Goal: Task Accomplishment & Management: Use online tool/utility

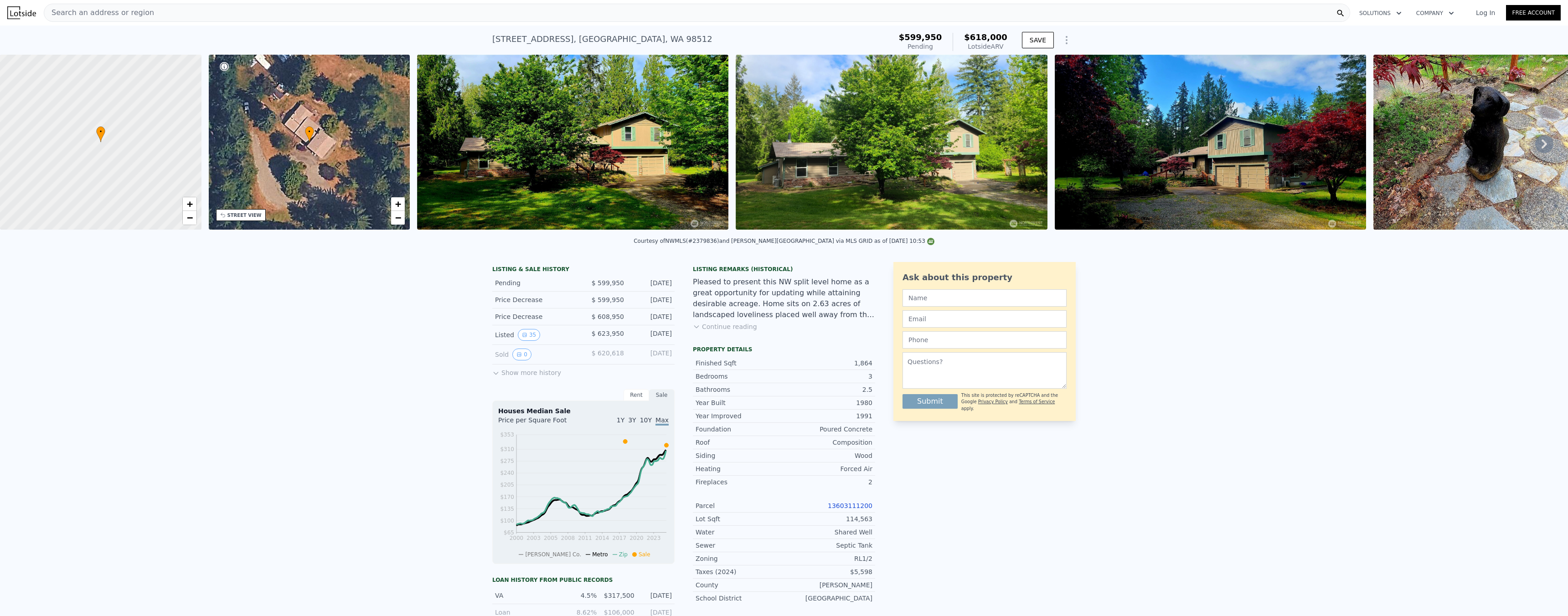
click at [162, 14] on div "Search an address or region" at bounding box center [697, 13] width 1306 height 18
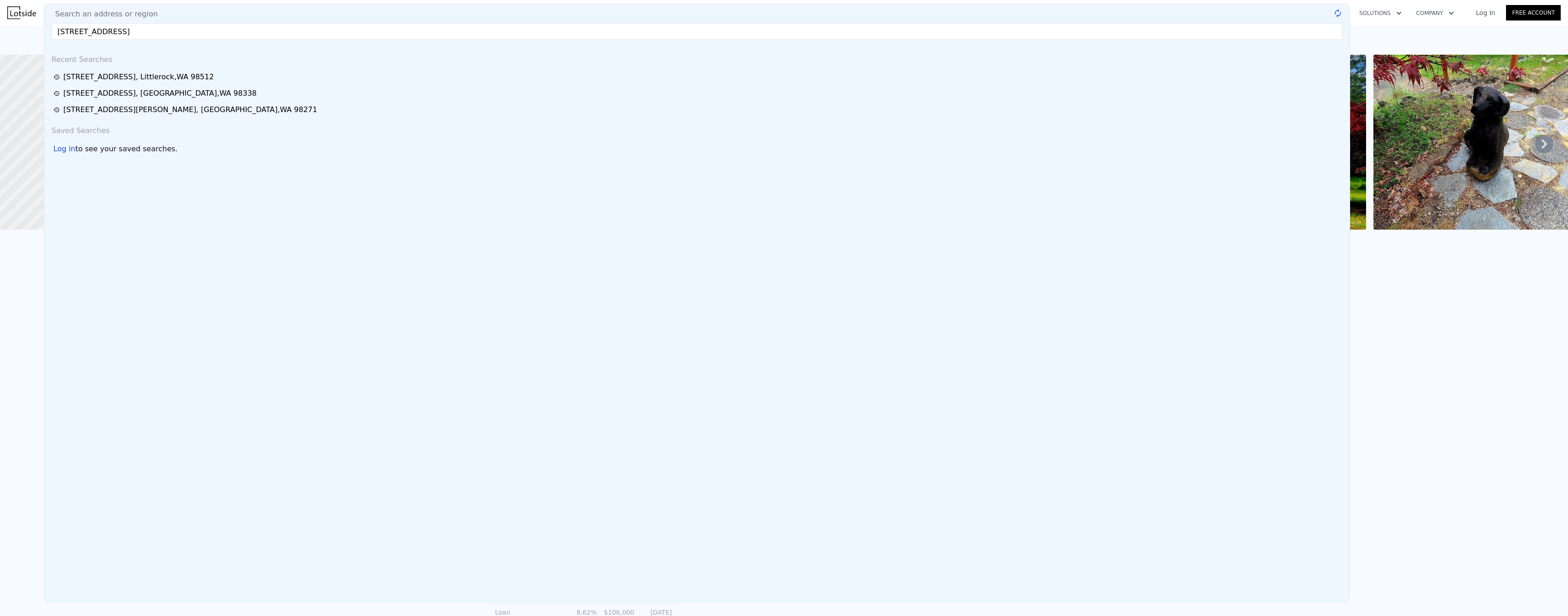
type input "[STREET_ADDRESS]"
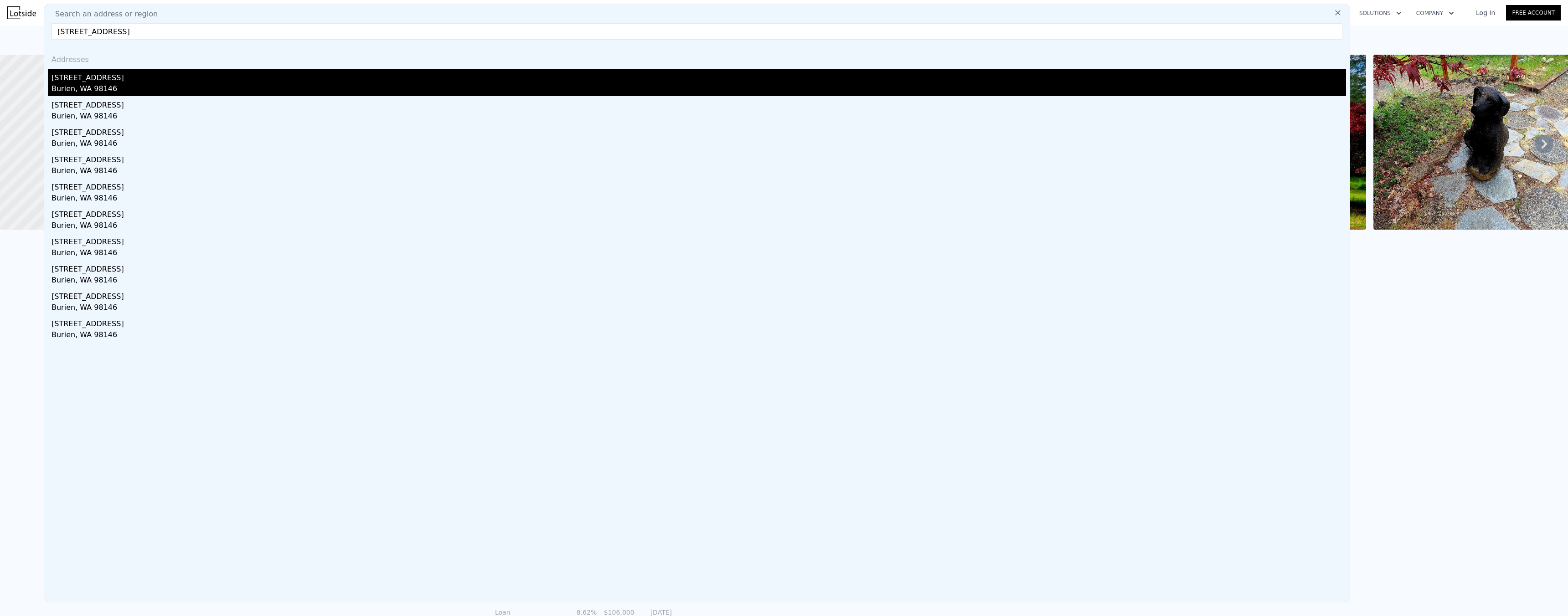
click at [116, 79] on div "[STREET_ADDRESS]" at bounding box center [699, 76] width 1295 height 15
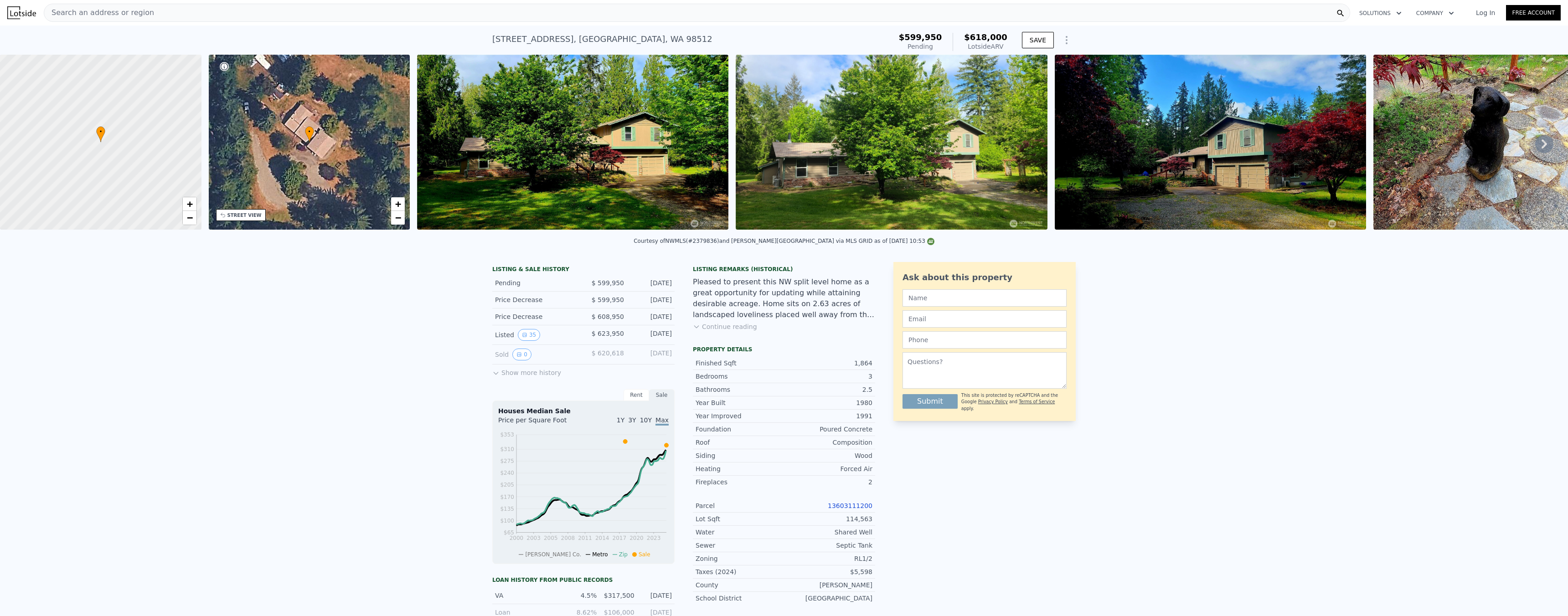
type input "3"
type input "1"
type input "1210"
type input "2050"
type input "4495"
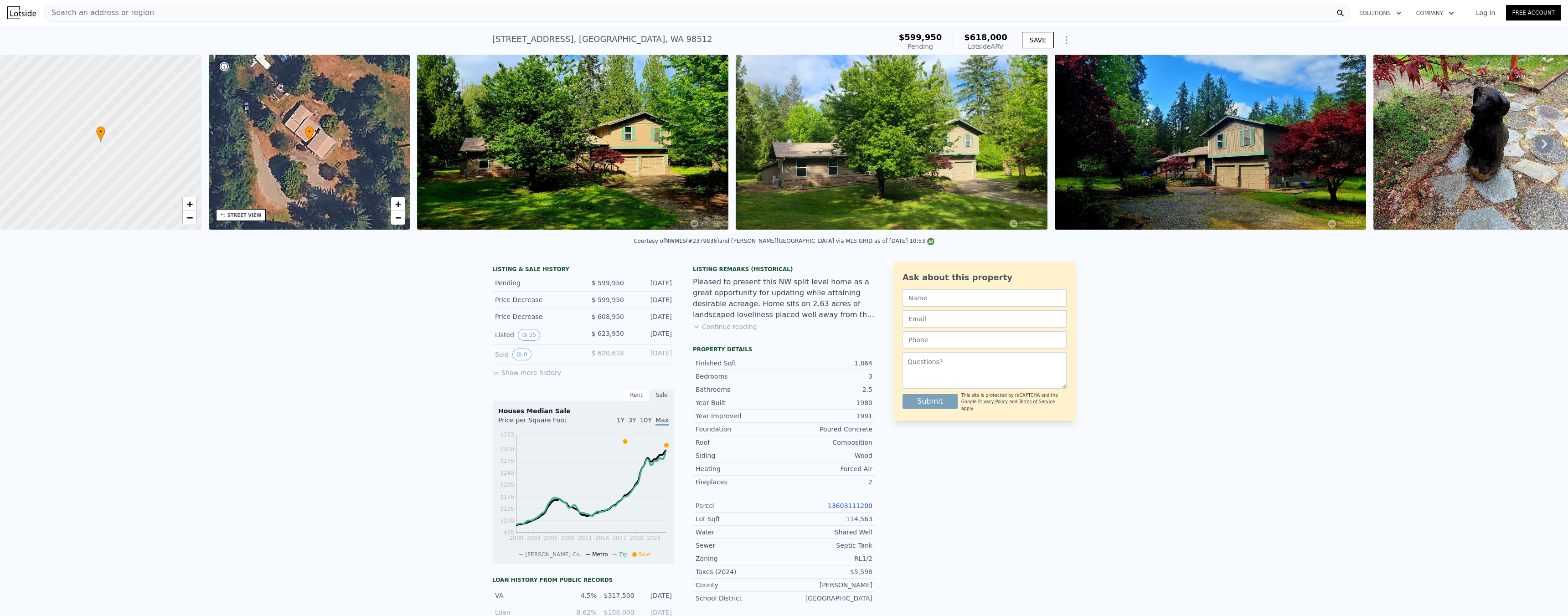
type input "11769"
type input "$ 741,000"
type input "6"
type input "$ 254,268"
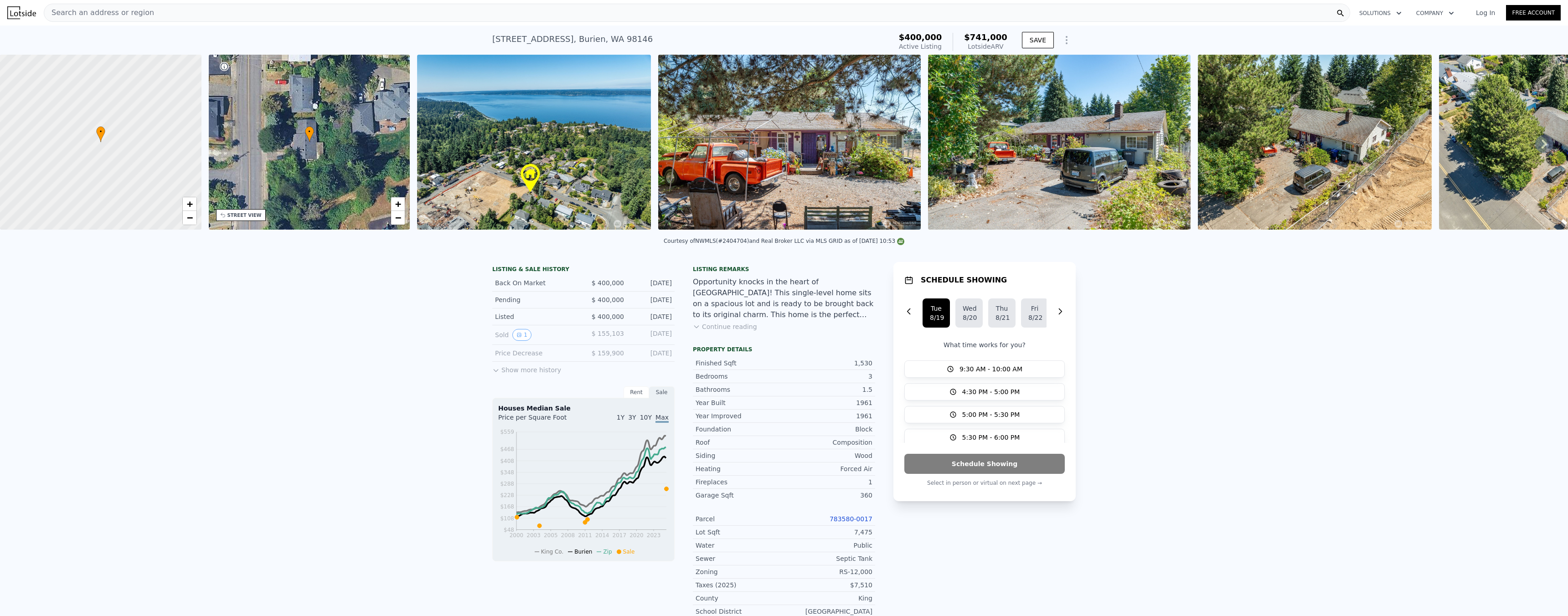
click at [492, 13] on div "Search an address or region" at bounding box center [697, 13] width 1306 height 18
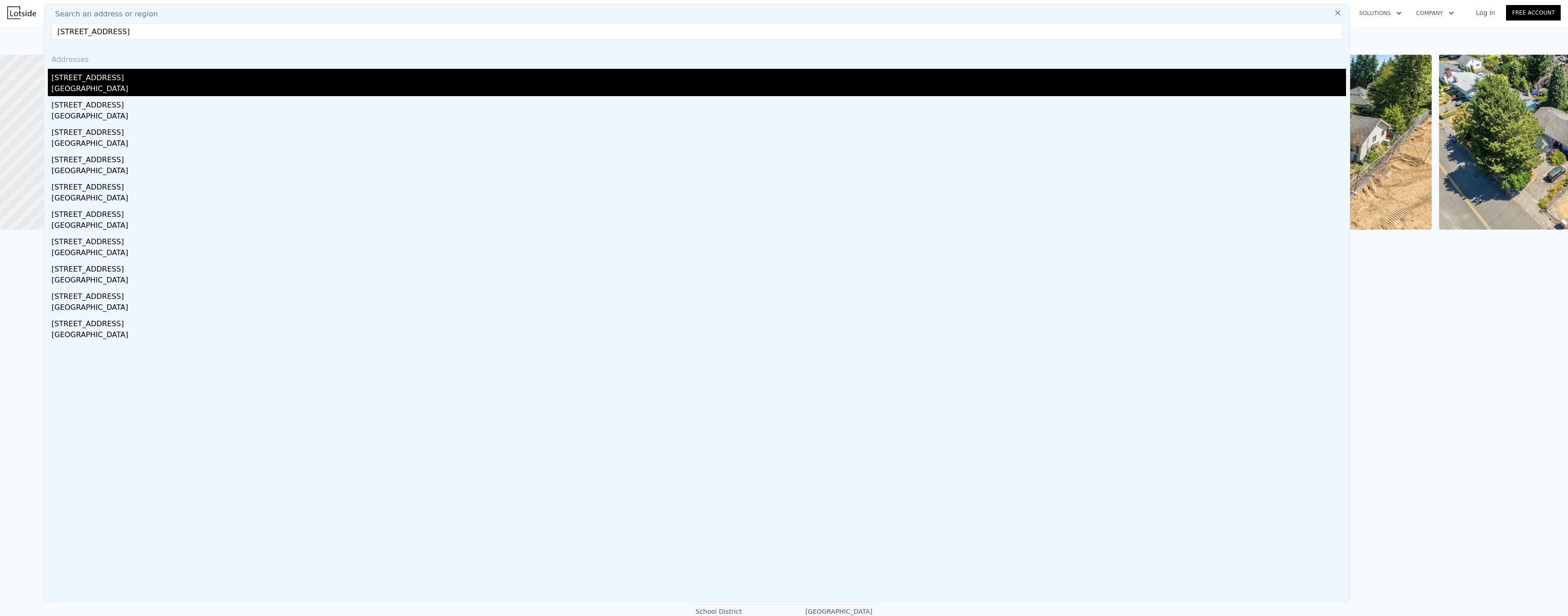
type input "[STREET_ADDRESS]"
click at [144, 76] on div "[STREET_ADDRESS]" at bounding box center [699, 76] width 1295 height 15
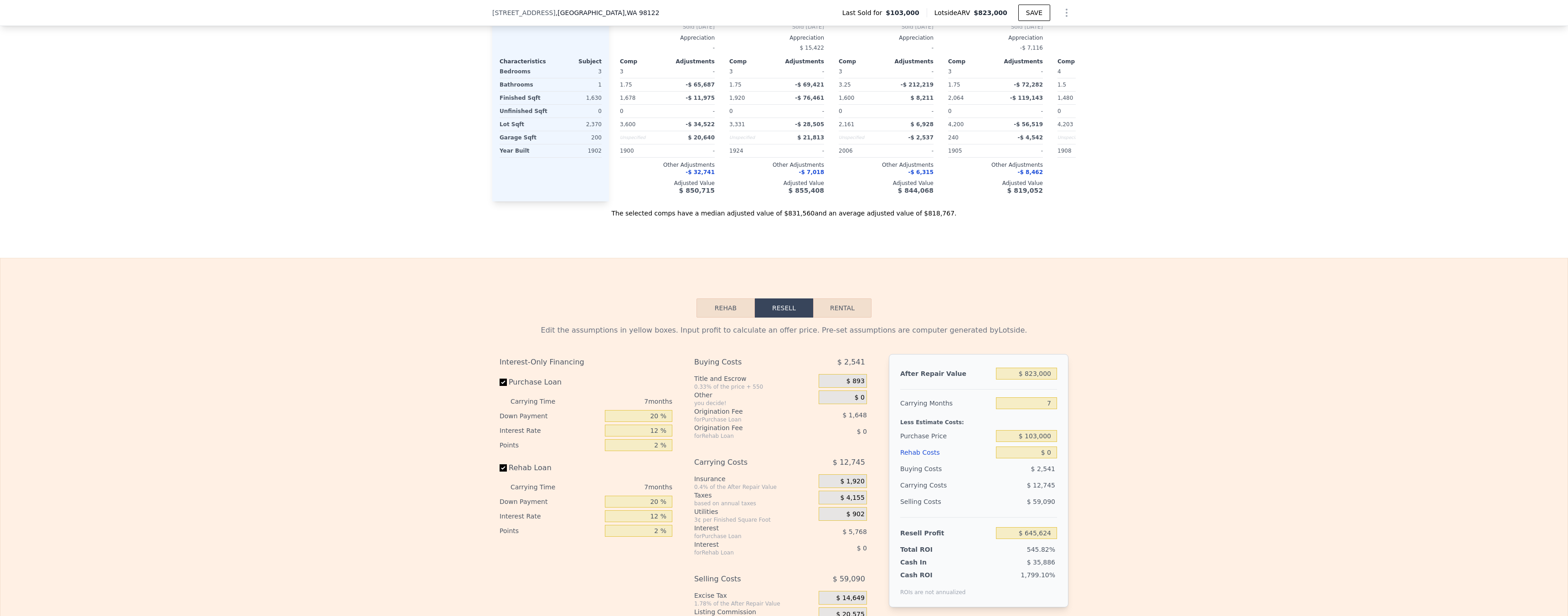
scroll to position [1063, 0]
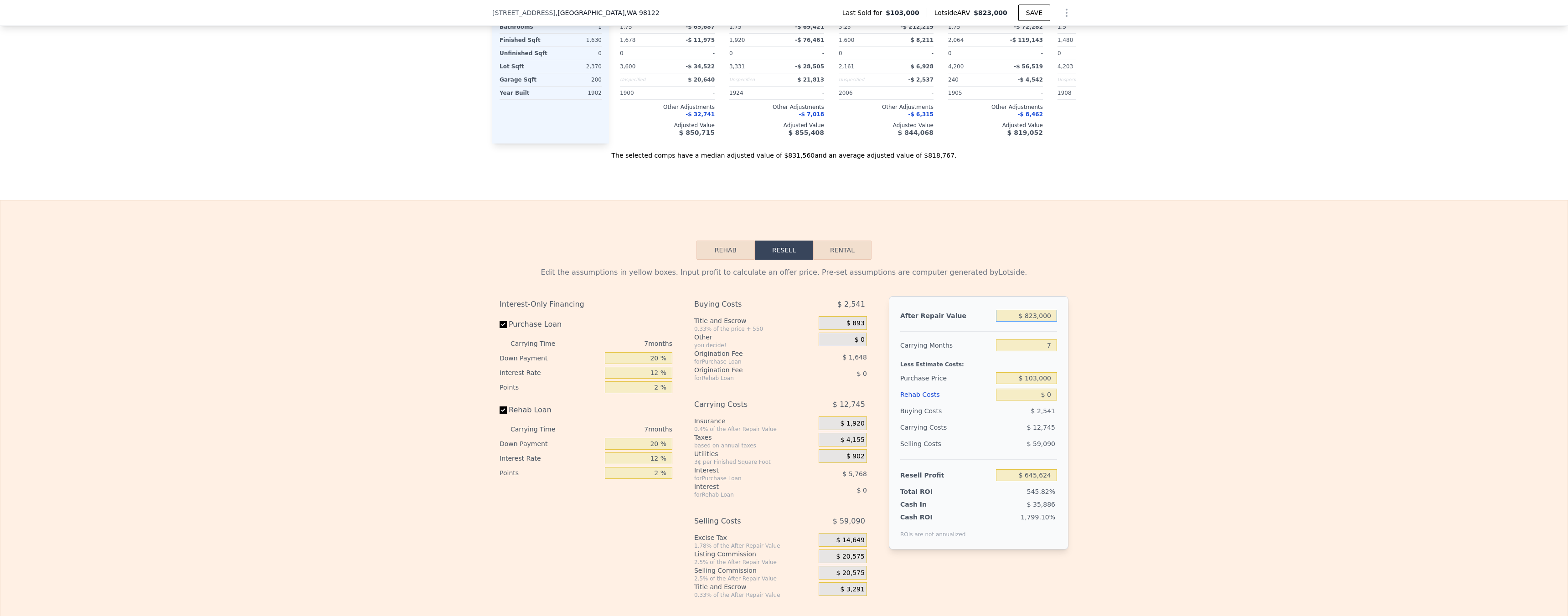
click at [1034, 322] on input "$ 823,000" at bounding box center [1026, 315] width 61 height 12
click at [1035, 322] on input "$ 823,000" at bounding box center [1026, 315] width 61 height 12
click at [1046, 384] on input "$ 103,000" at bounding box center [1026, 378] width 61 height 12
type input "$ 650,000"
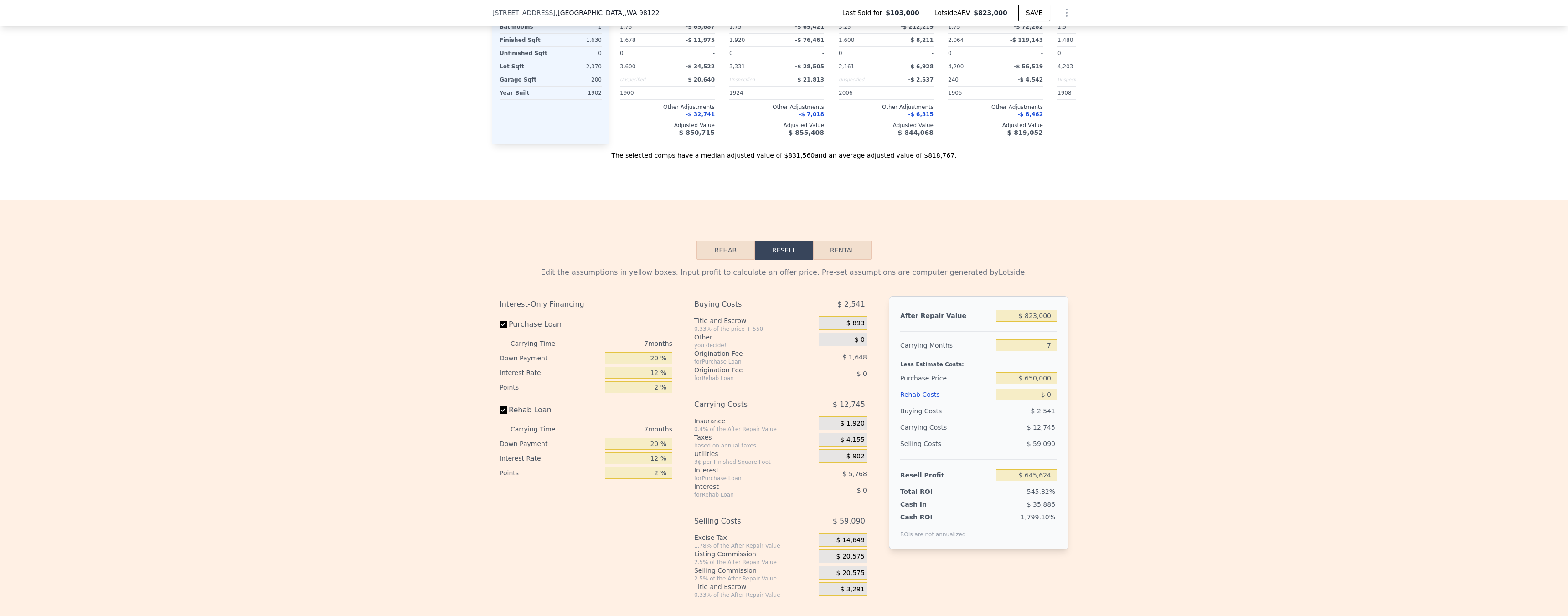
click at [1133, 380] on div "Edit the assumptions in yellow boxes. Input profit to calculate an offer price.…" at bounding box center [784, 429] width 1567 height 339
type input "$ 57,418"
click at [1041, 322] on input "$ 823,000" at bounding box center [1026, 315] width 61 height 12
type input "$ 9"
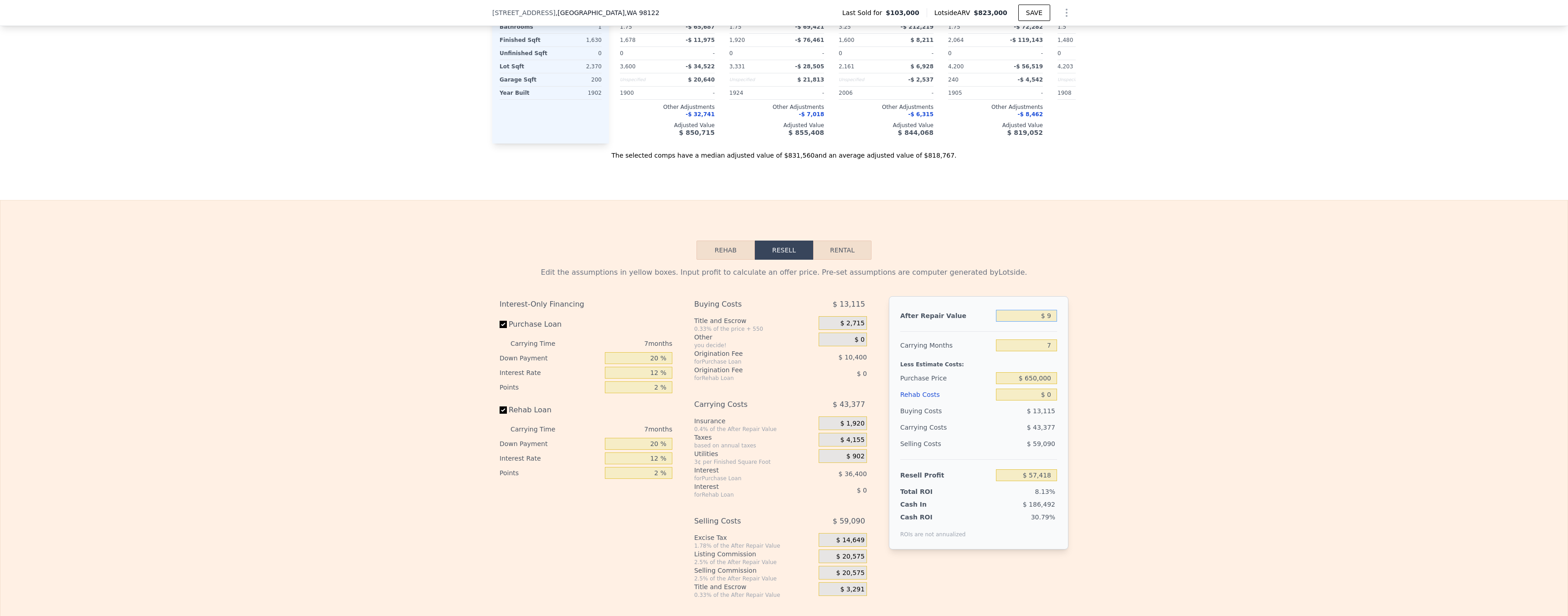
type input "-$ 705,113"
type input "$ 99"
type input "-$ 705,029"
type input "$ 990"
type input "-$ 704,205"
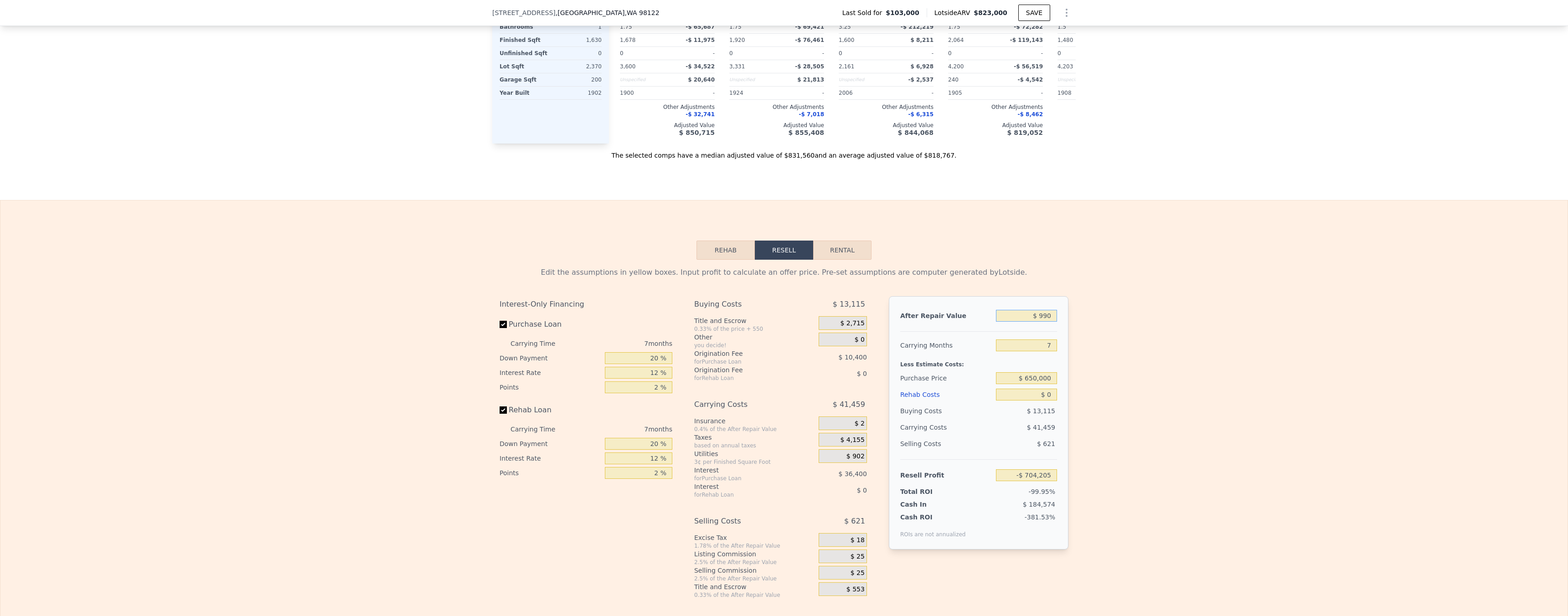
type input "$ 9,900"
type input "-$ 695,950"
type input "$ 99,000"
type input "-$ 613,395"
type input "$ 990,000"
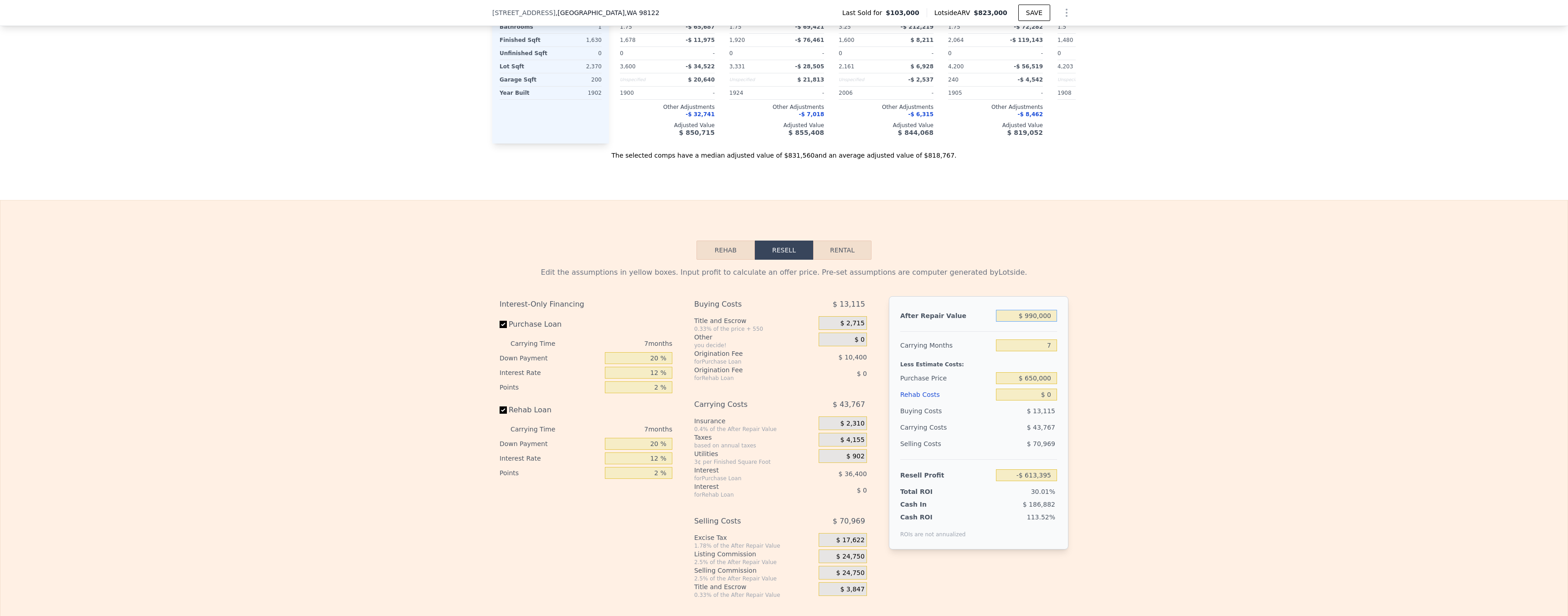
type input "$ 212,149"
type input "$ 990,000"
click at [1182, 318] on div "Edit the assumptions in yellow boxes. Input profit to calculate an offer price.…" at bounding box center [784, 429] width 1567 height 339
click at [1045, 401] on input "$ 0" at bounding box center [1026, 394] width 61 height 12
type input "$ 20"
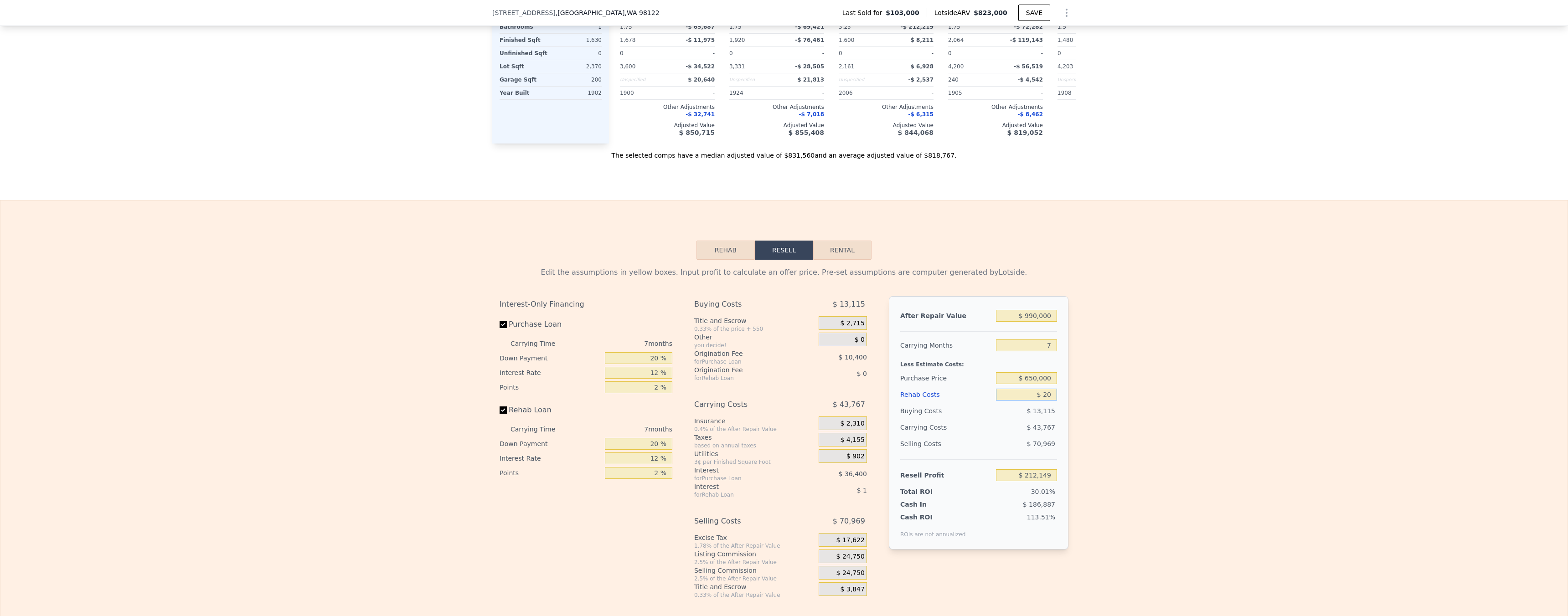
type input "$ 212,129"
type input "$ 250"
type input "$ 211,881"
type input "$ 2,500"
type input "$ 209,469"
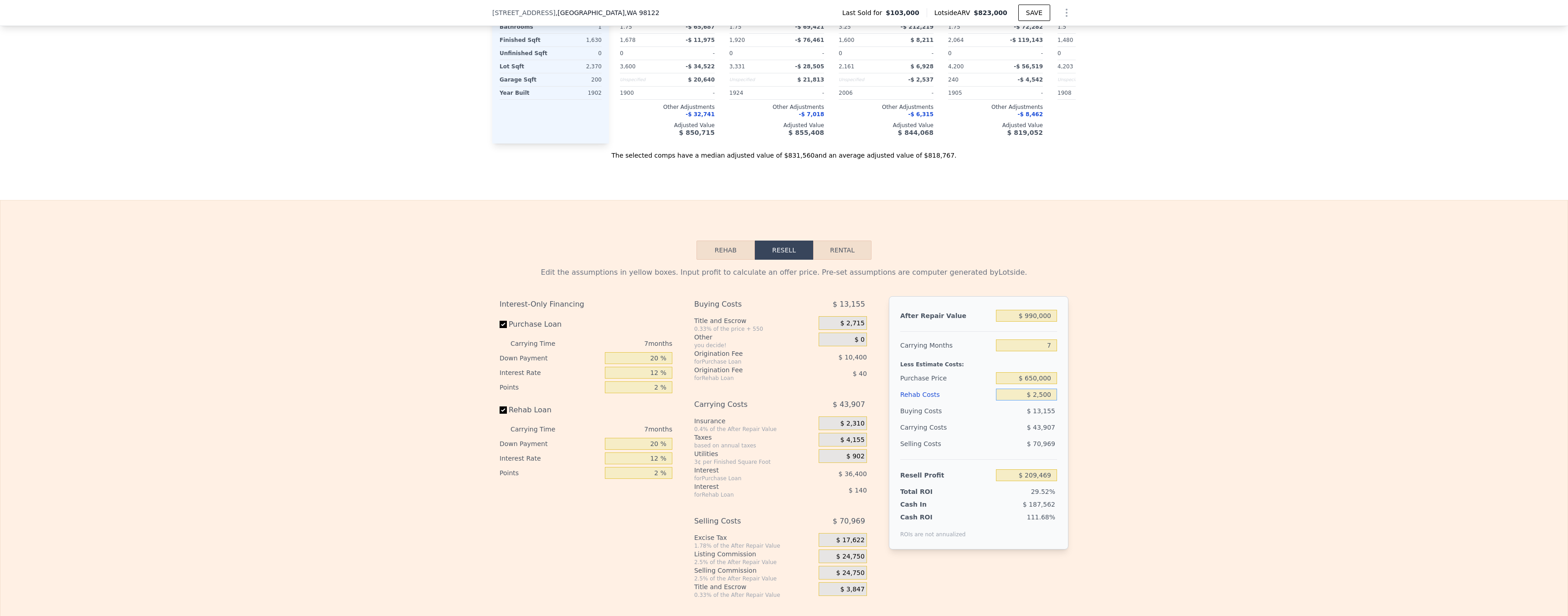
type input "$ 25,000"
type input "$ 185,349"
click at [1164, 458] on div "Edit the assumptions in yellow boxes. Input profit to calculate an offer price.…" at bounding box center [784, 429] width 1567 height 339
click at [1041, 401] on input "$ 25,000" at bounding box center [1026, 394] width 61 height 12
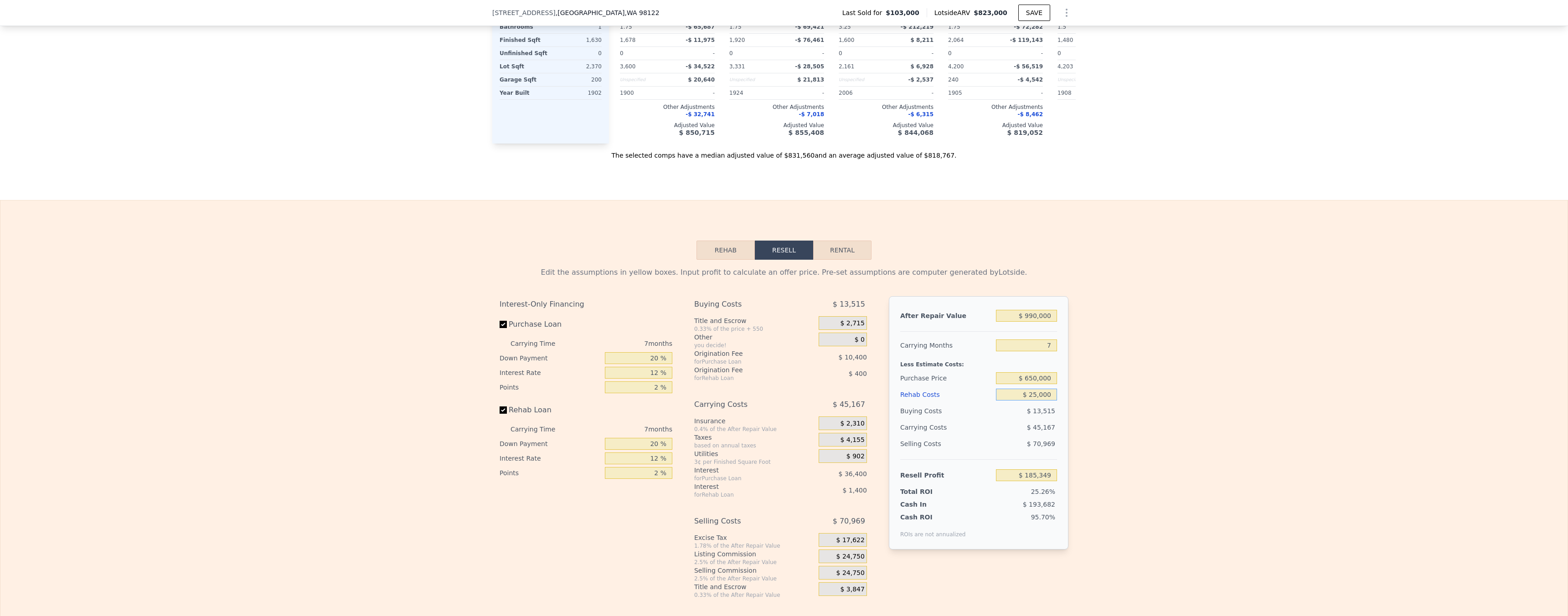
type input "$ 7"
type input "$ 212,142"
type input "$ 70"
type input "$ 212,071"
type input "$ 700"
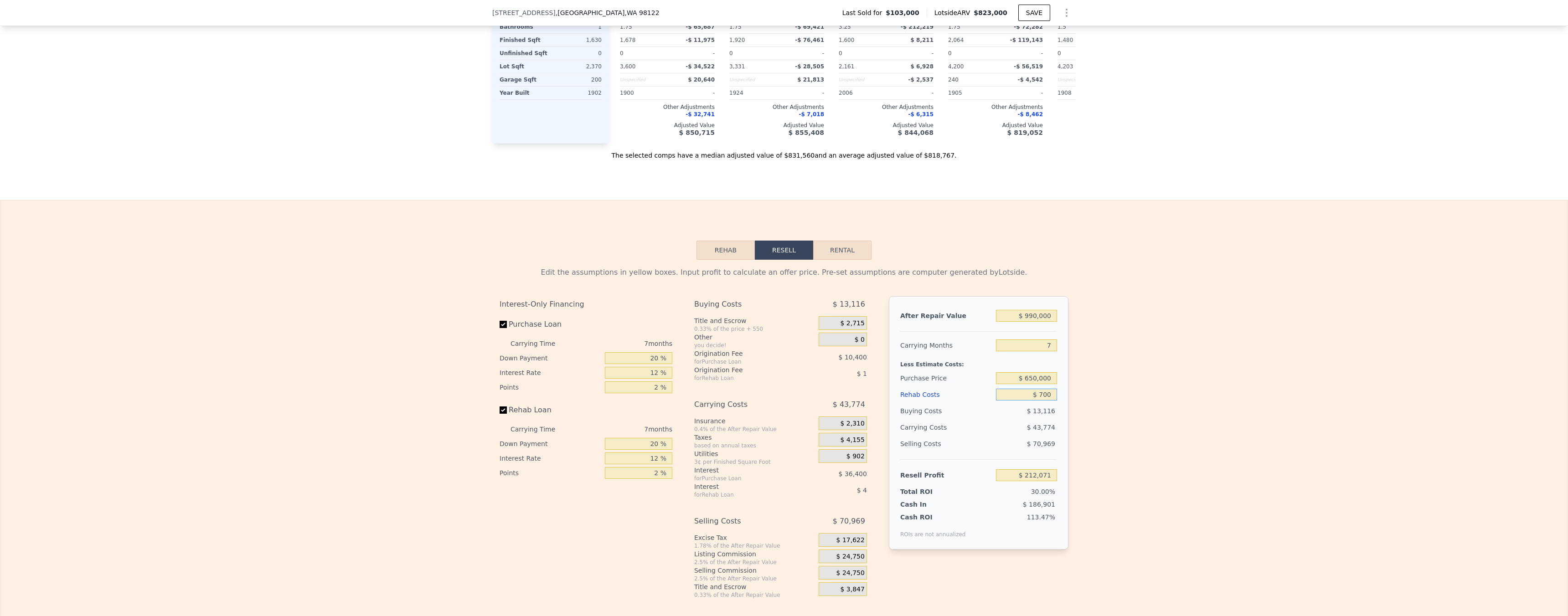
type input "$ 211,396"
type input "$ 7,000"
type input "$ 204,645"
type input "$ 70,000"
type input "$ 137,109"
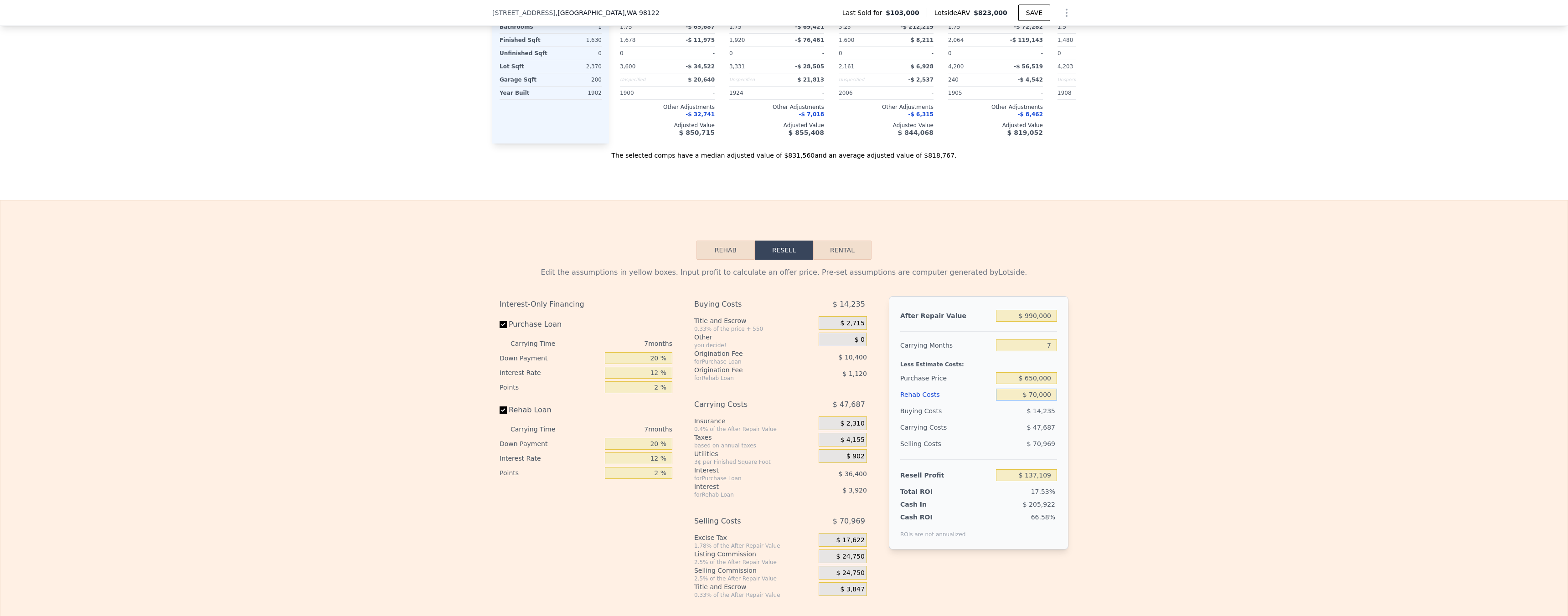
type input "$ 70,000"
click at [1090, 387] on div "Edit the assumptions in yellow boxes. Input profit to calculate an offer price.…" at bounding box center [784, 429] width 1567 height 339
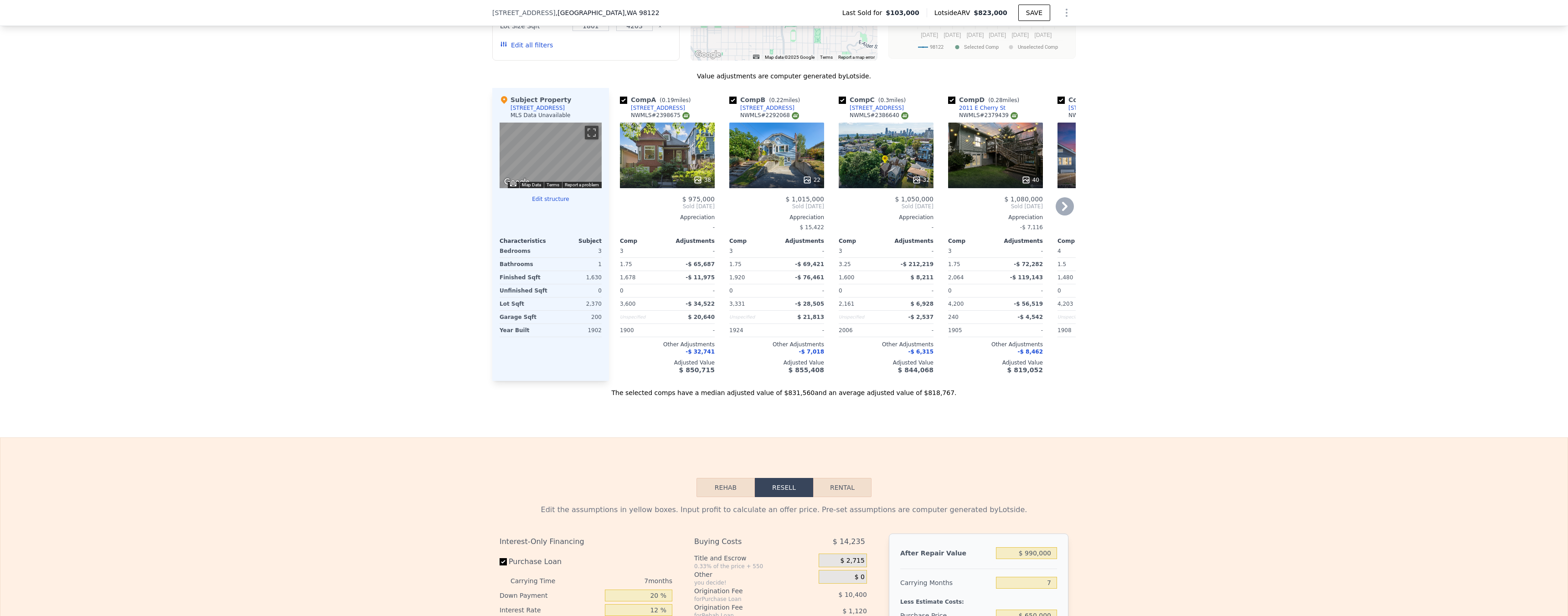
scroll to position [674, 0]
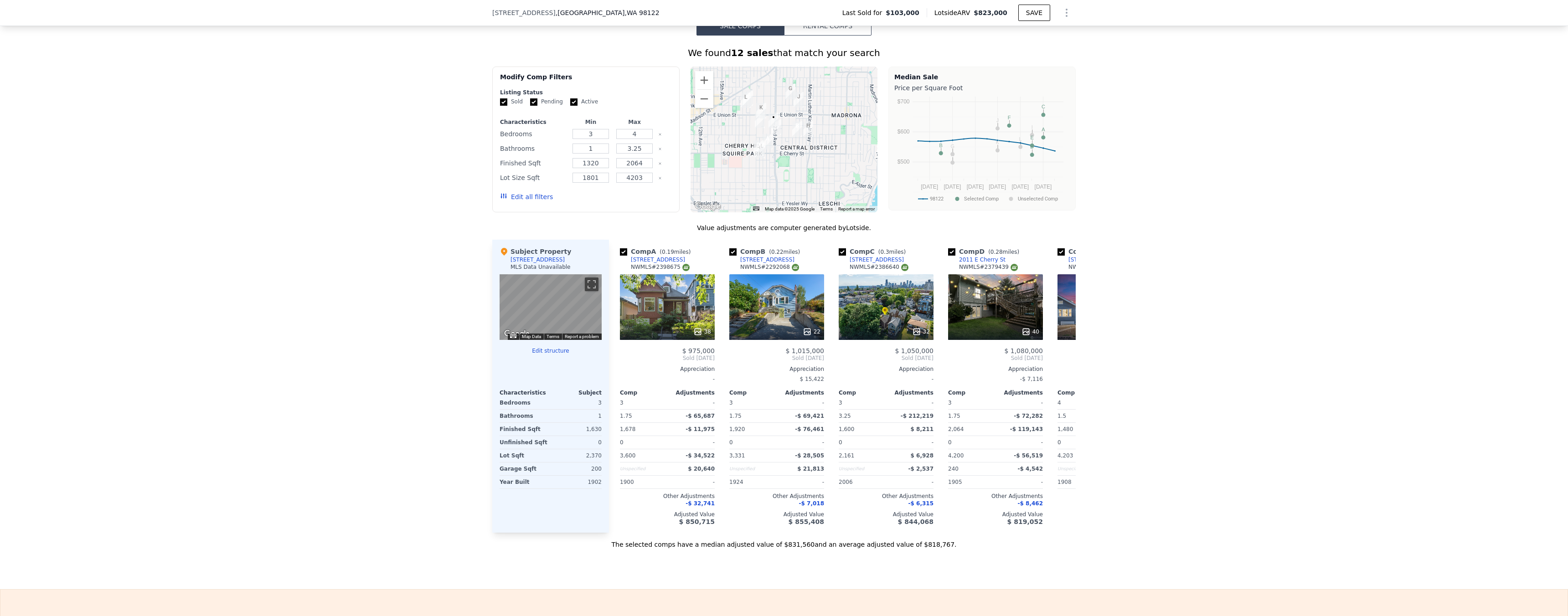
drag, startPoint x: 767, startPoint y: 157, endPoint x: 760, endPoint y: 145, distance: 13.9
click at [777, 128] on div at bounding box center [871, 128] width 187 height 0
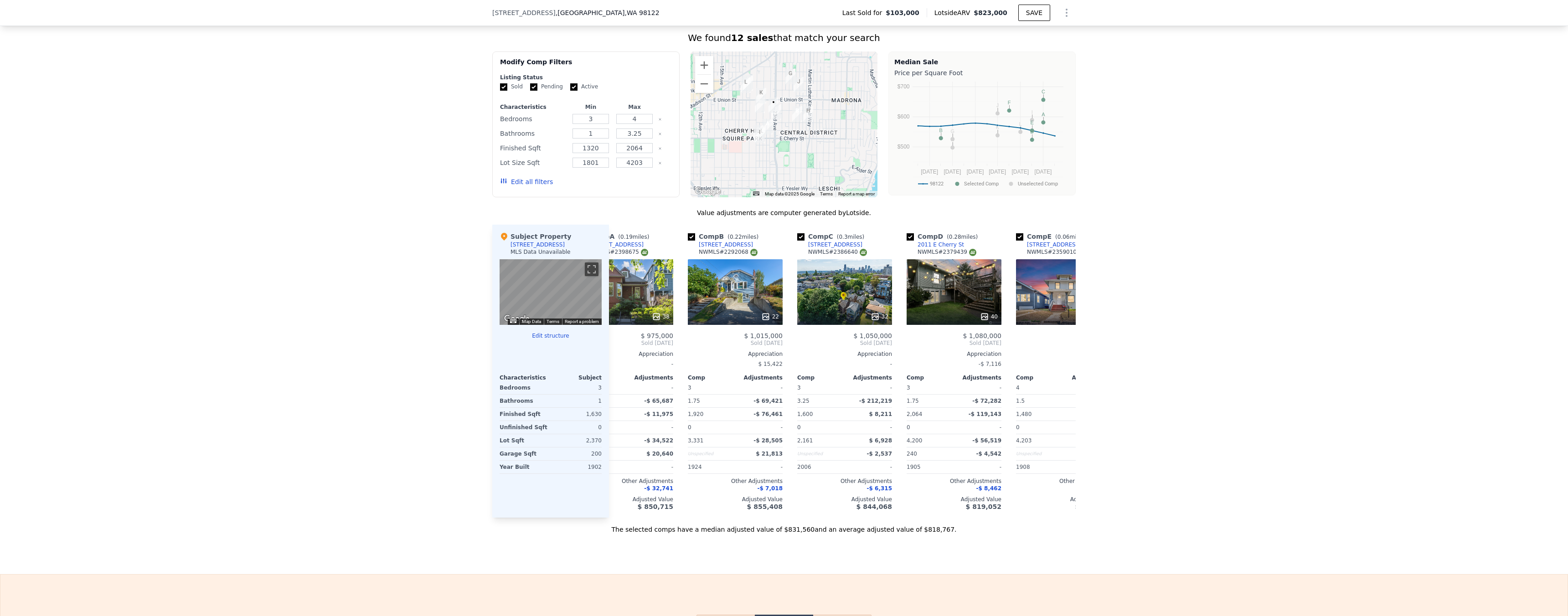
scroll to position [0, 24]
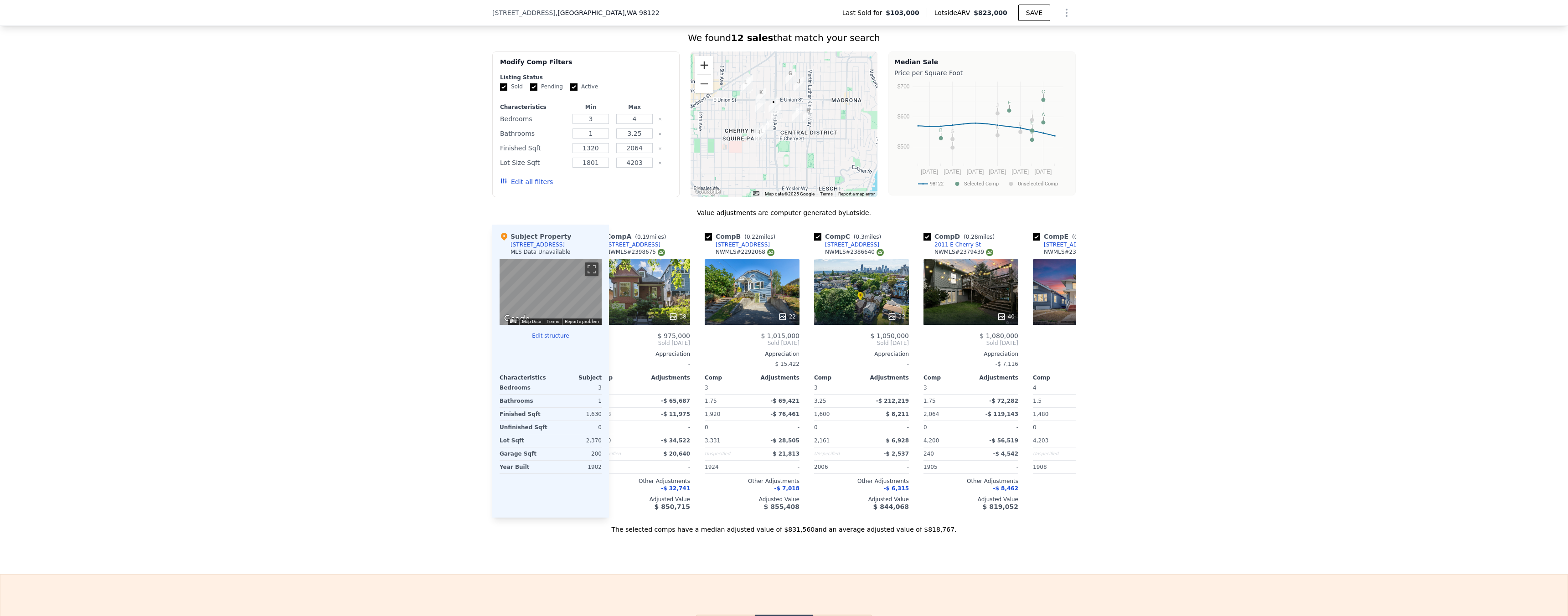
click at [698, 74] on button "Zoom in" at bounding box center [704, 65] width 18 height 18
drag, startPoint x: 746, startPoint y: 107, endPoint x: 829, endPoint y: 186, distance: 114.6
click at [833, 189] on div at bounding box center [784, 125] width 187 height 146
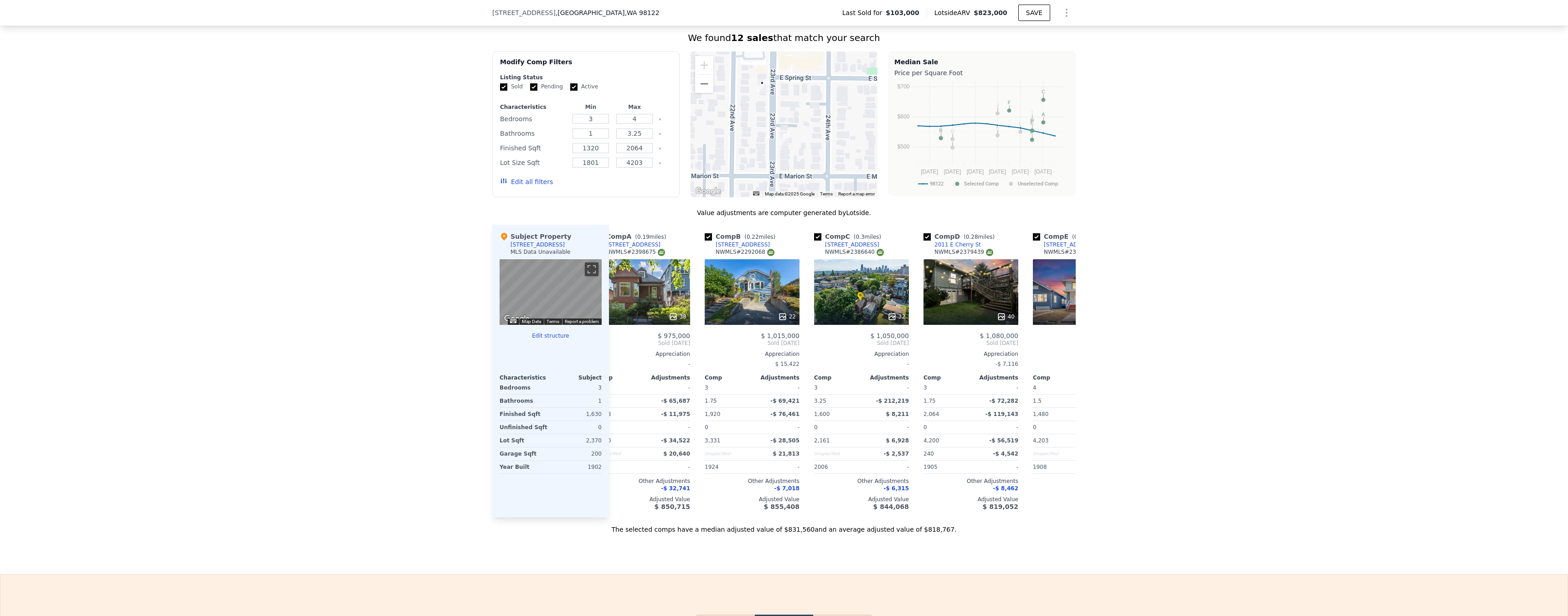
drag, startPoint x: 808, startPoint y: 145, endPoint x: 780, endPoint y: 129, distance: 32.2
click at [780, 129] on div at bounding box center [784, 125] width 187 height 146
click at [1059, 349] on icon at bounding box center [1065, 343] width 18 height 18
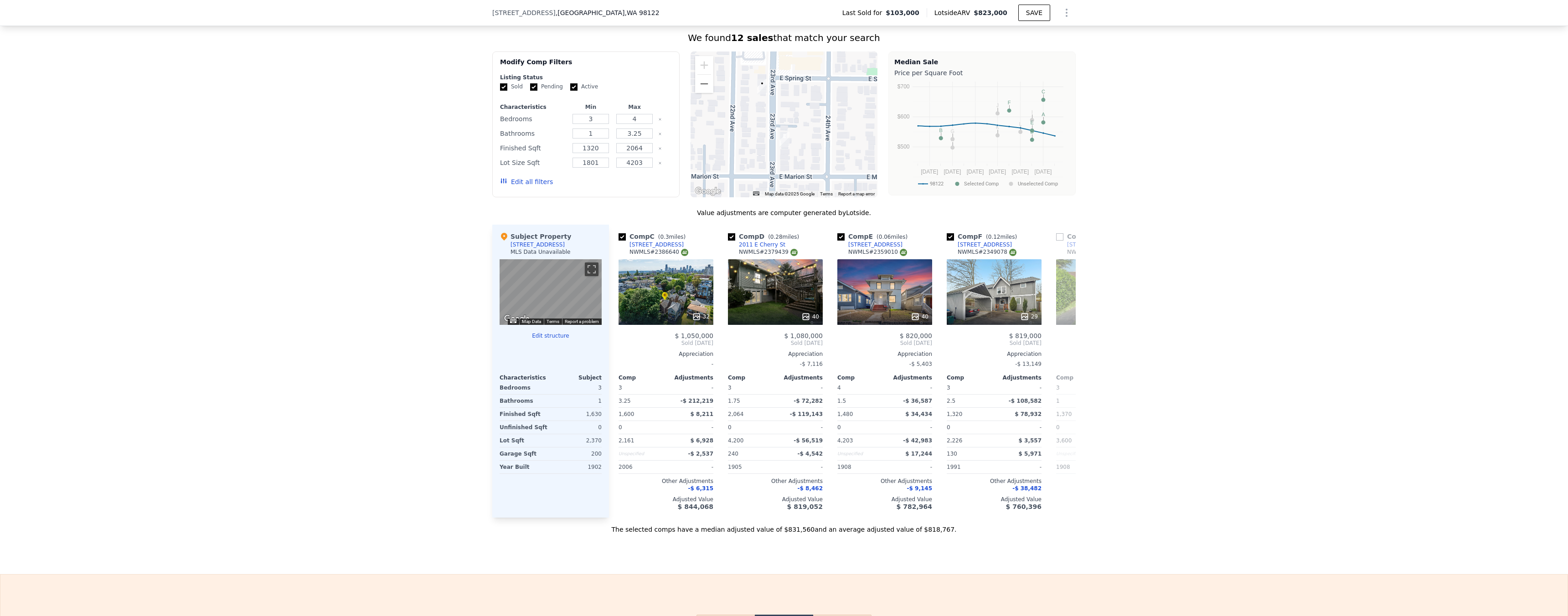
scroll to position [0, 243]
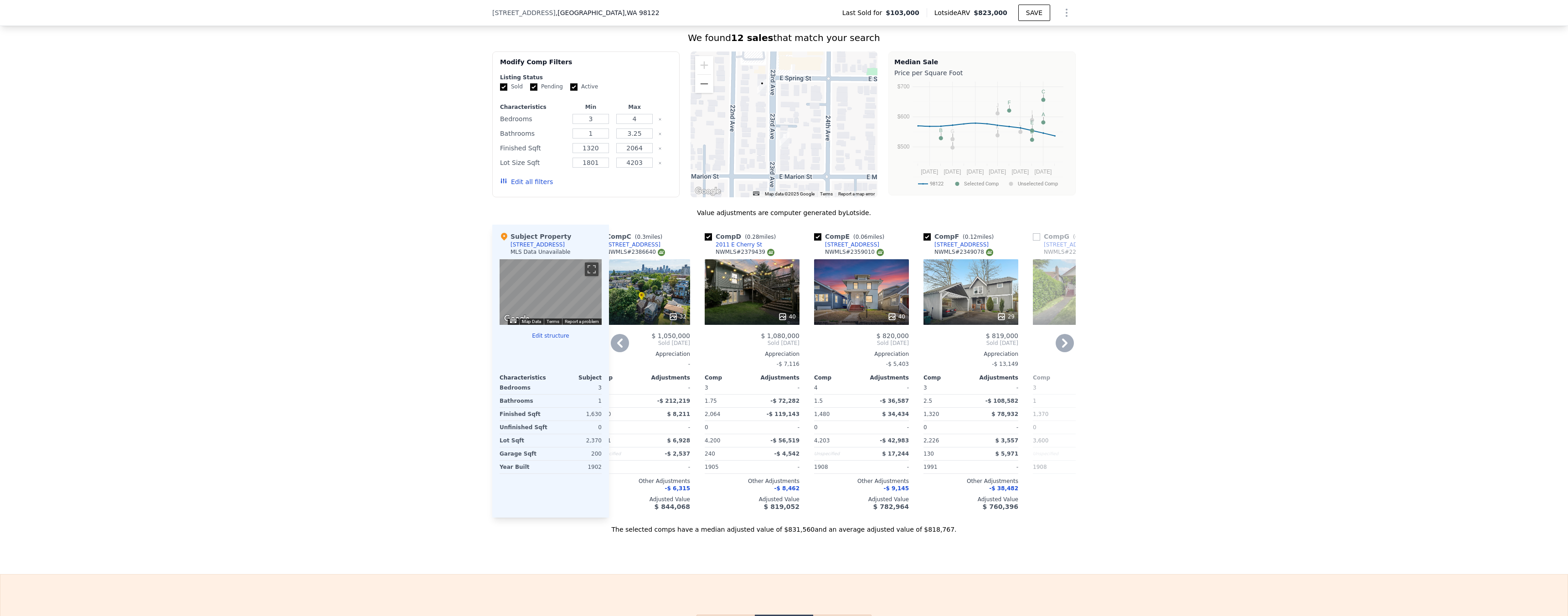
click at [894, 320] on div "40" at bounding box center [896, 317] width 18 height 9
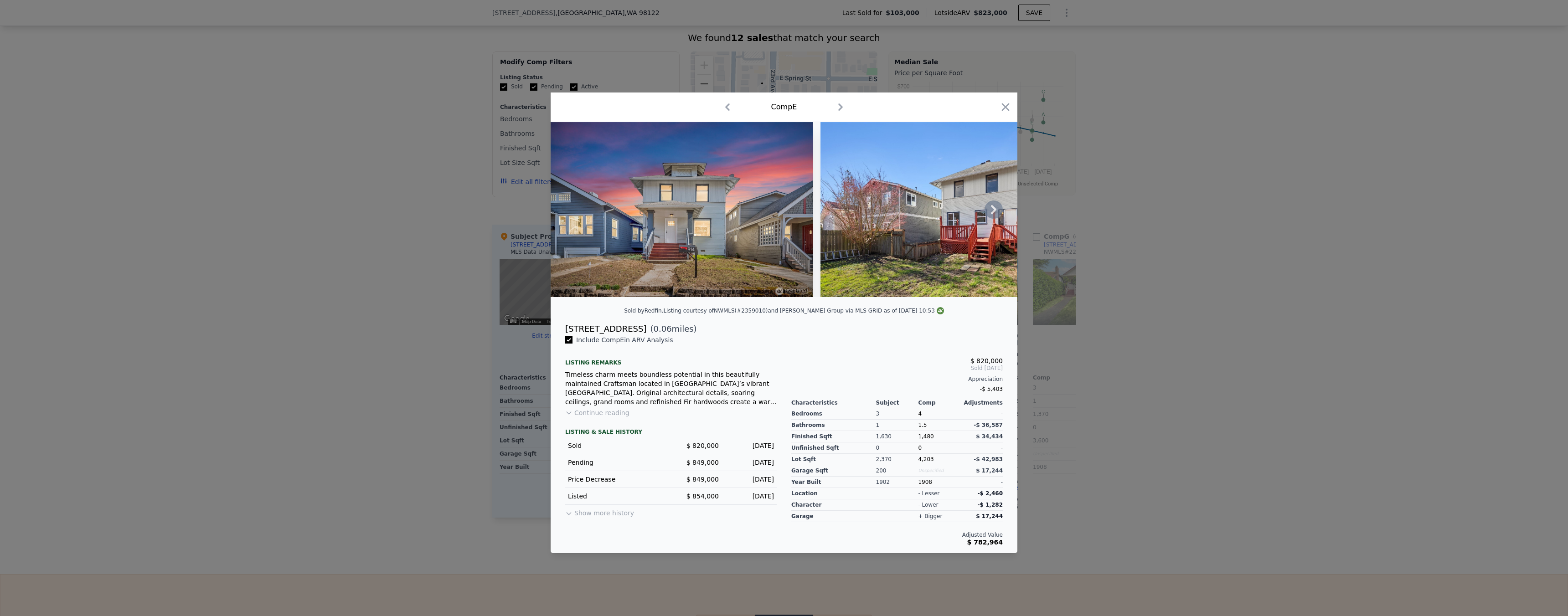
click at [992, 212] on icon at bounding box center [993, 209] width 5 height 9
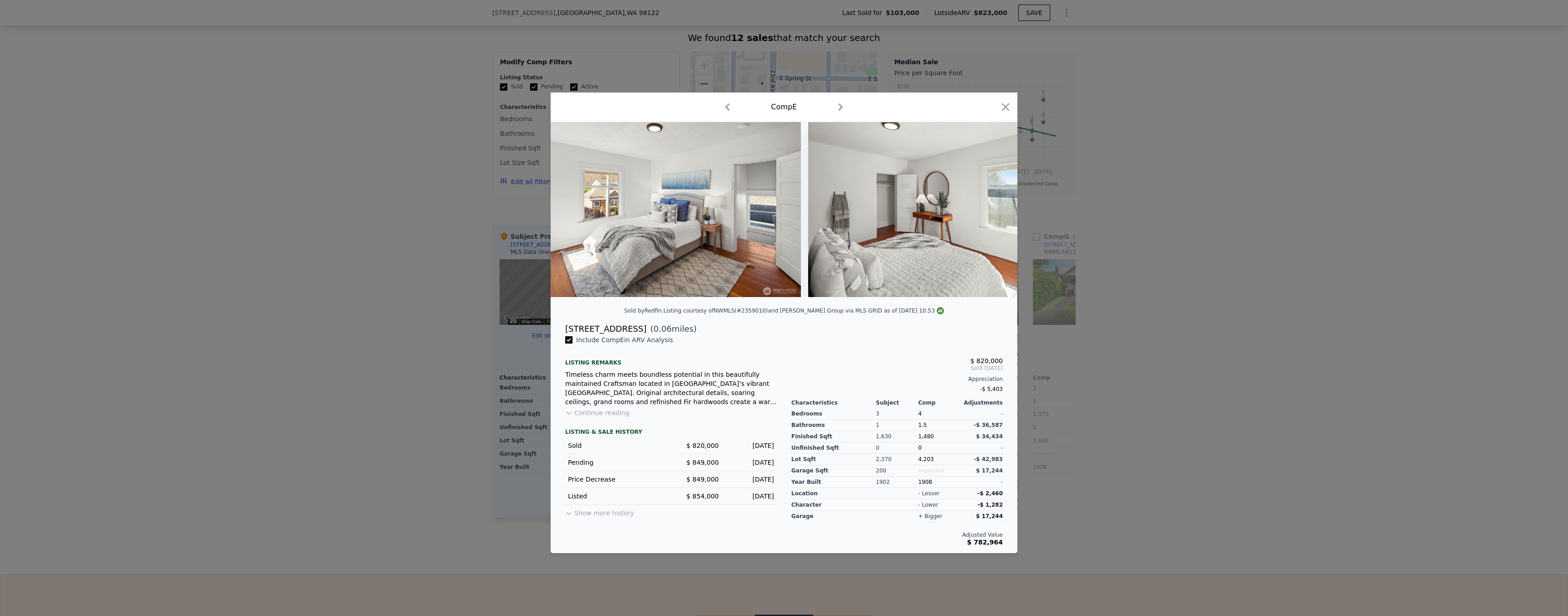
scroll to position [0, 5452]
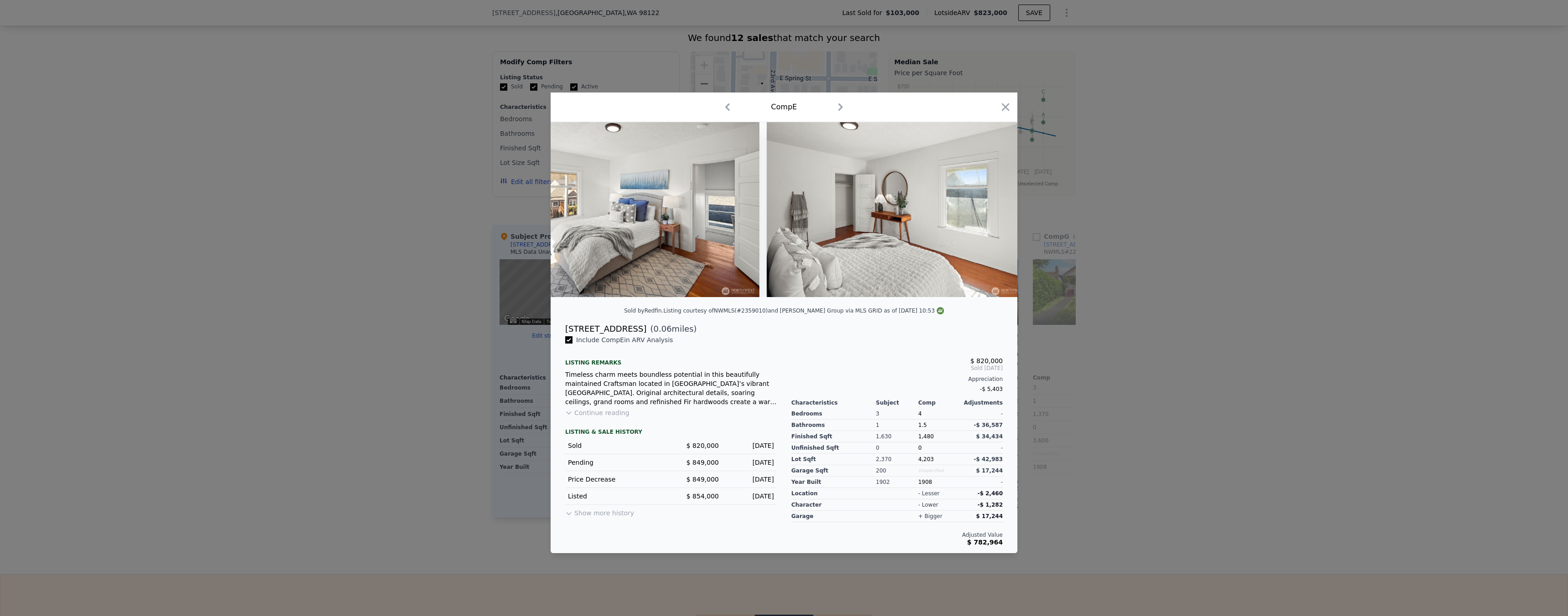
click at [1144, 290] on div at bounding box center [784, 308] width 1568 height 616
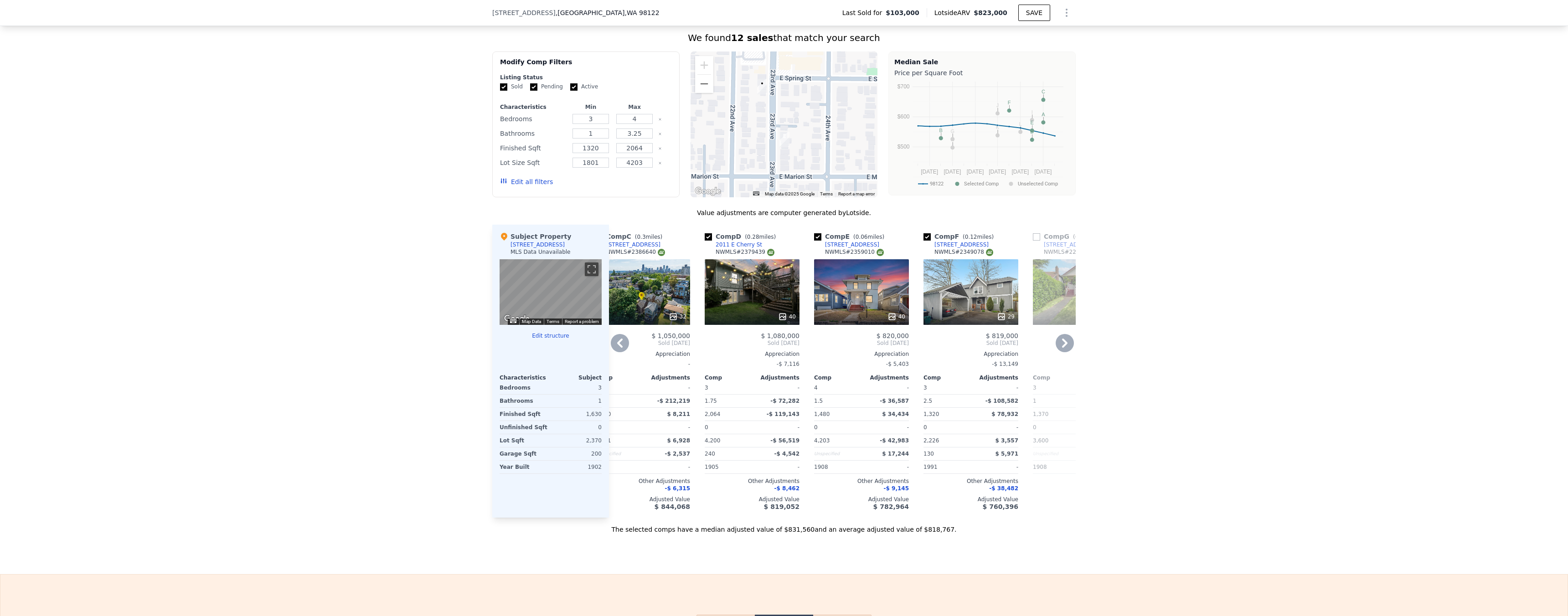
click at [882, 316] on div at bounding box center [861, 317] width 95 height 16
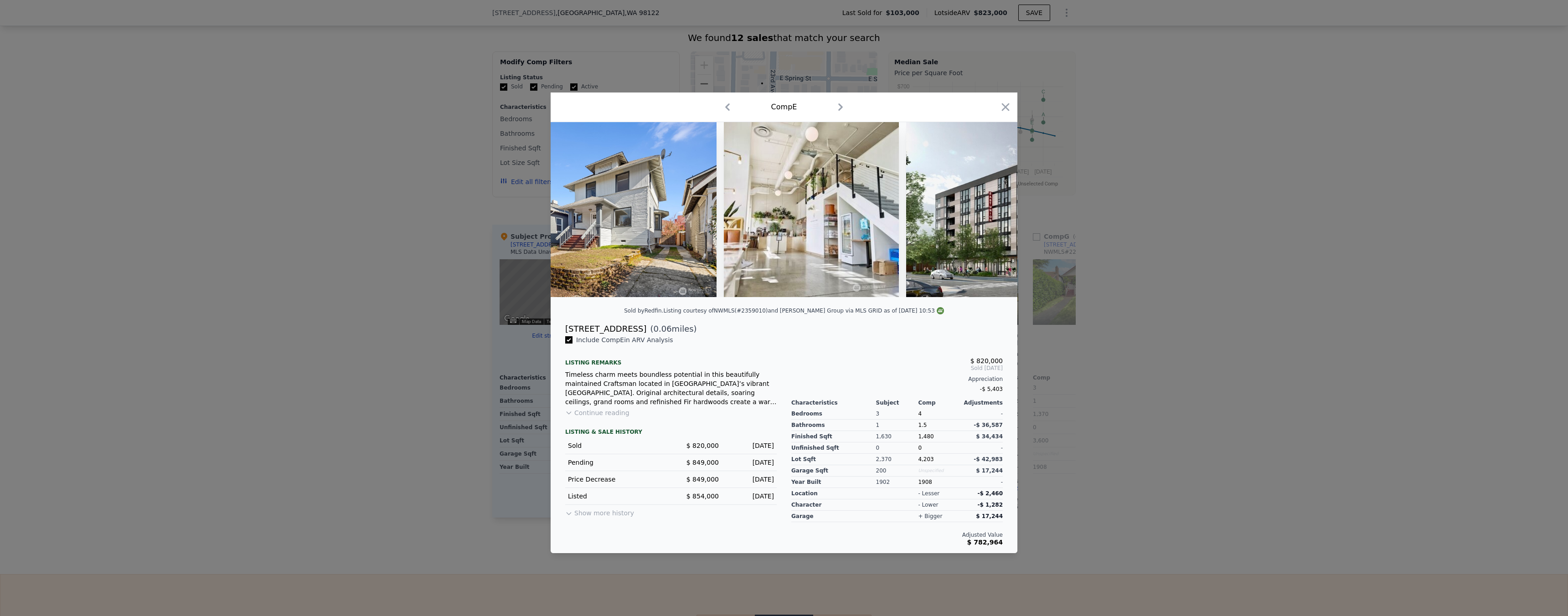
scroll to position [0, 9383]
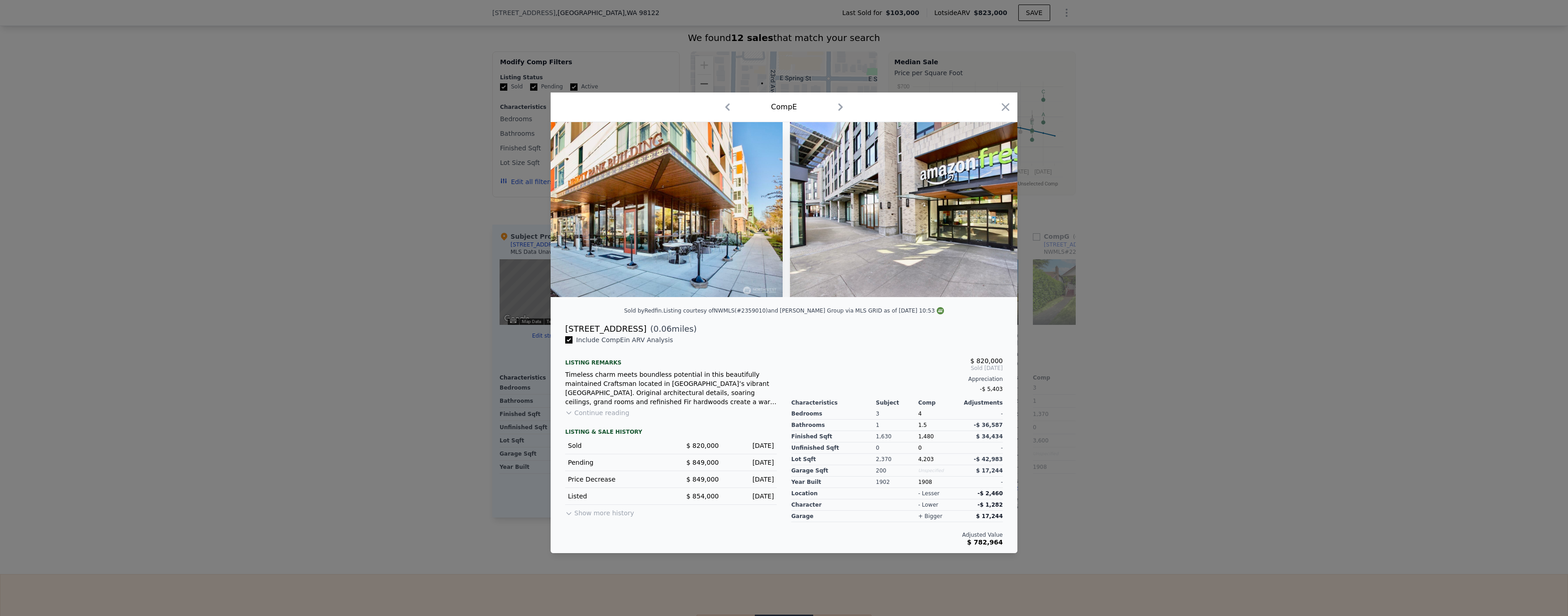
click at [1224, 288] on div at bounding box center [784, 308] width 1568 height 616
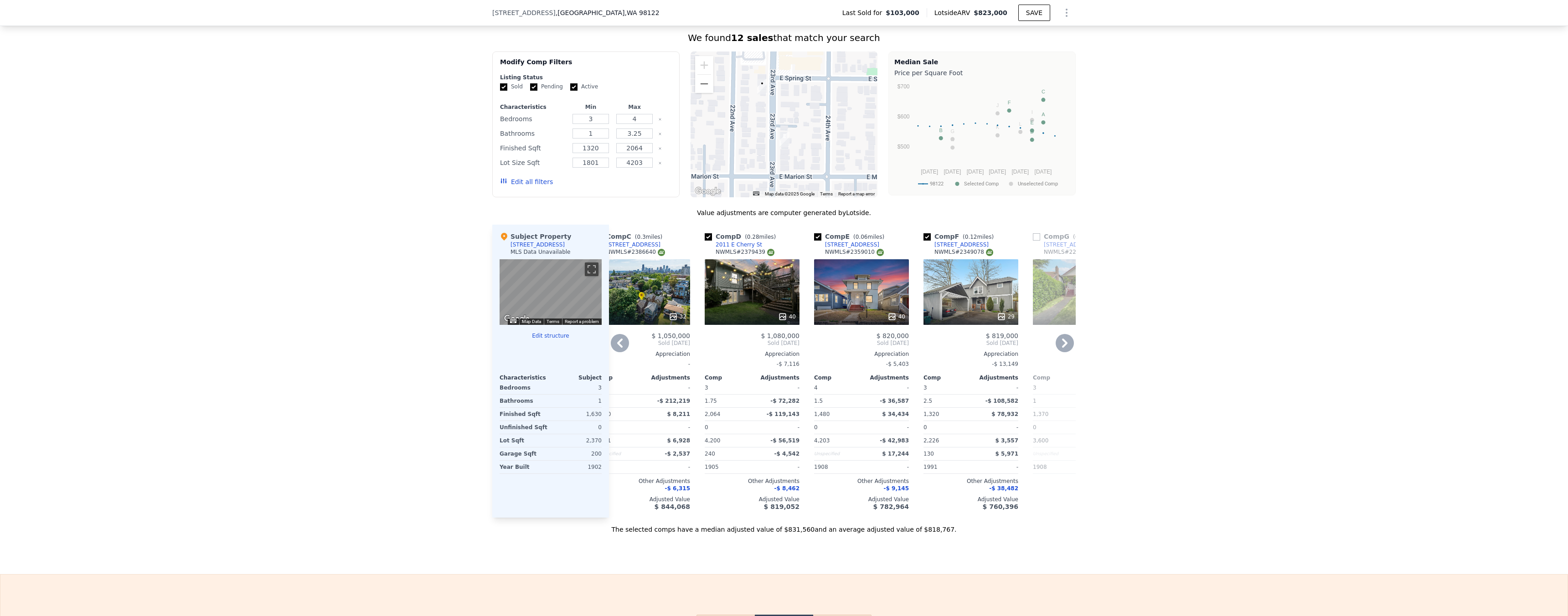
click at [624, 347] on icon at bounding box center [620, 343] width 18 height 18
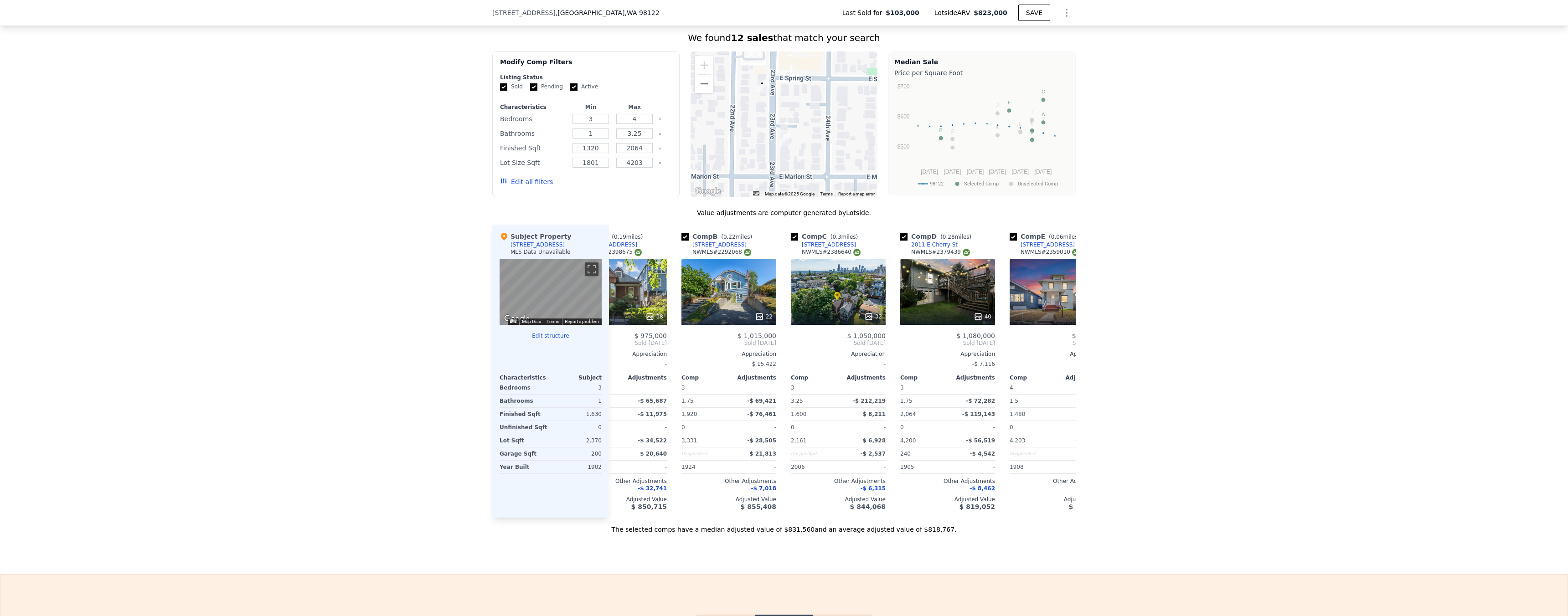
scroll to position [0, 24]
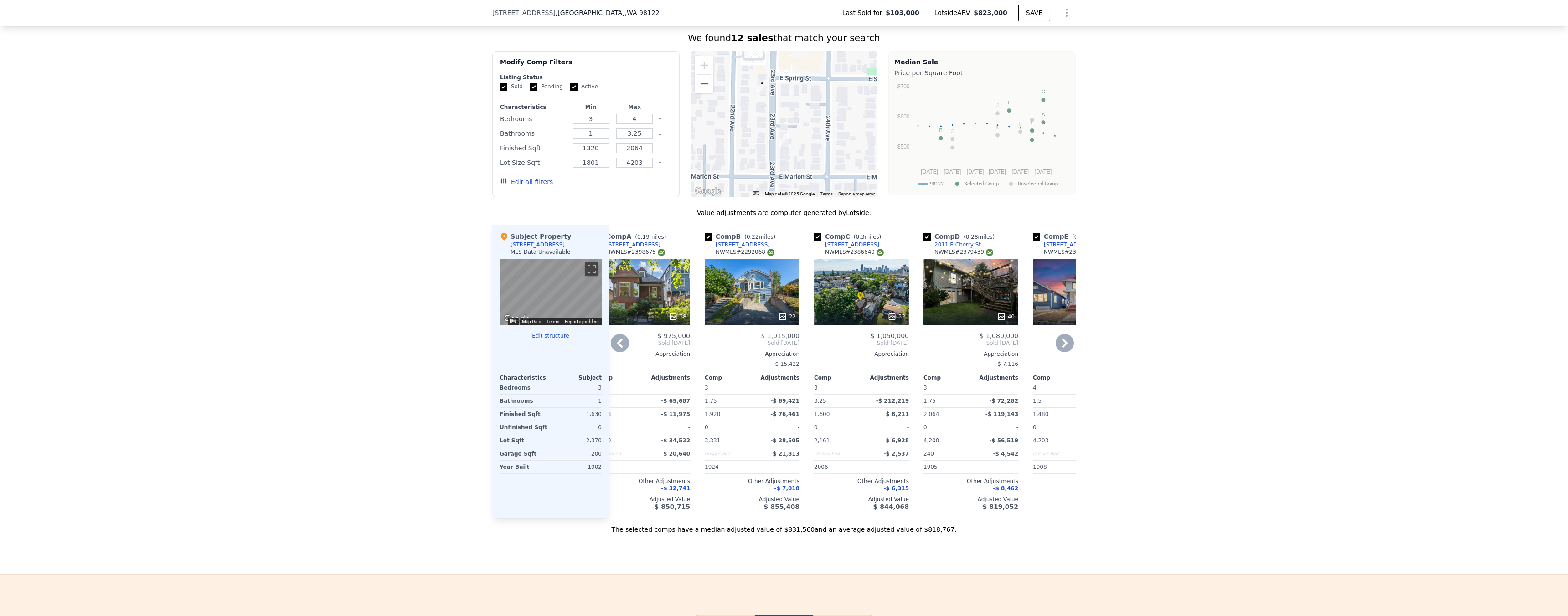
click at [621, 350] on icon at bounding box center [620, 343] width 18 height 18
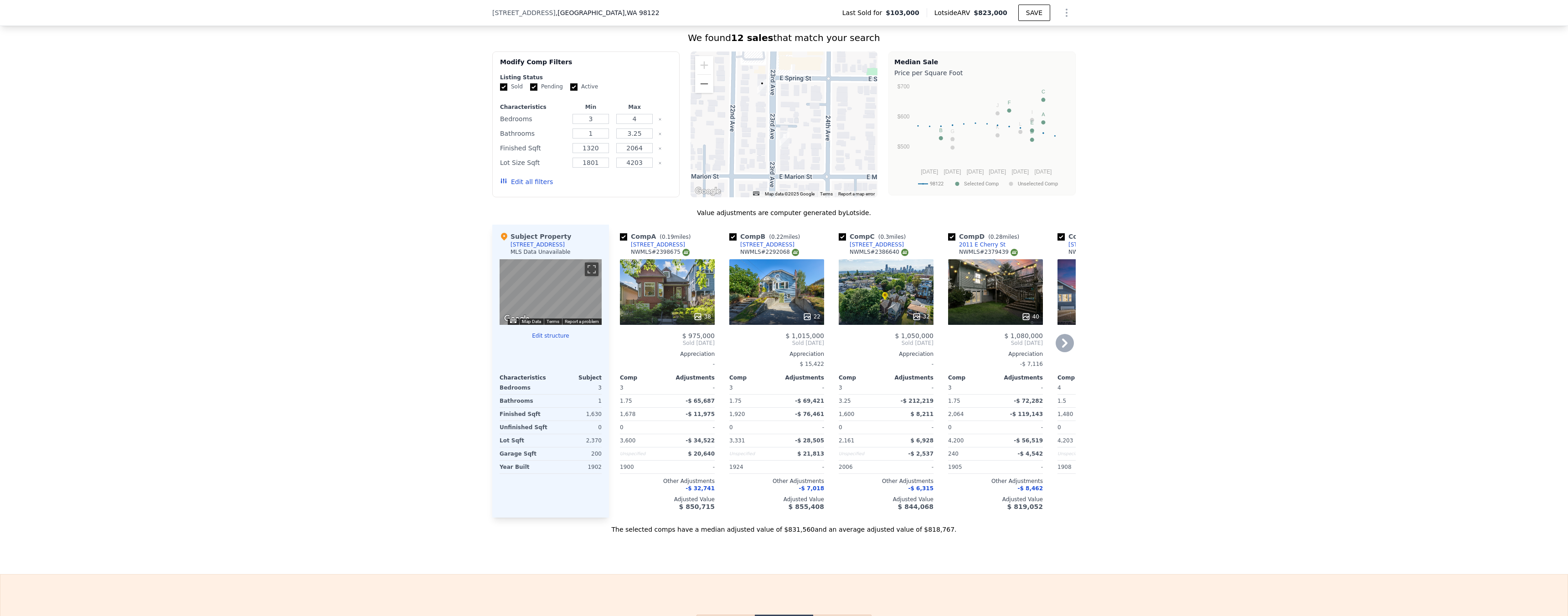
click at [916, 318] on icon at bounding box center [916, 317] width 9 height 9
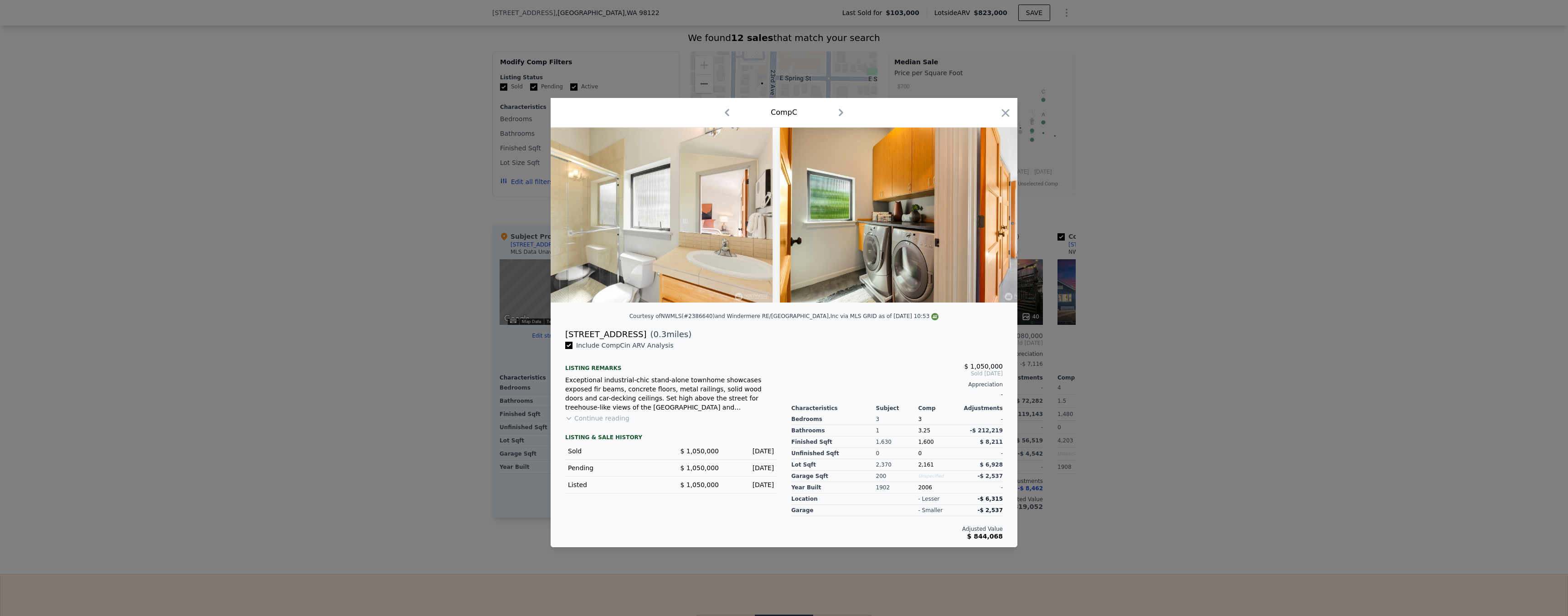
scroll to position [0, 6368]
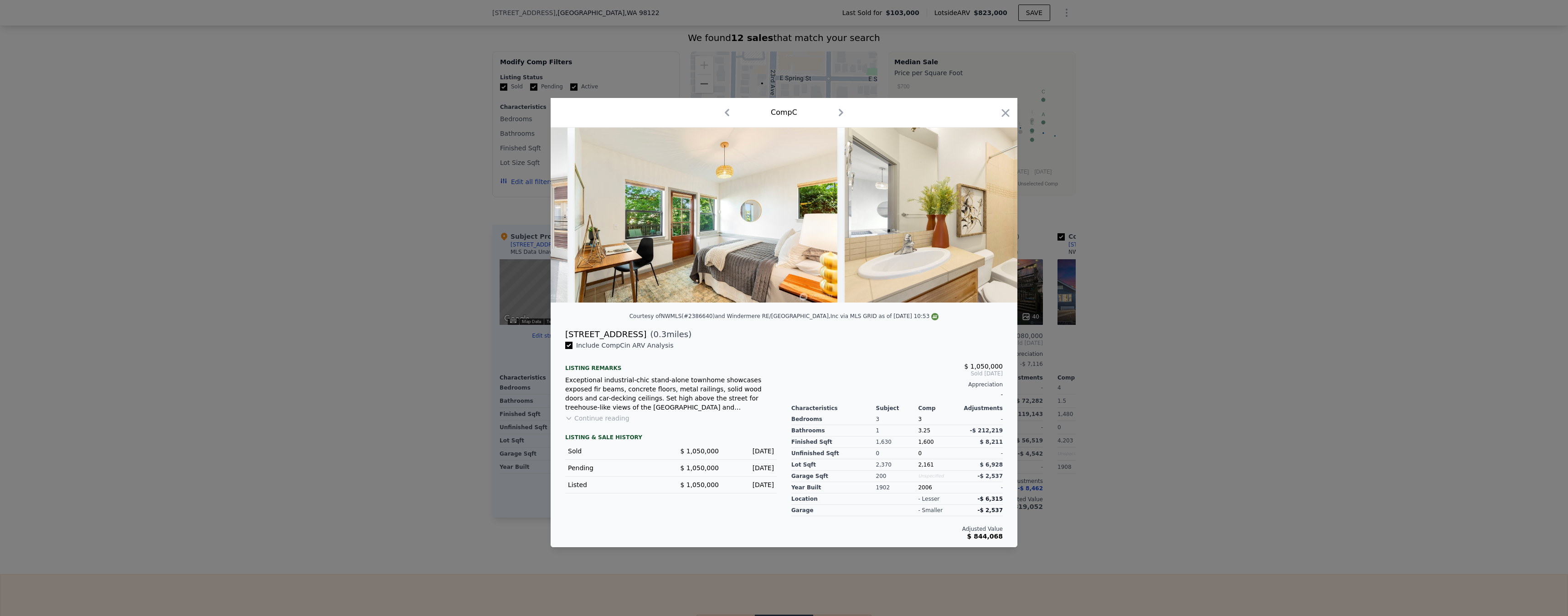
drag, startPoint x: 1244, startPoint y: 285, endPoint x: 1211, endPoint y: 285, distance: 33.0
click at [1244, 285] on div at bounding box center [784, 308] width 1568 height 616
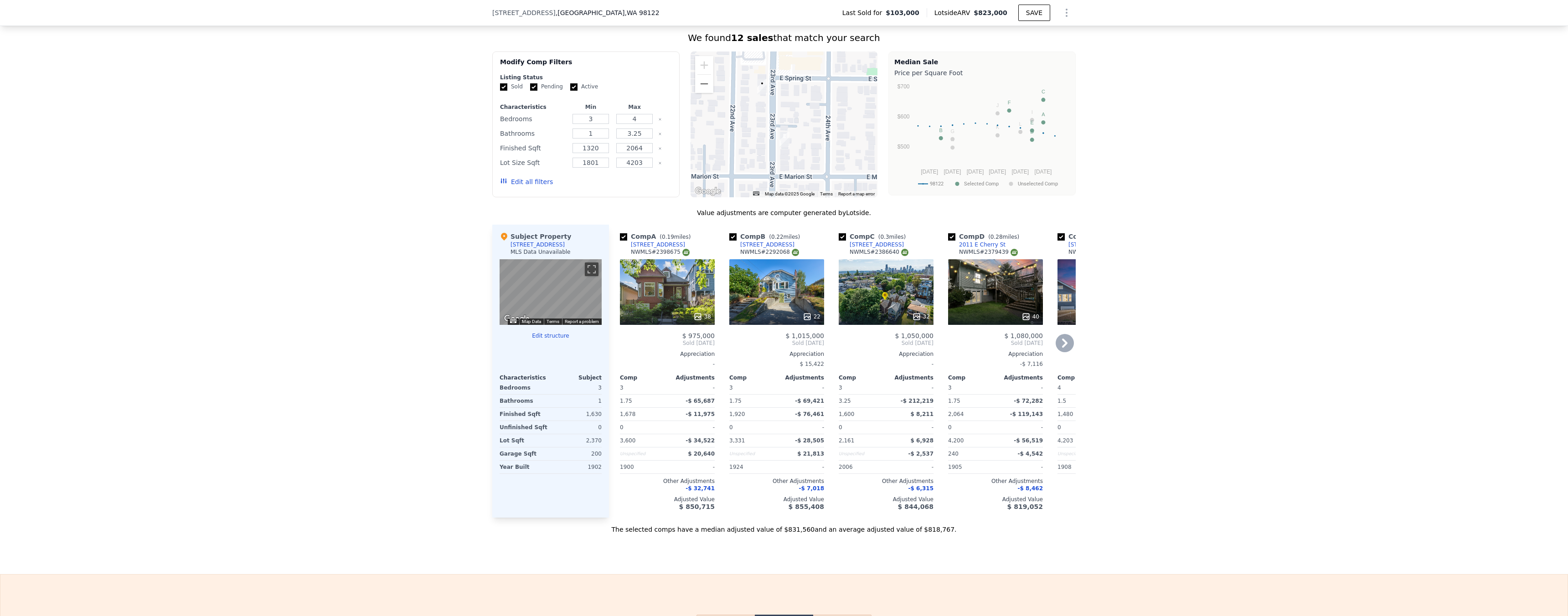
click at [693, 321] on icon at bounding box center [698, 317] width 9 height 9
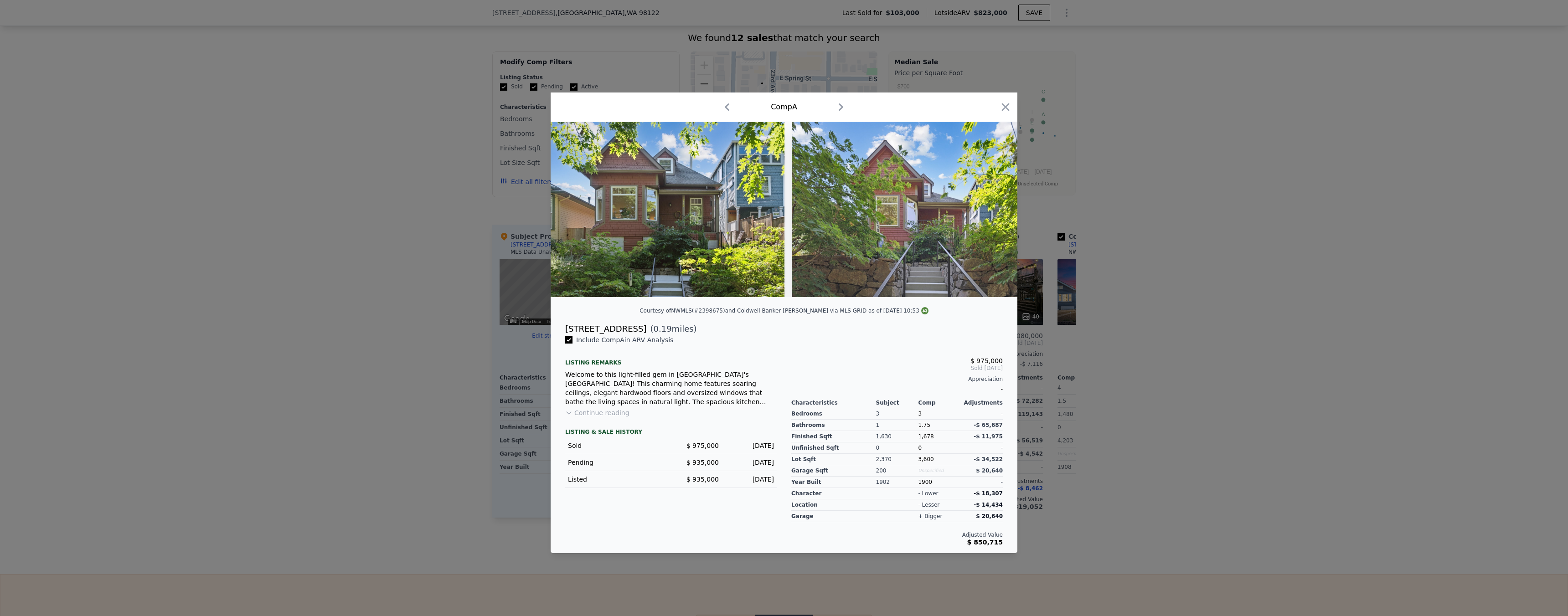
click at [421, 255] on div at bounding box center [784, 308] width 1568 height 616
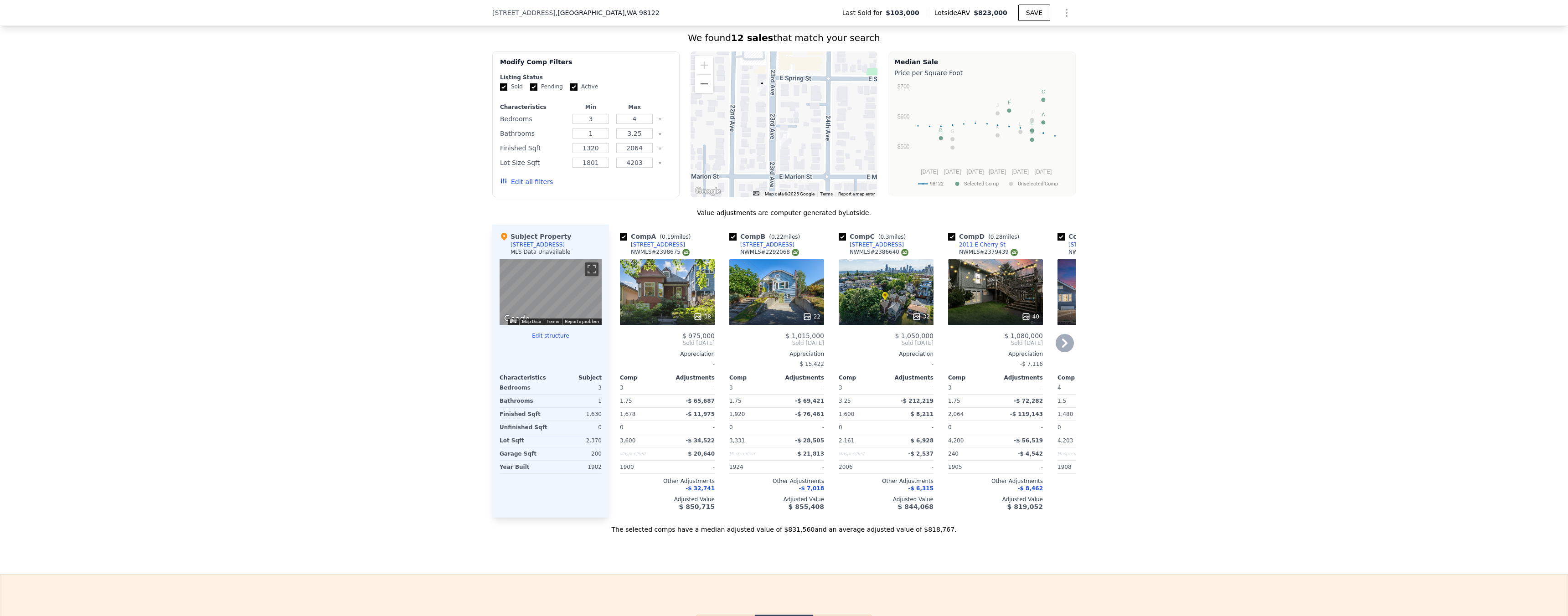
click at [914, 318] on icon at bounding box center [916, 317] width 9 height 9
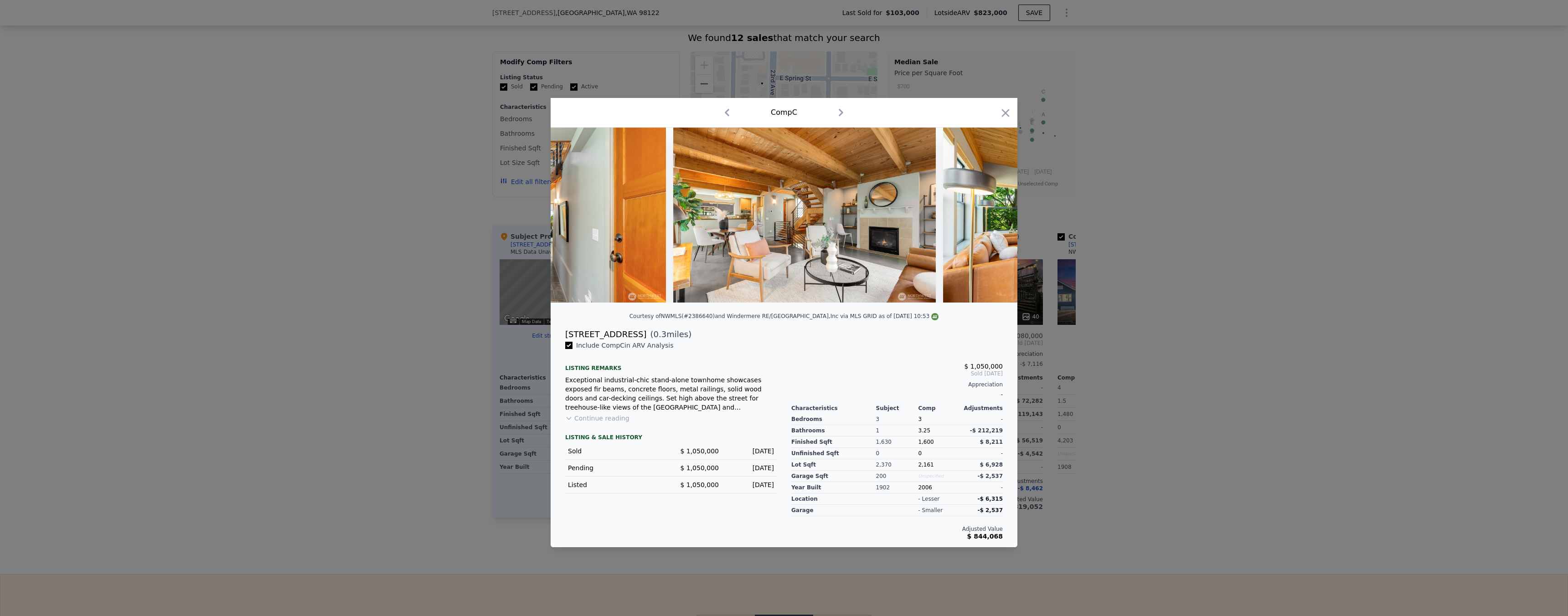
scroll to position [0, 1360]
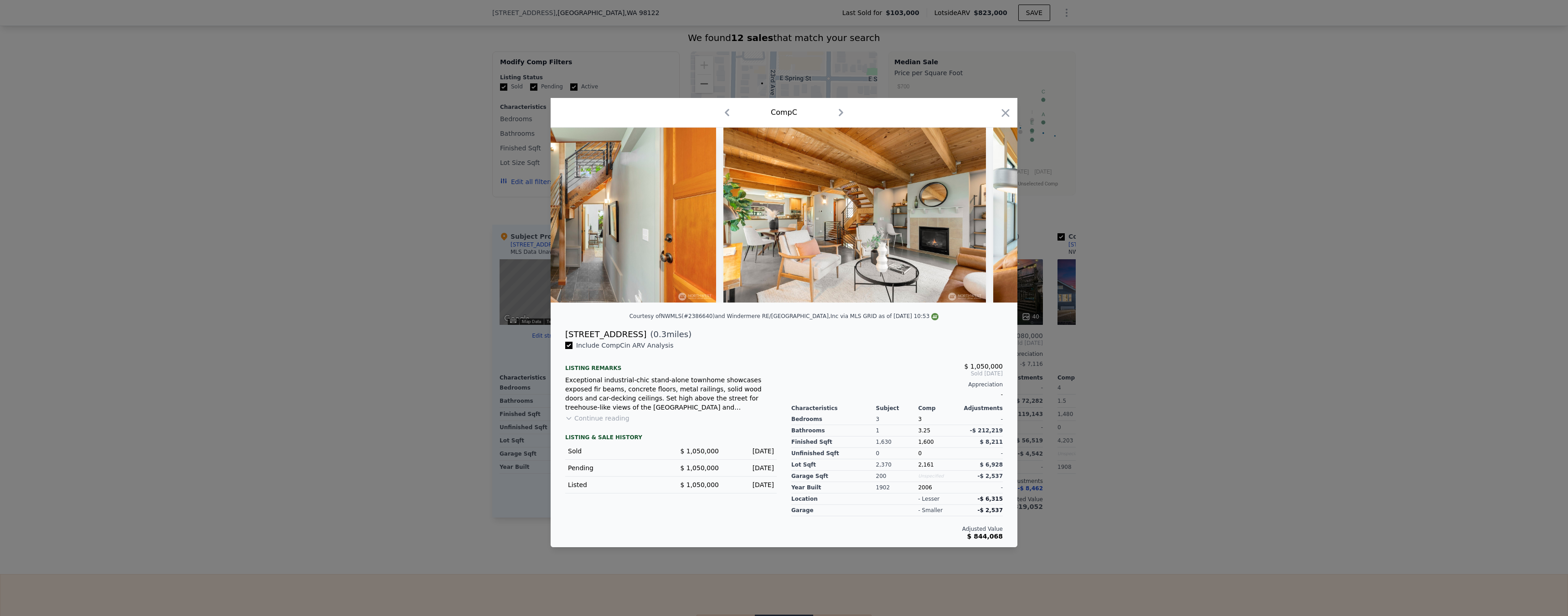
click at [1169, 338] on div at bounding box center [784, 308] width 1568 height 616
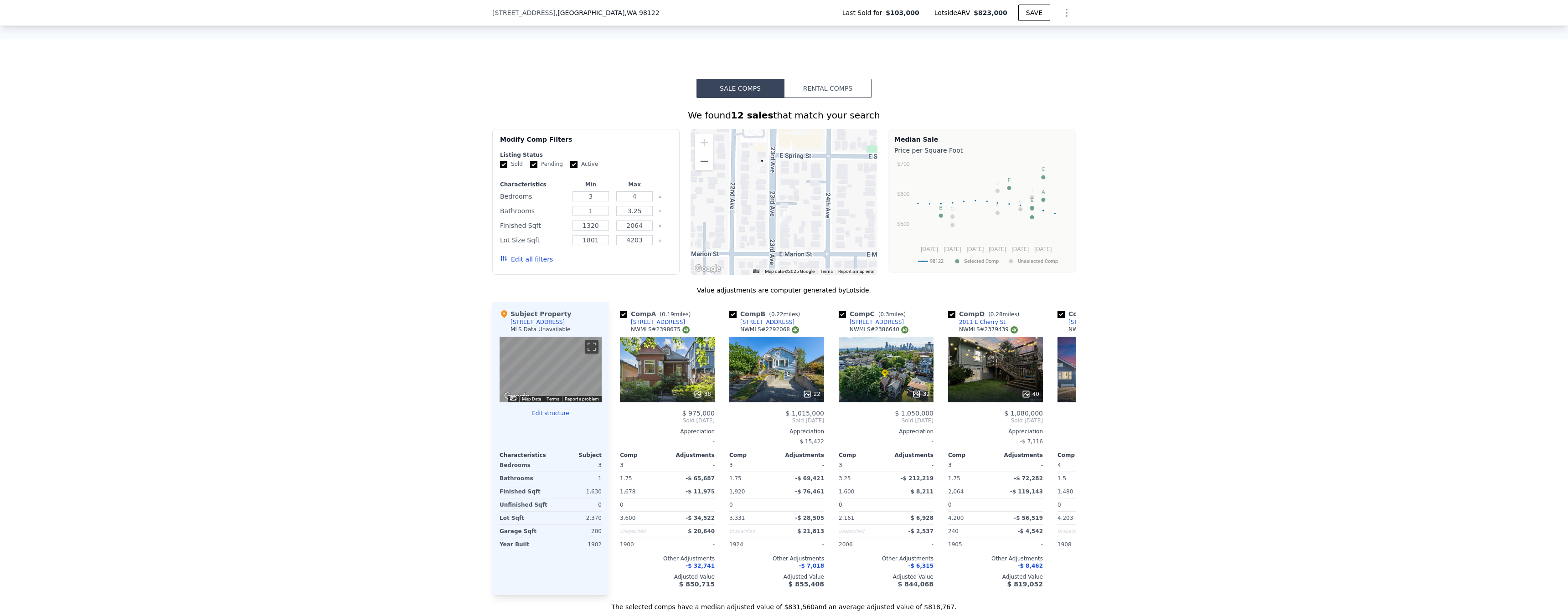
scroll to position [603, 0]
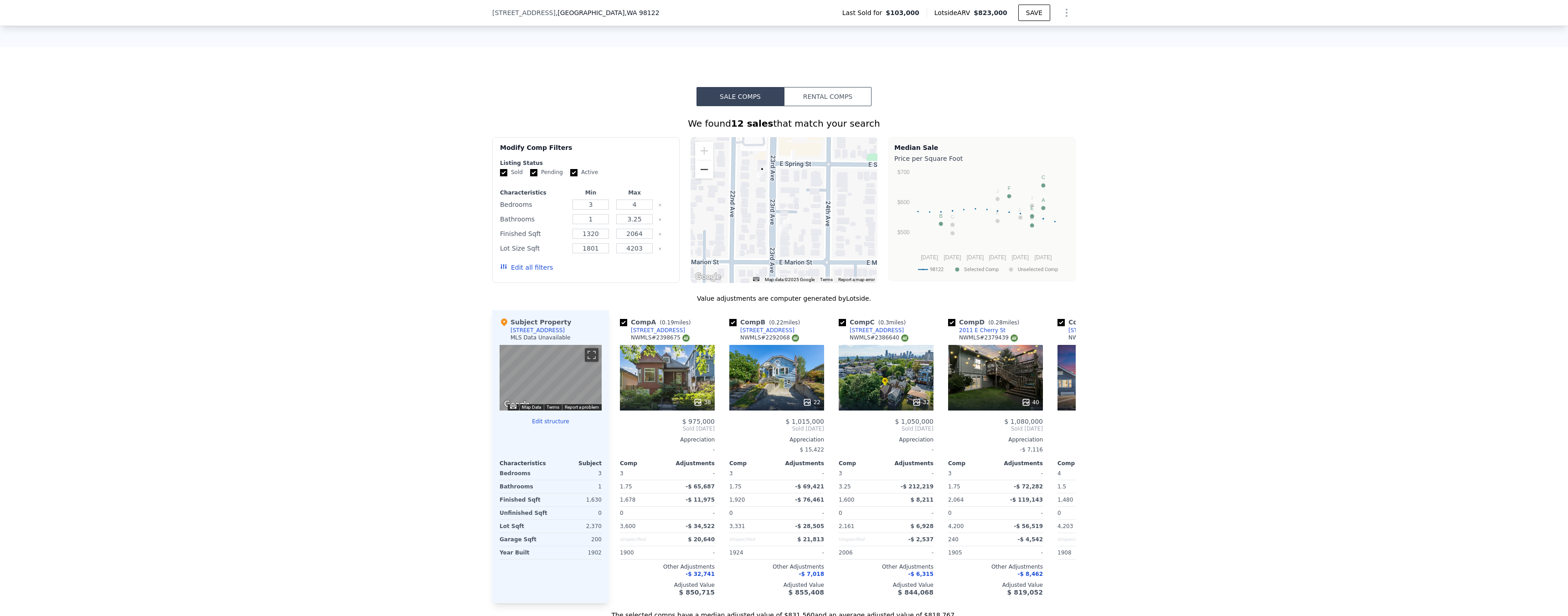
click at [695, 172] on button "Zoom out" at bounding box center [704, 170] width 18 height 18
click at [701, 173] on button "Zoom out" at bounding box center [704, 170] width 18 height 18
click at [917, 407] on icon at bounding box center [916, 402] width 9 height 9
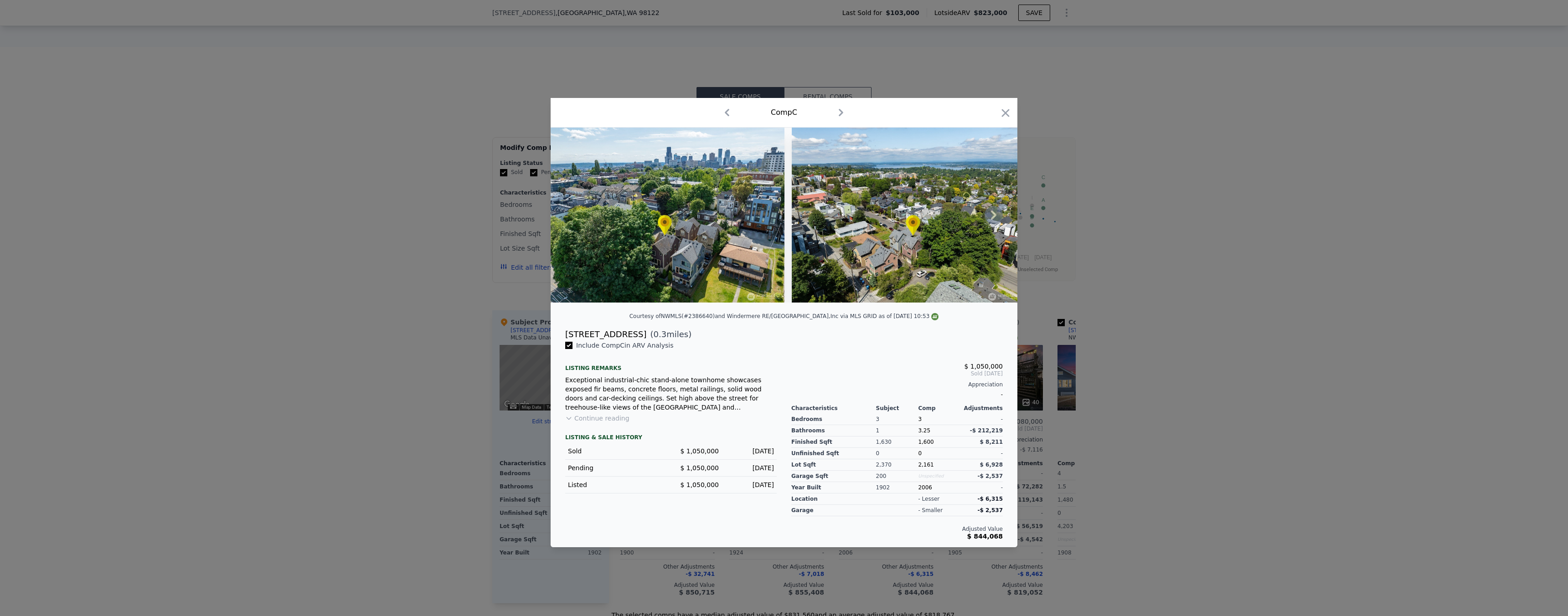
click at [998, 213] on icon at bounding box center [993, 215] width 18 height 18
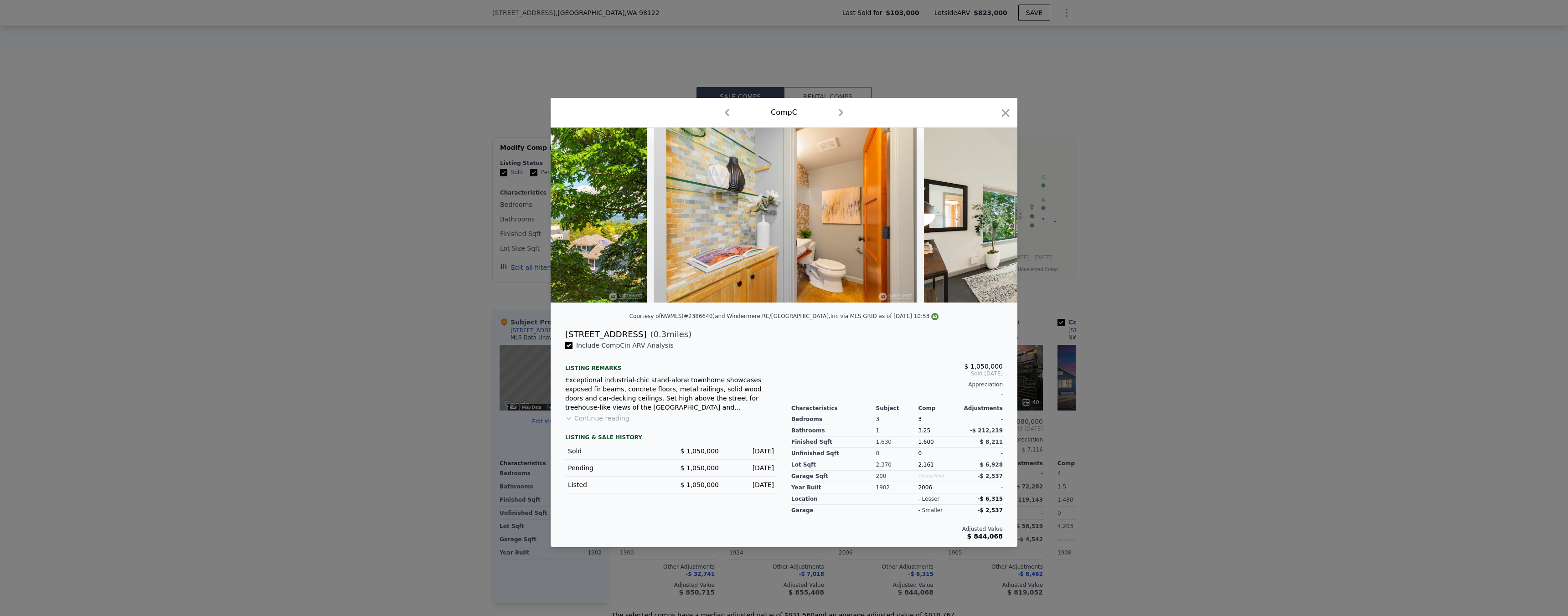
scroll to position [0, 4462]
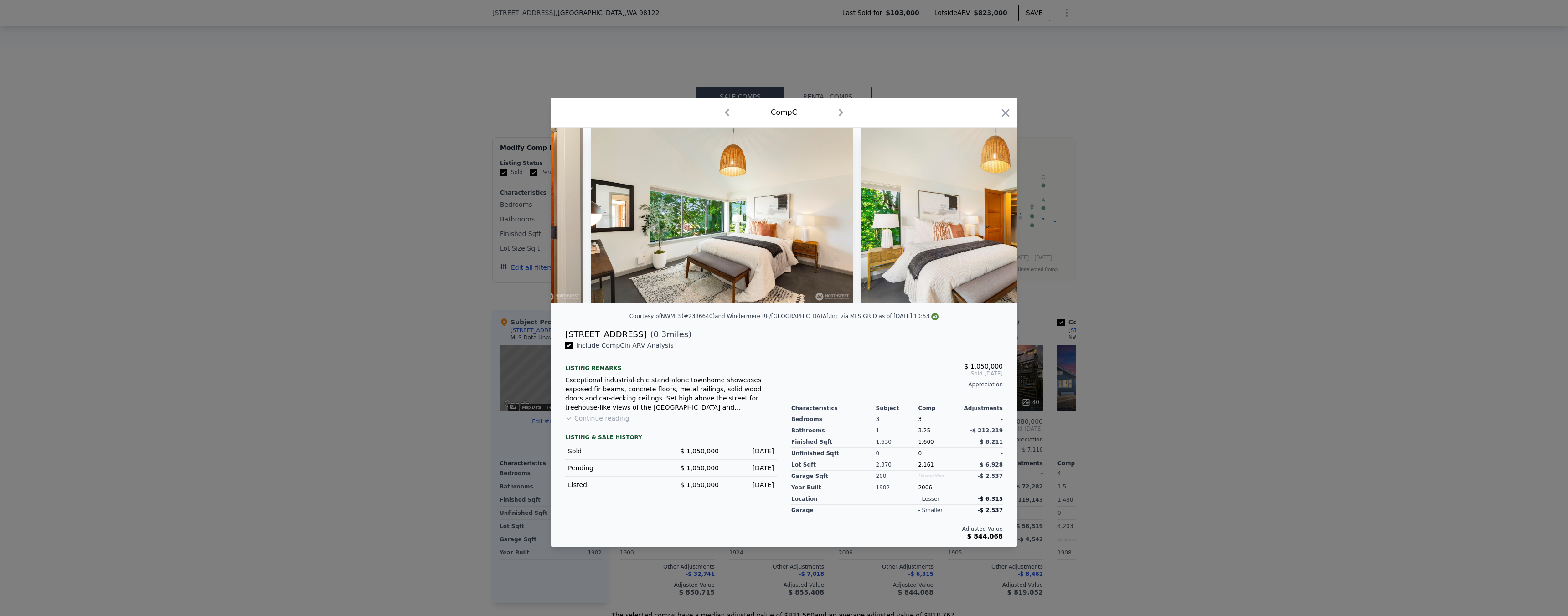
drag, startPoint x: 1188, startPoint y: 315, endPoint x: 1174, endPoint y: 317, distance: 14.1
click at [1186, 315] on div at bounding box center [784, 308] width 1568 height 616
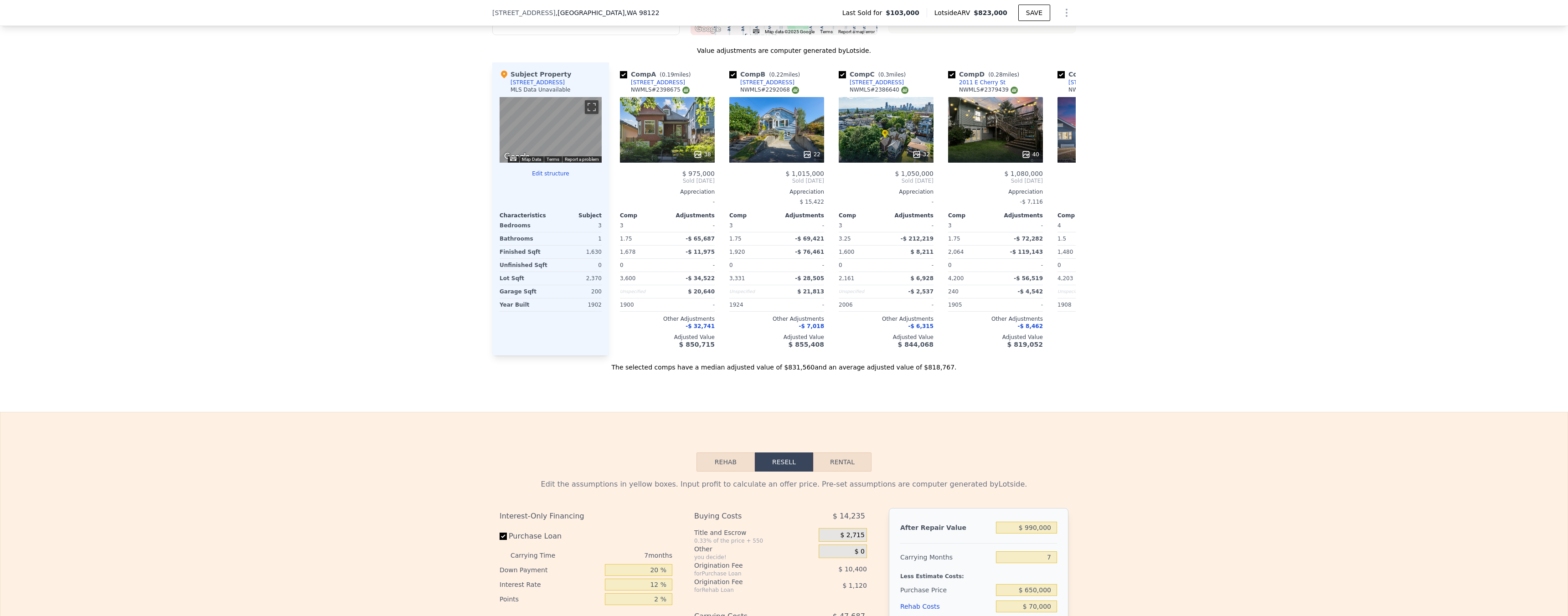
type input "$ 823,000"
type input "$ 0"
type input "$ 645,624"
drag, startPoint x: 493, startPoint y: 11, endPoint x: 607, endPoint y: 8, distance: 114.0
click at [611, 9] on div "[STREET_ADDRESS] Last Sold for $103,000 Lotside ARV $823,000 SAVE" at bounding box center [784, 13] width 1568 height 26
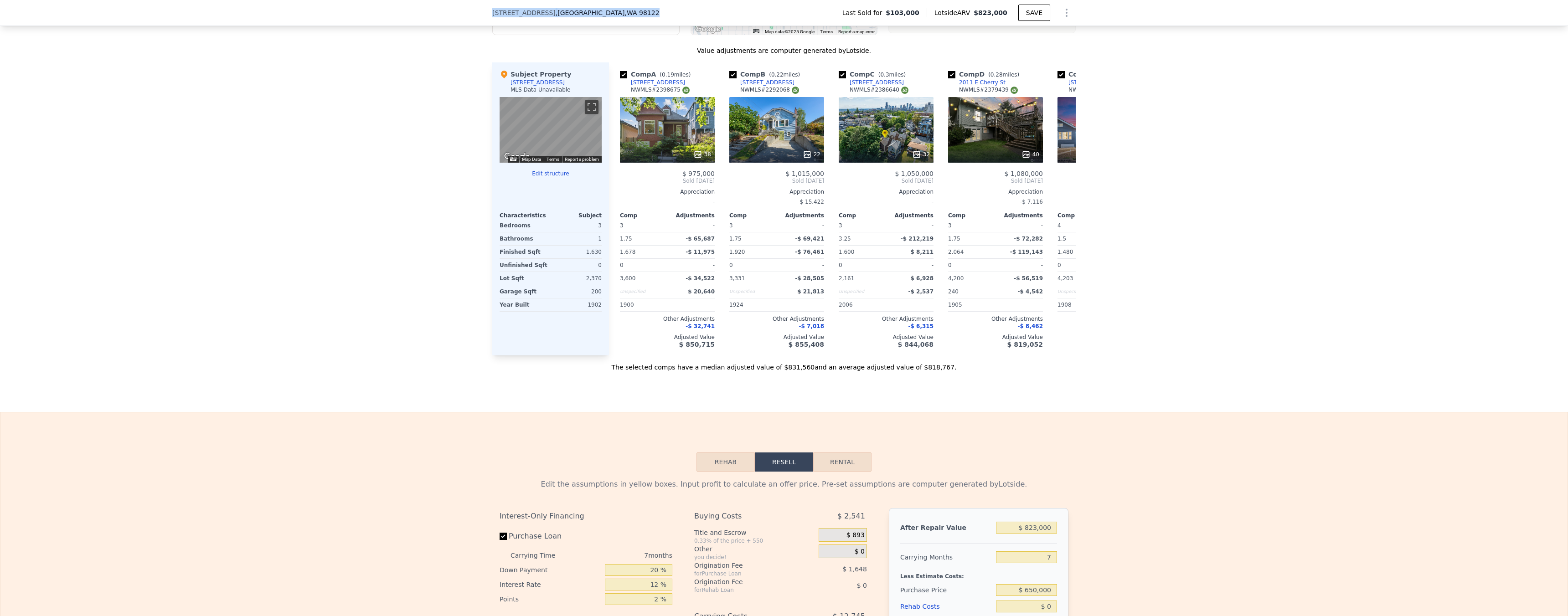
copy div "[STREET_ADDRESS]"
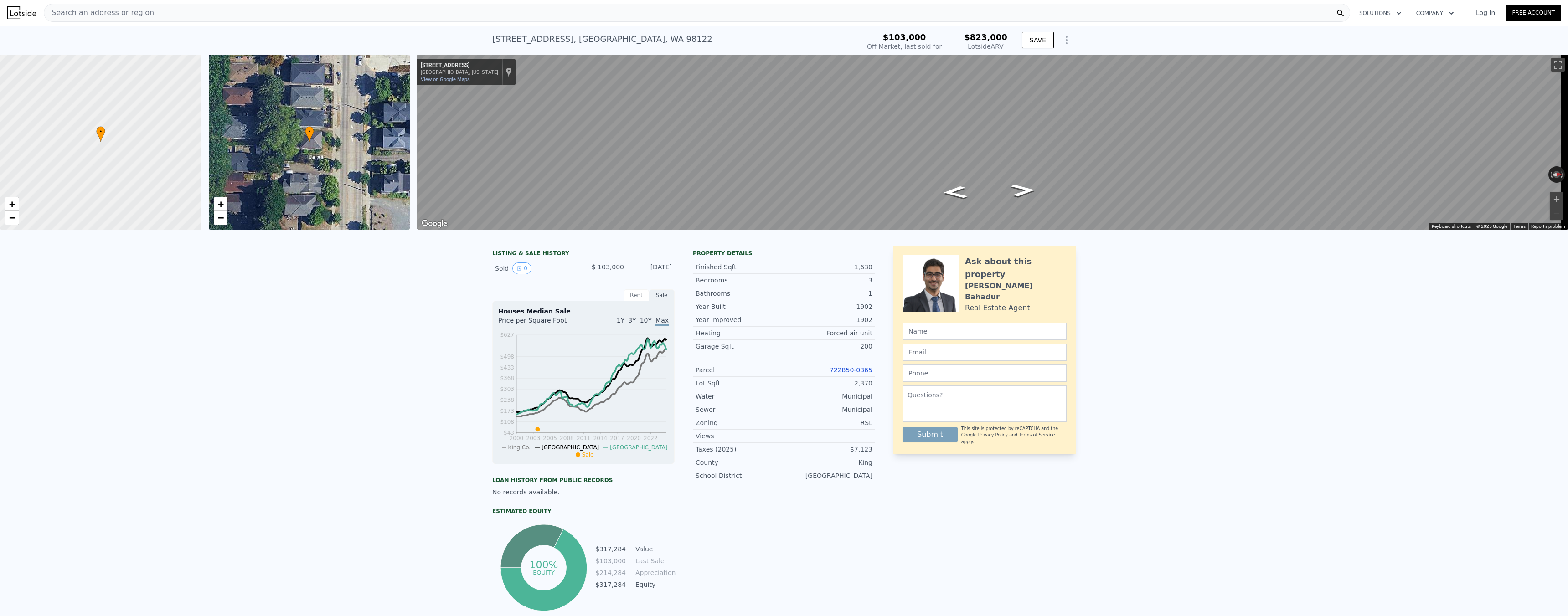
click at [204, 10] on div "Search an address or region" at bounding box center [697, 13] width 1306 height 18
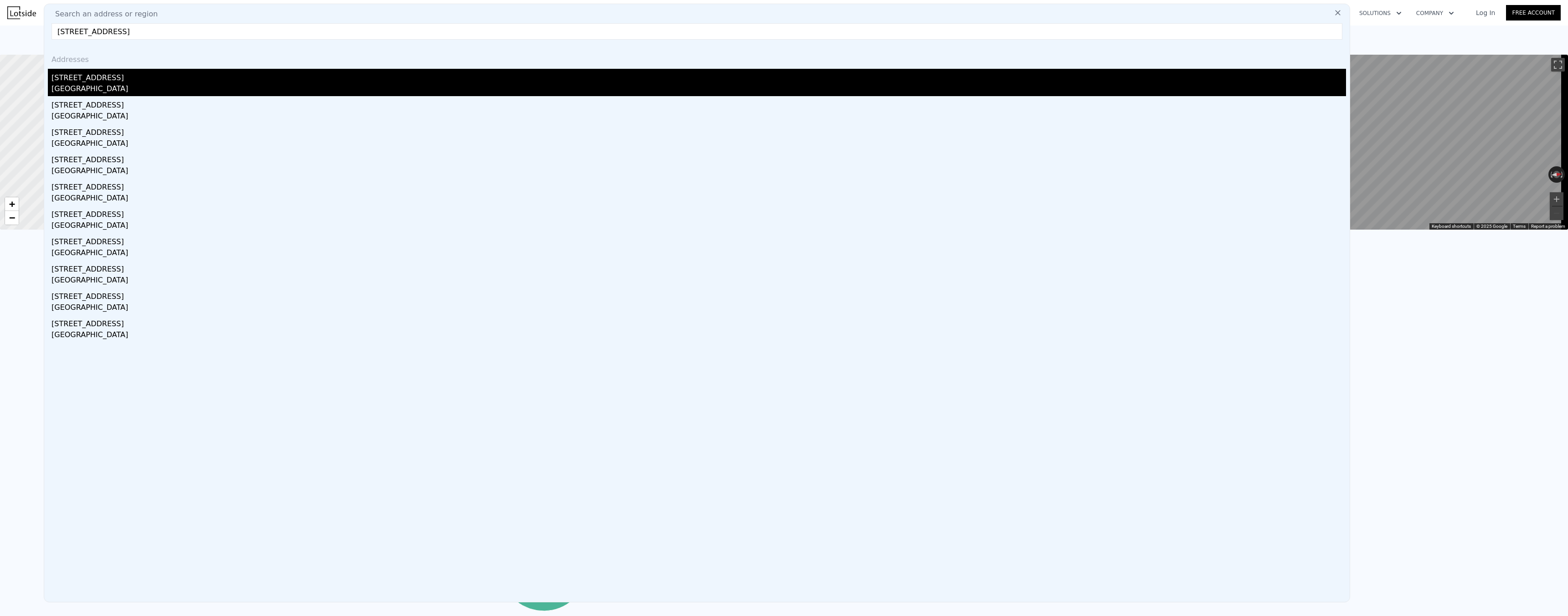
type input "[STREET_ADDRESS]"
click at [85, 78] on div "[STREET_ADDRESS]" at bounding box center [699, 76] width 1295 height 15
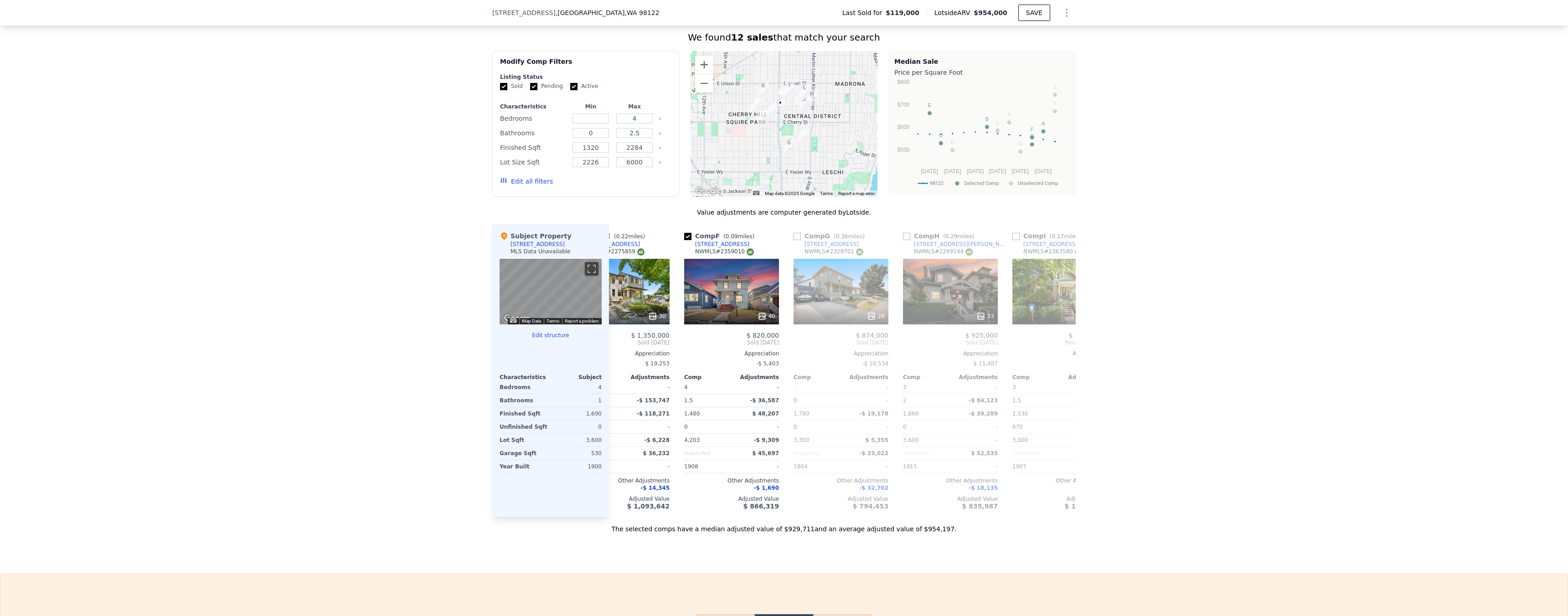
scroll to position [0, 486]
click at [963, 290] on div "33" at bounding box center [948, 292] width 95 height 66
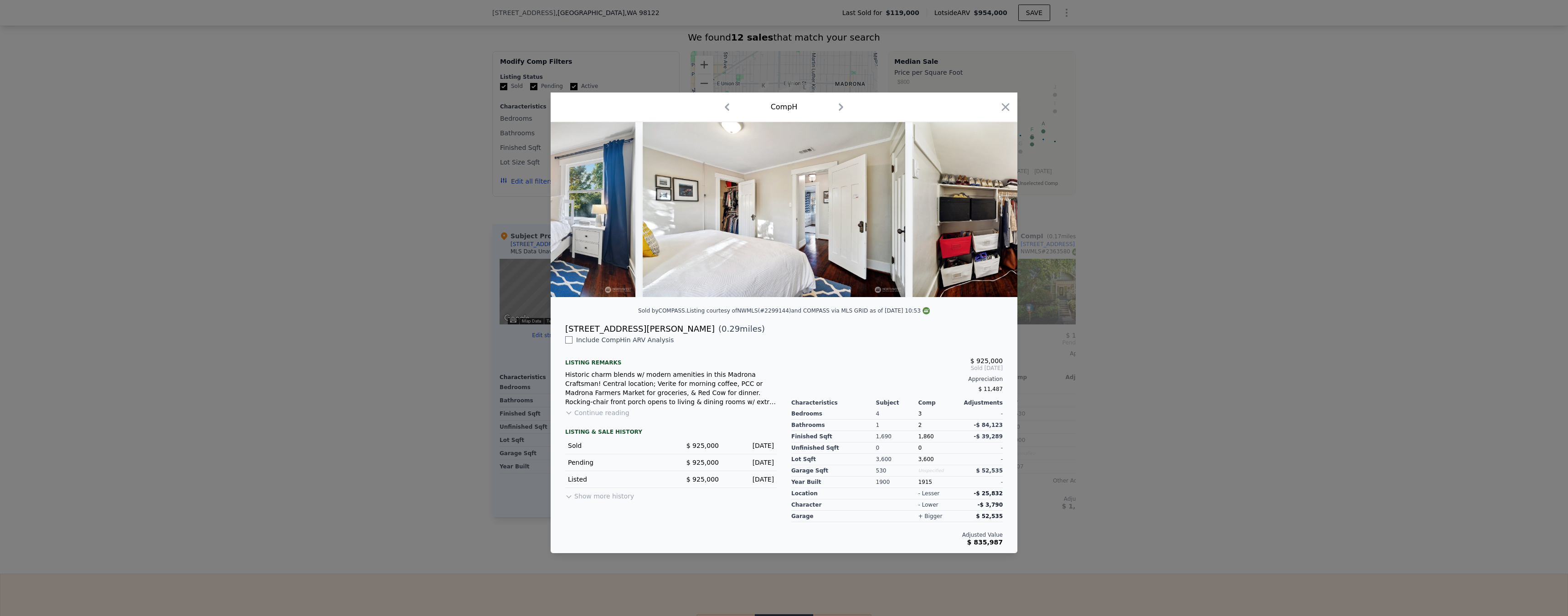
scroll to position [0, 4362]
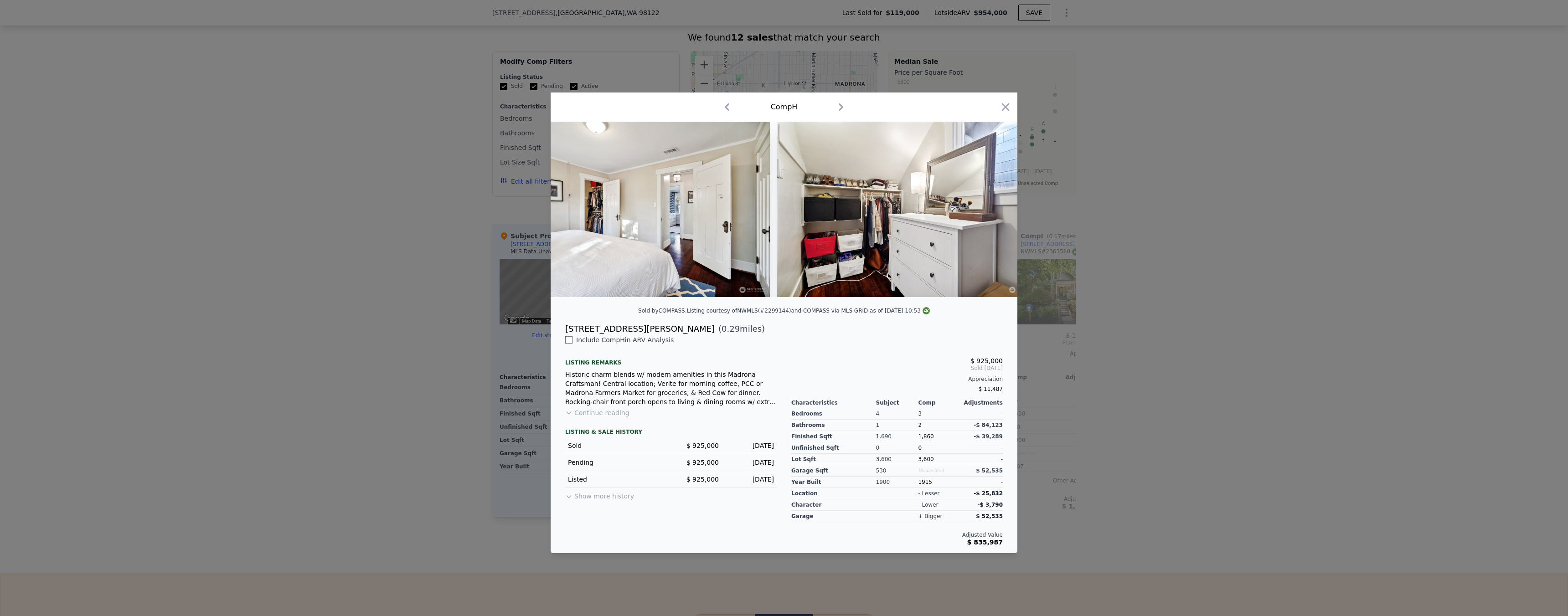
click at [1257, 218] on div at bounding box center [784, 308] width 1568 height 616
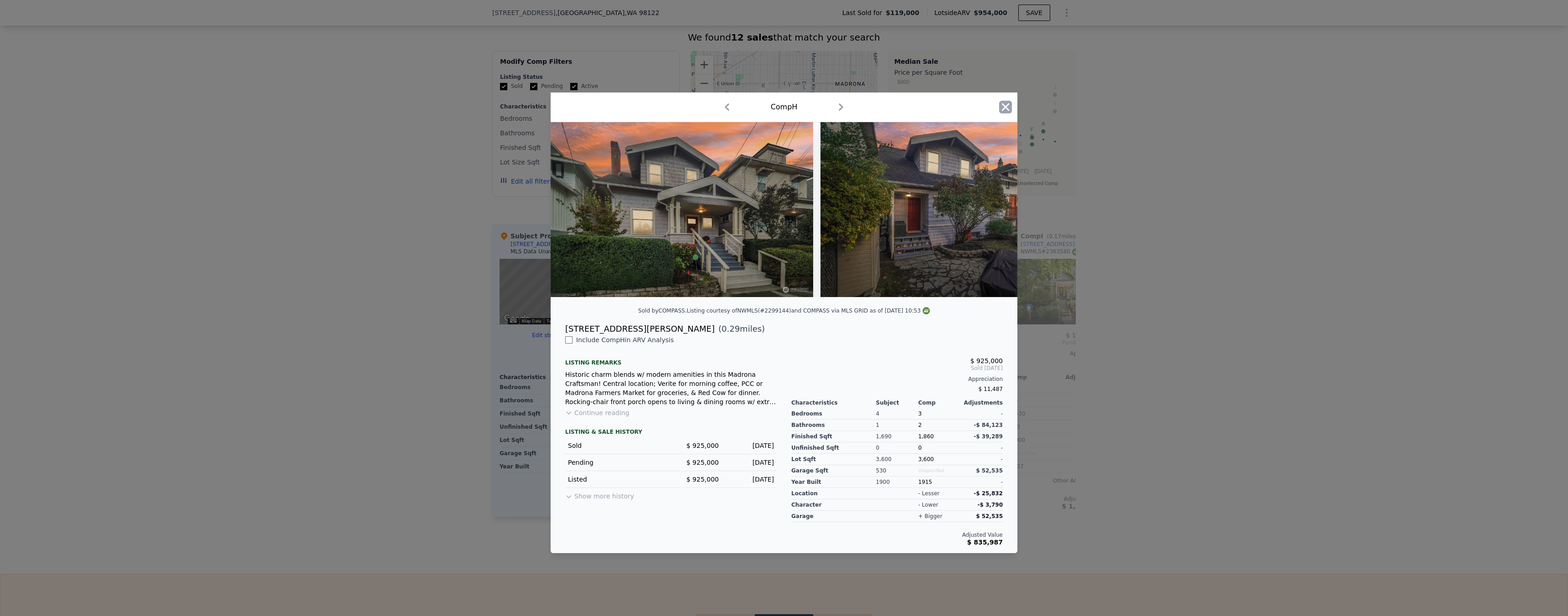
click at [1003, 104] on icon "button" at bounding box center [1005, 107] width 13 height 13
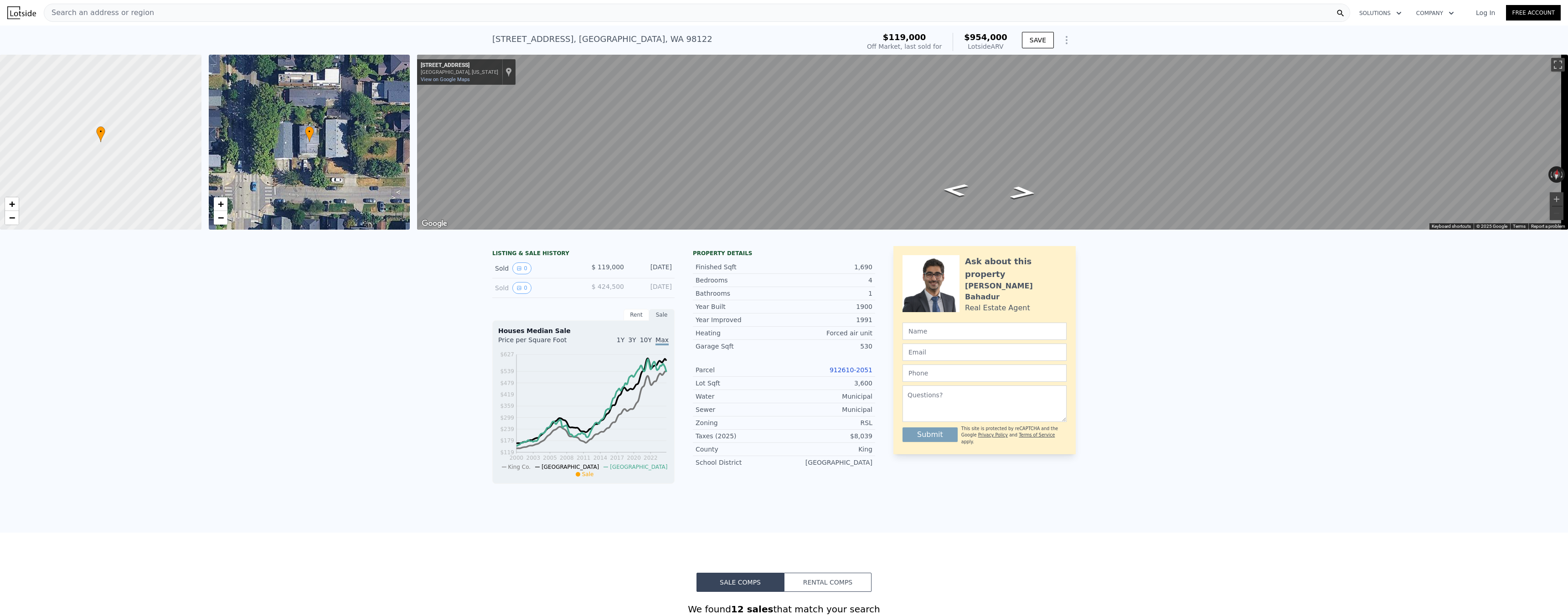
click at [252, 18] on div "Search an address or region" at bounding box center [697, 13] width 1306 height 18
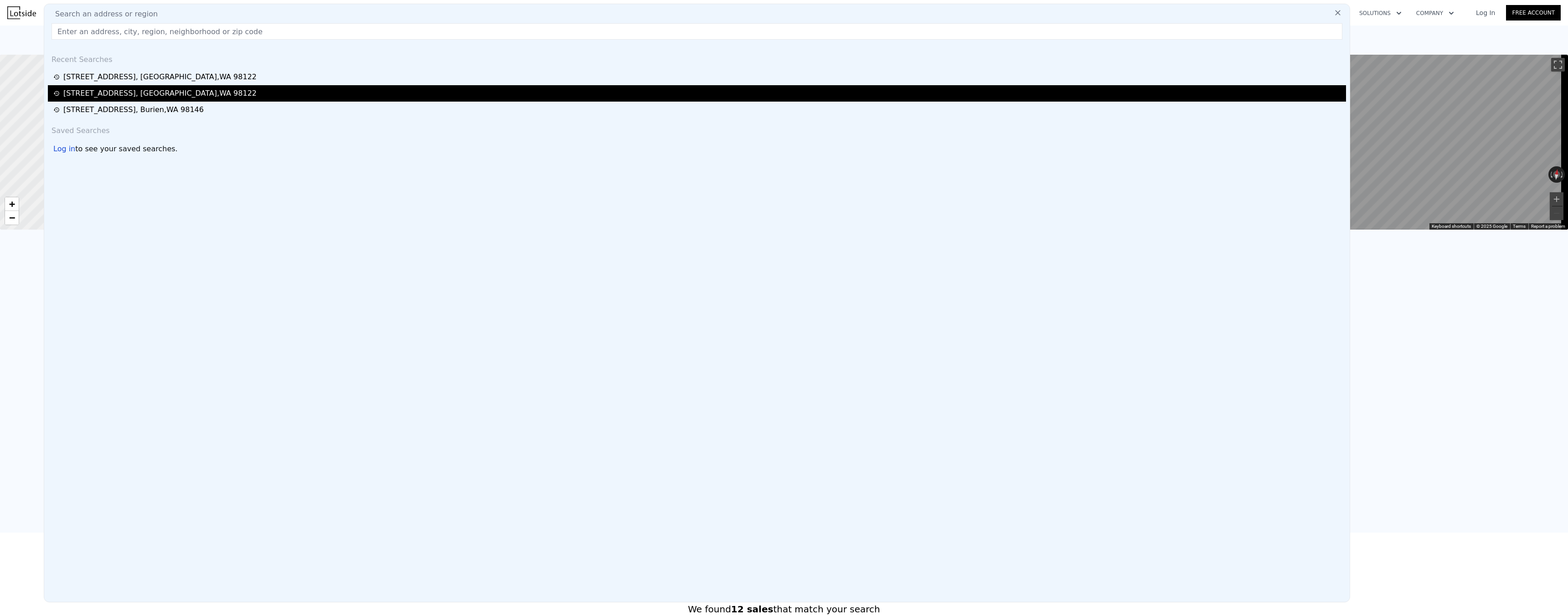
click at [131, 94] on div "[STREET_ADDRESS]" at bounding box center [160, 94] width 194 height 11
type input "3"
type input "1"
type input "3.25"
type input "2064"
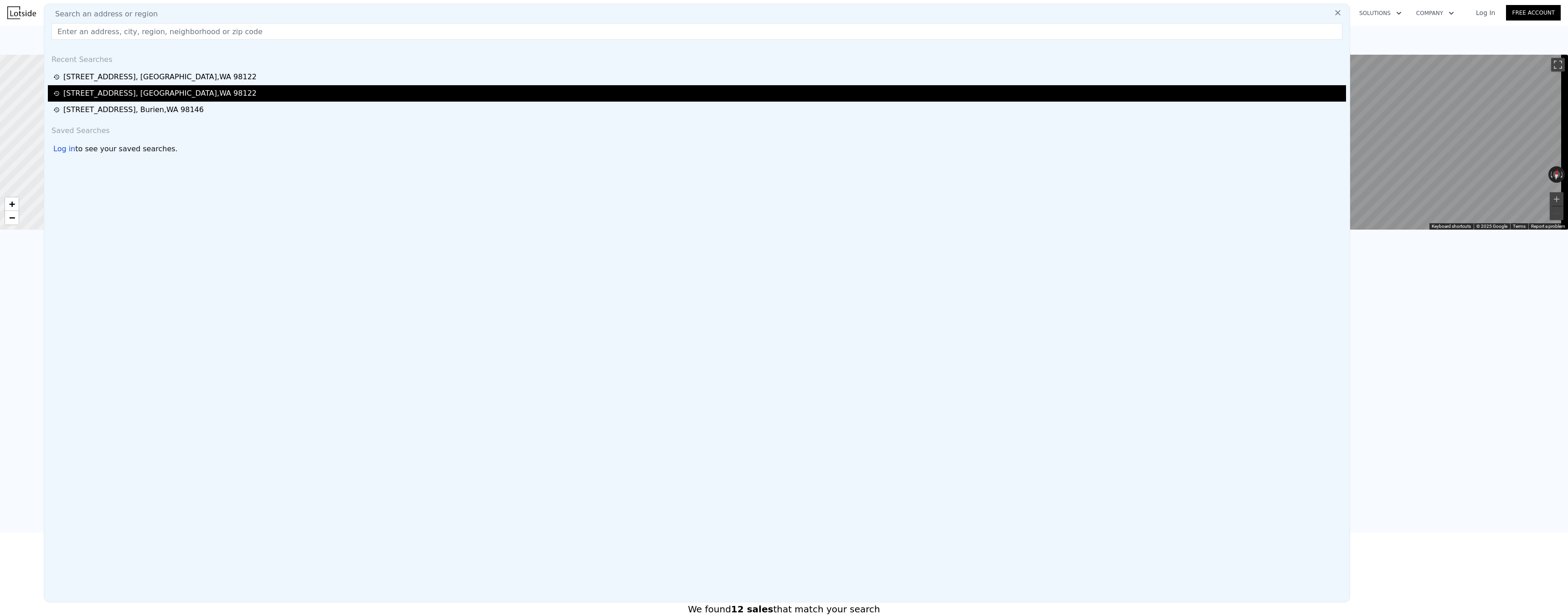
type input "1801"
type input "4203"
checkbox input "true"
type input "$ 823,000"
type input "$ 645,624"
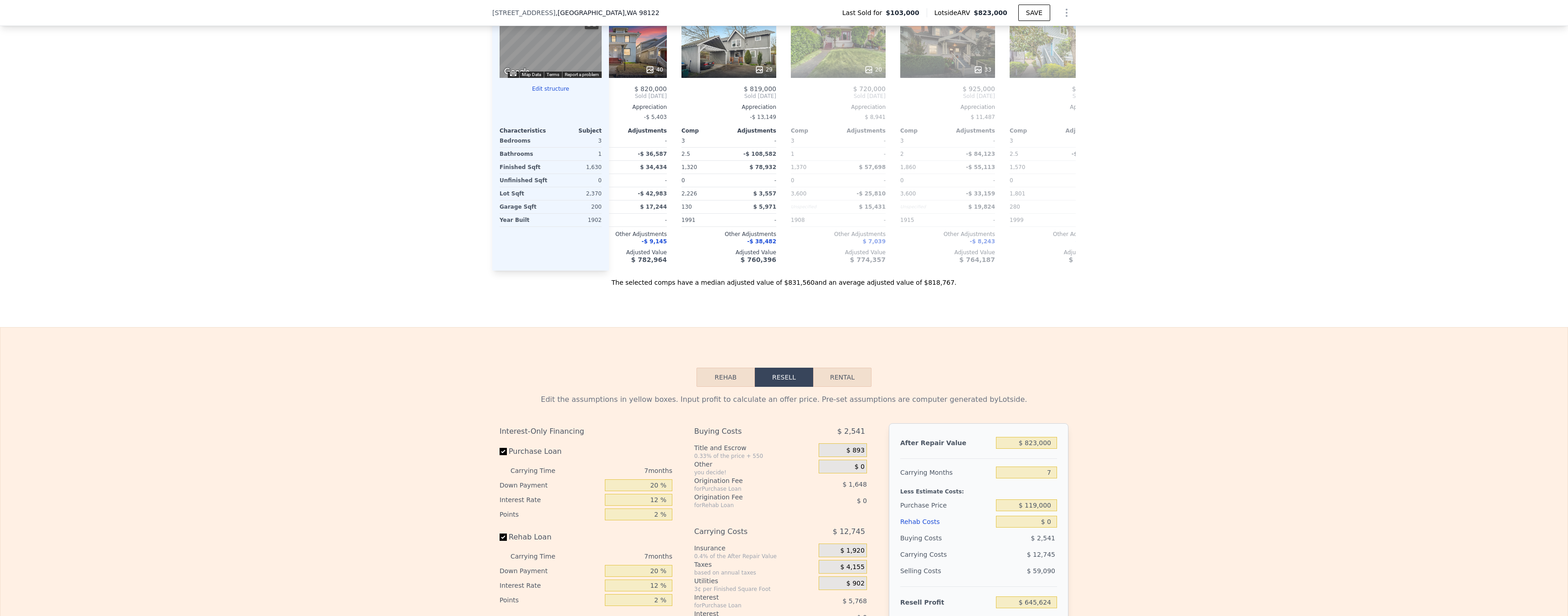
scroll to position [947, 0]
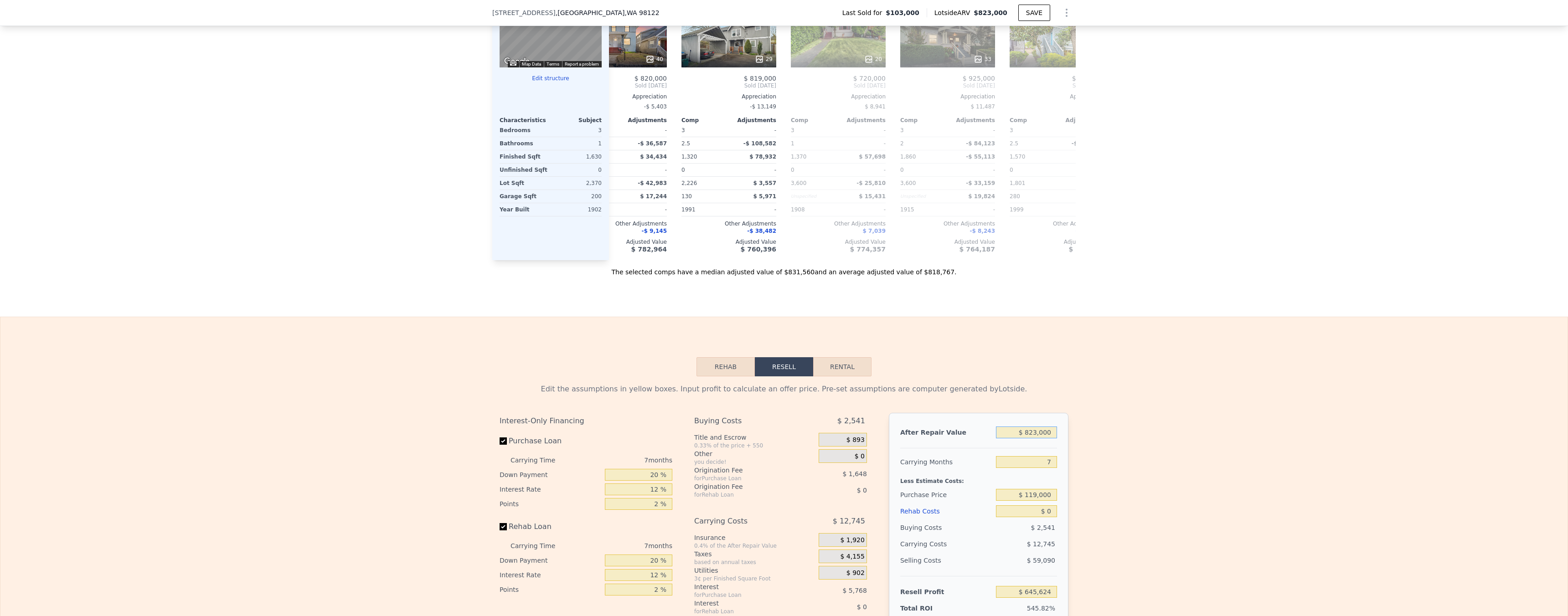
click at [1040, 438] on input "$ 823,000" at bounding box center [1026, 432] width 61 height 12
click at [1041, 438] on input "$ 823,000" at bounding box center [1026, 432] width 61 height 12
type input "$ 95"
type input "-$ 116,827"
type input "$ 950"
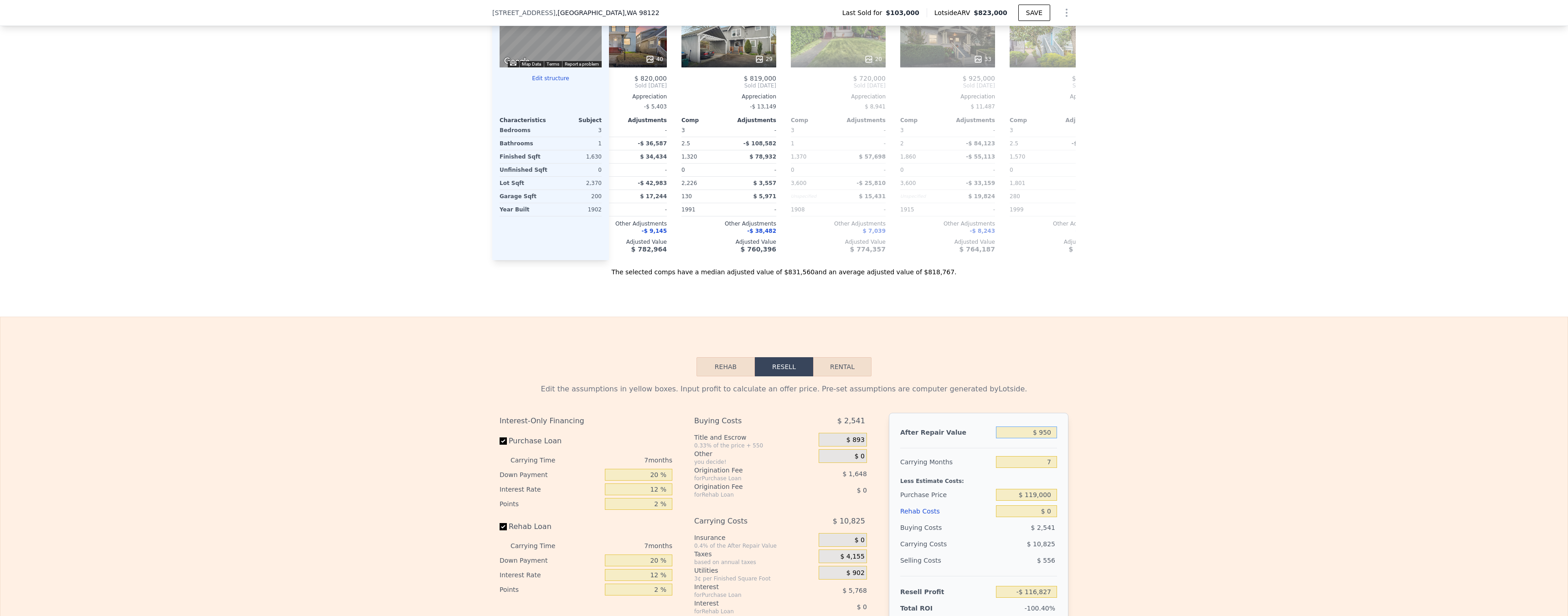
type input "-$ 116,036"
type input "$ 9,500"
type input "-$ 108,115"
type input "$ 95,000"
type input "-$ 28,895"
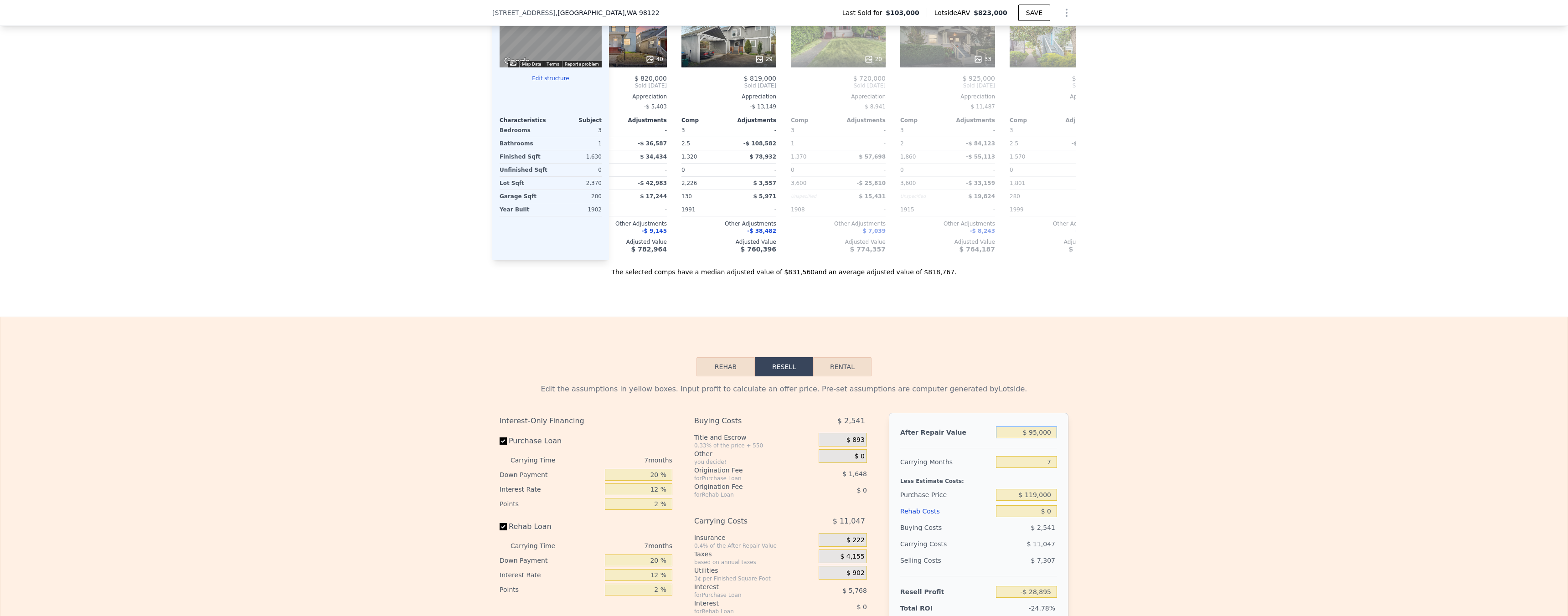
type input "$ 950,000"
type input "$ 763,293"
type input "$ 950,000"
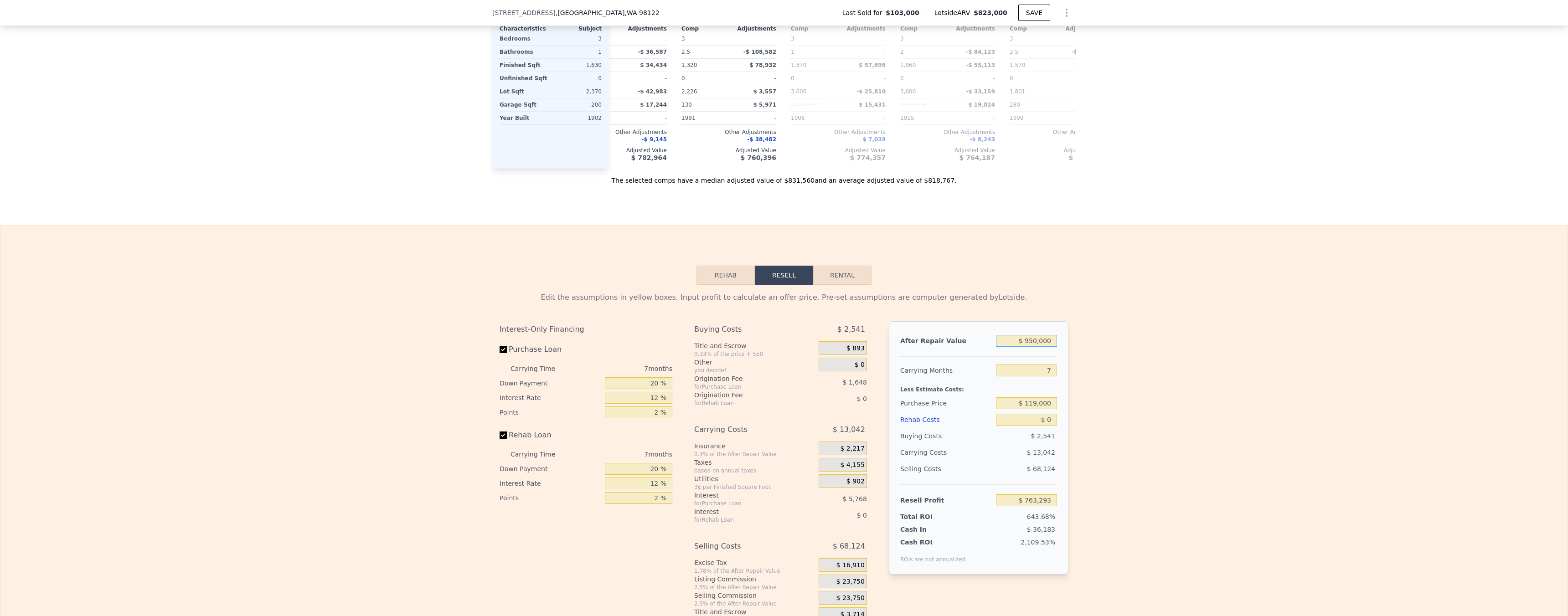
scroll to position [1226, 0]
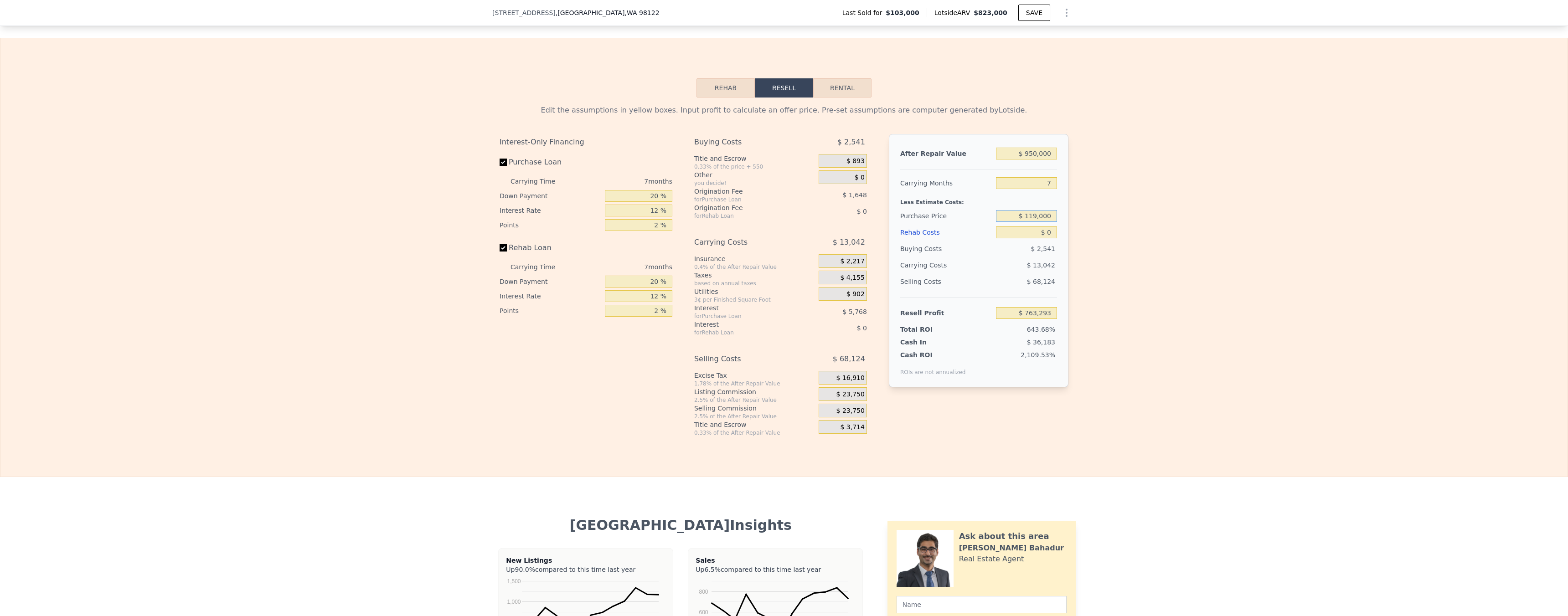
click at [1038, 222] on input "$ 119,000" at bounding box center [1026, 215] width 61 height 12
type input "$ 650,000"
click at [1261, 245] on div "Edit the assumptions in yellow boxes. Input profit to calculate an offer price.…" at bounding box center [784, 265] width 1567 height 339
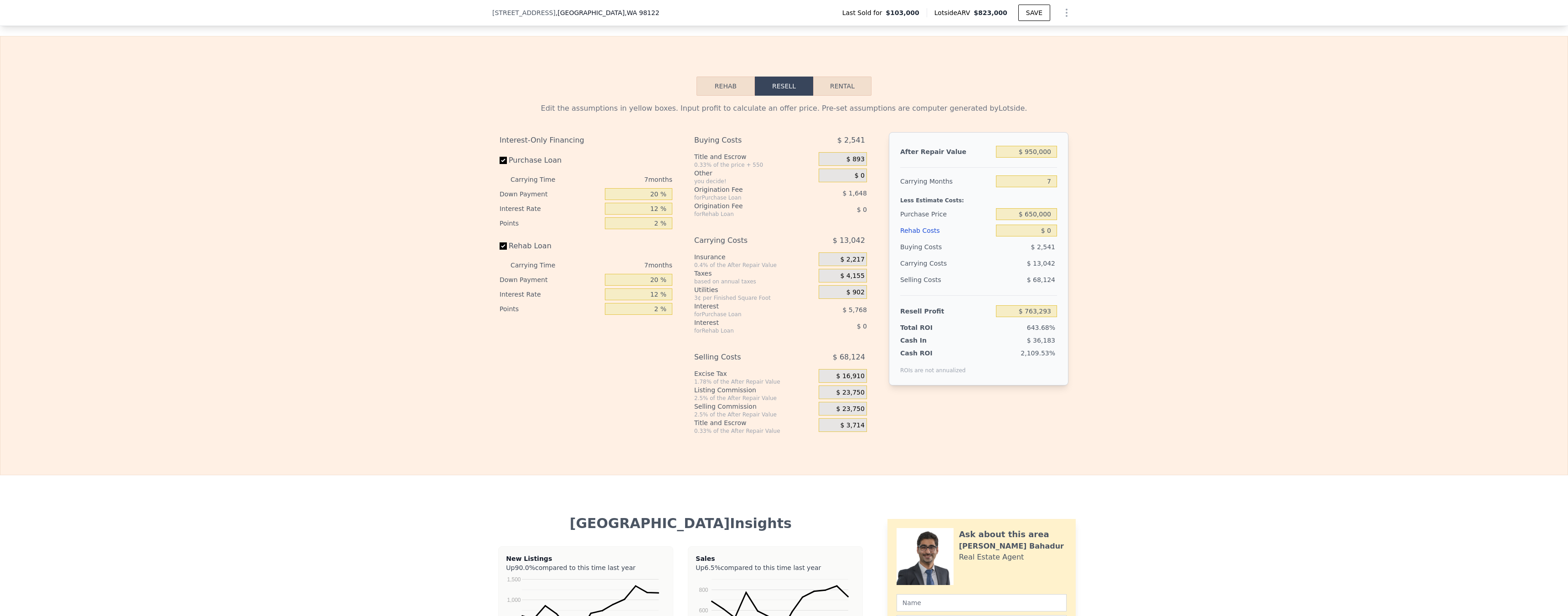
type input "$ 175,087"
click at [1047, 237] on input "$ 0" at bounding box center [1026, 230] width 61 height 12
click at [1045, 237] on input "$ 0" at bounding box center [1026, 230] width 61 height 12
type input "$ 40"
type input "$ 175,046"
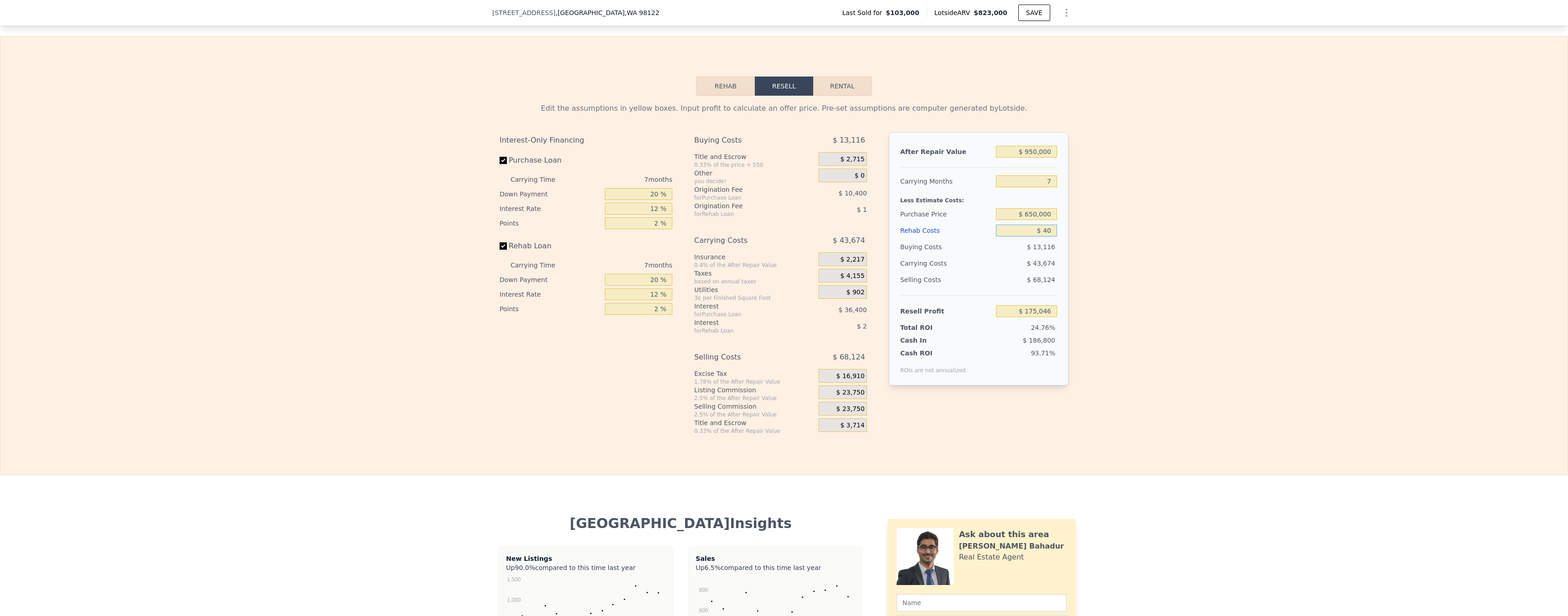
type input "$ 400"
type input "$ 174,660"
type input "$ 4,000"
type input "$ 170,799"
type input "$ 40,000"
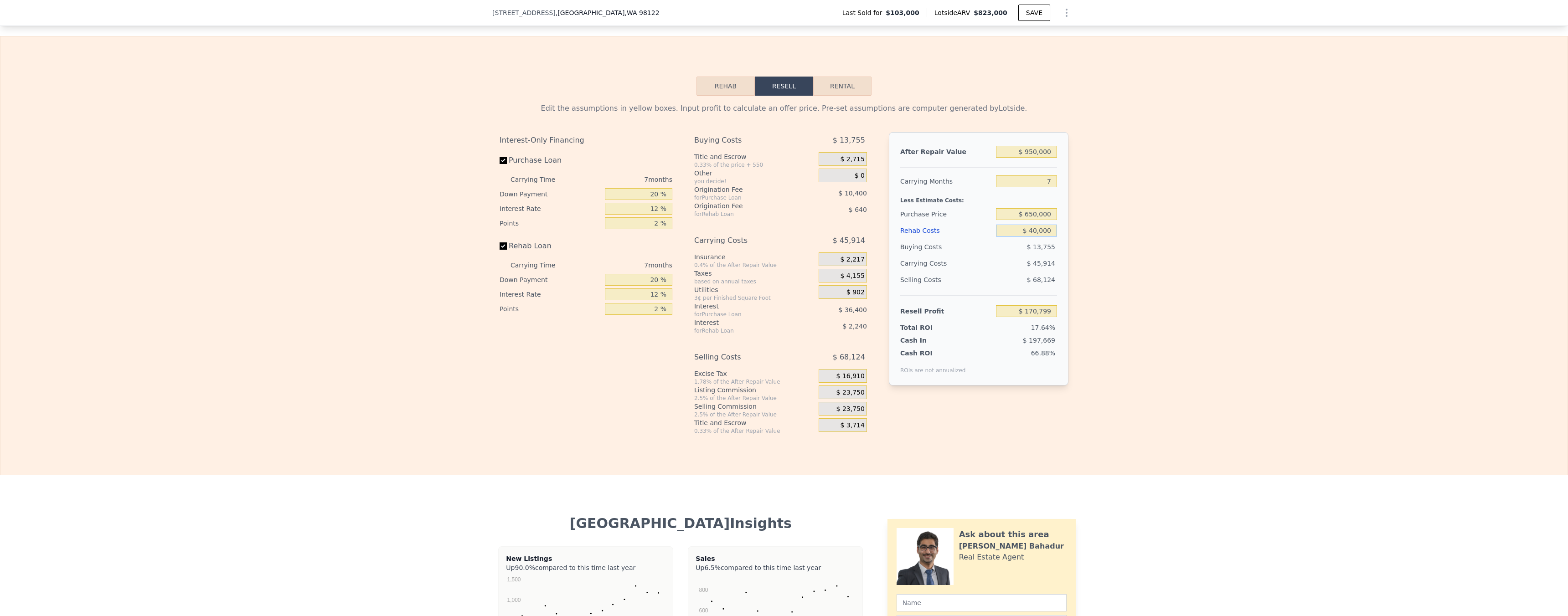
type input "$ 132,207"
type input "$ 40,000"
click at [1164, 327] on div "Edit the assumptions in yellow boxes. Input profit to calculate an offer price.…" at bounding box center [784, 265] width 1567 height 339
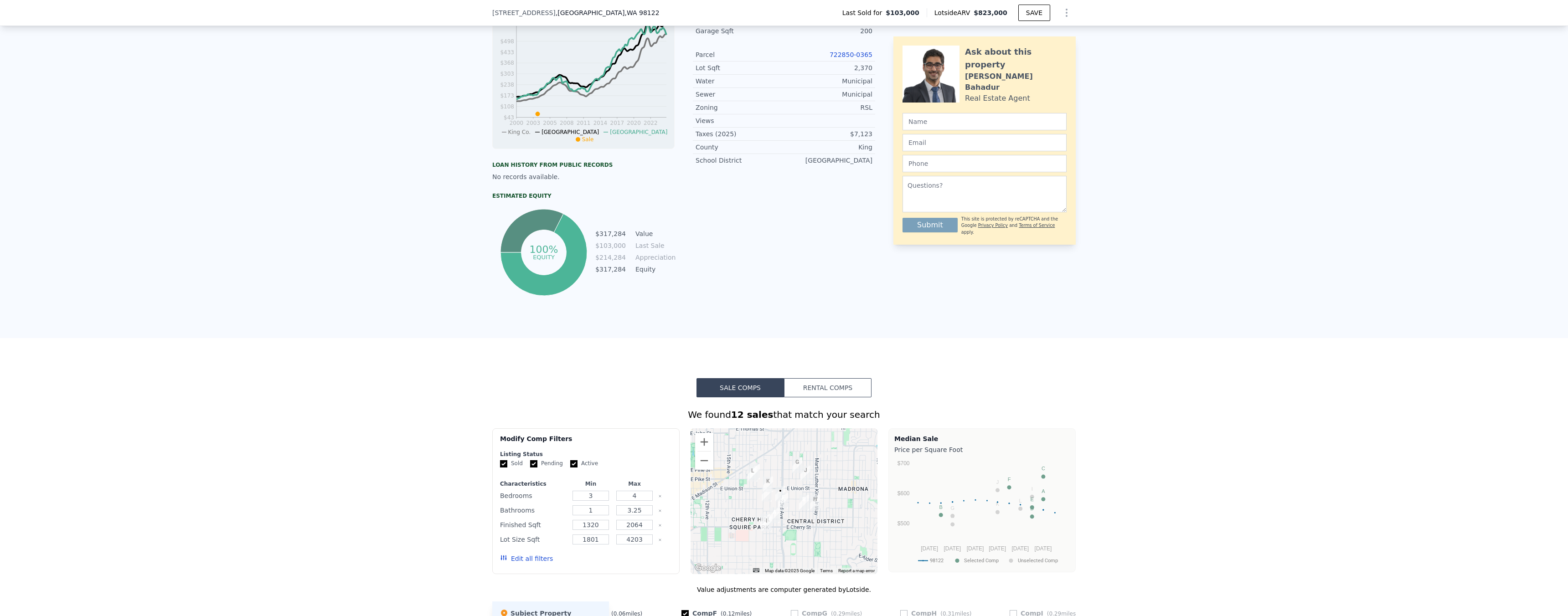
scroll to position [0, 0]
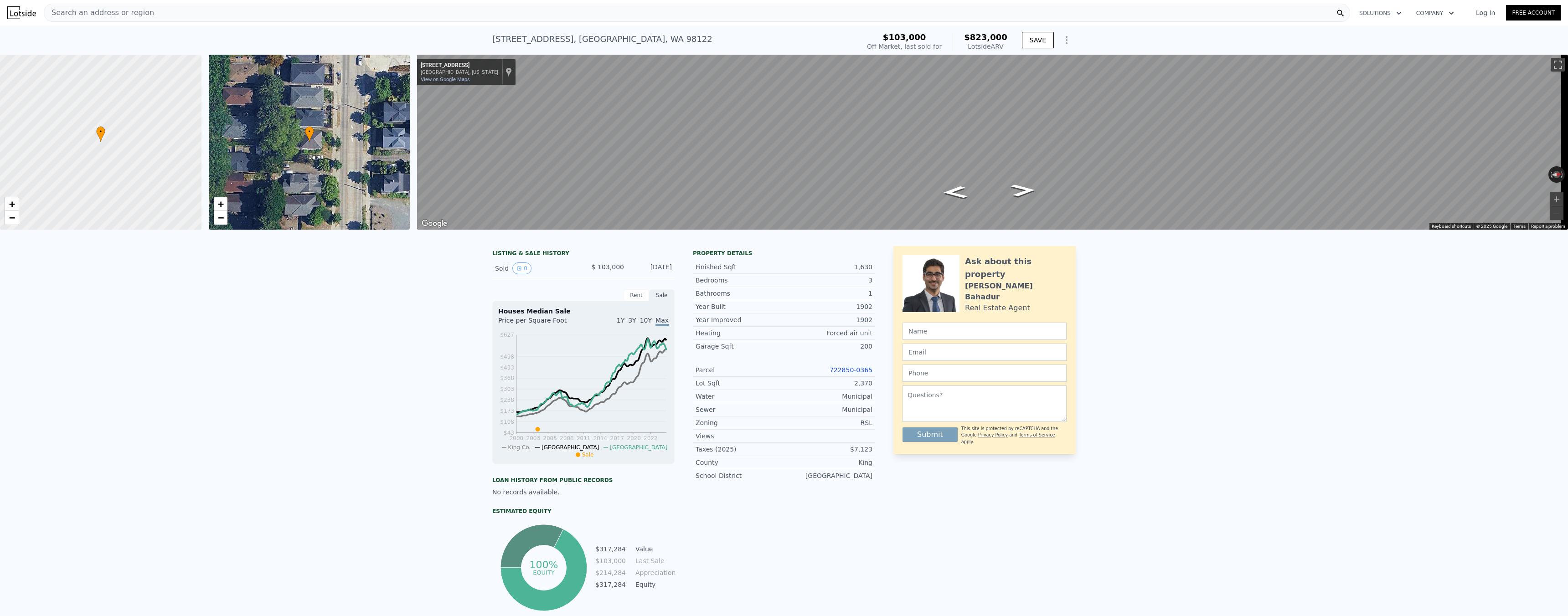
type input "$ 823,000"
type input "$ 0"
type input "$ 645,624"
click at [464, 13] on div "Search an address or region" at bounding box center [697, 13] width 1306 height 18
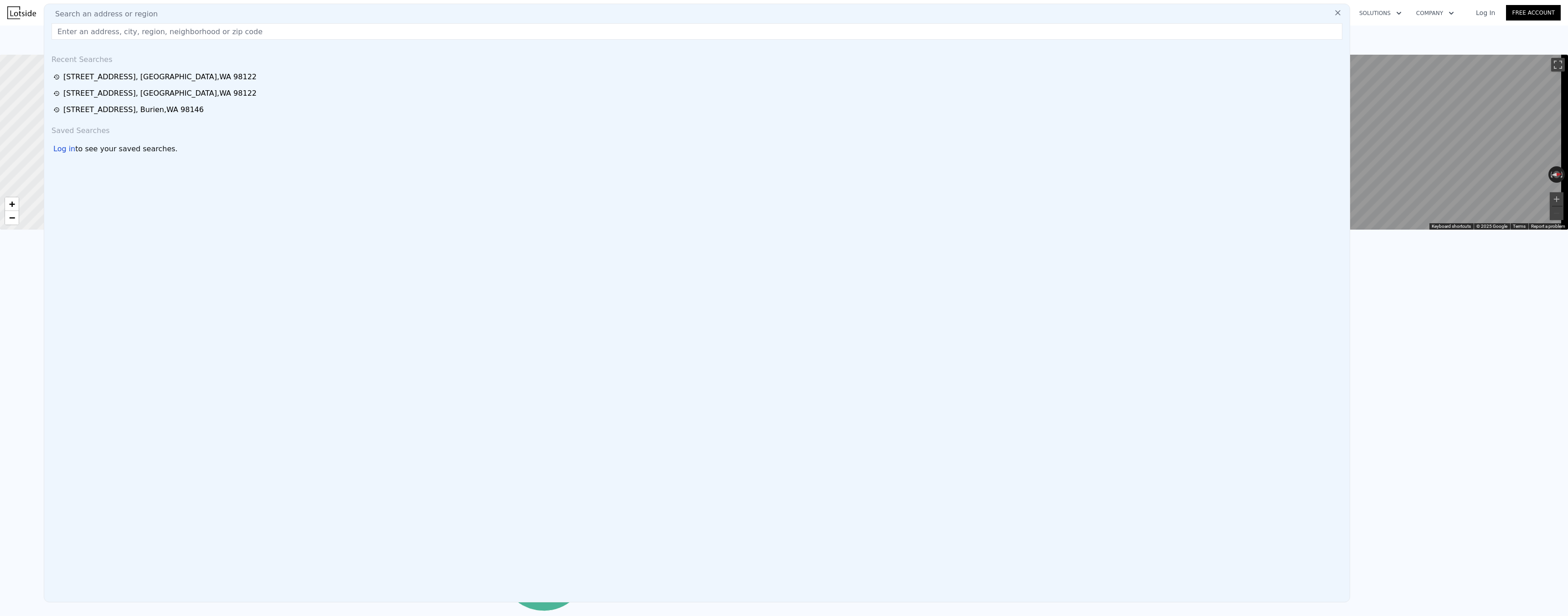
type input "hmm yeah that makes it even more difficult, most buyers want off market, seems …"
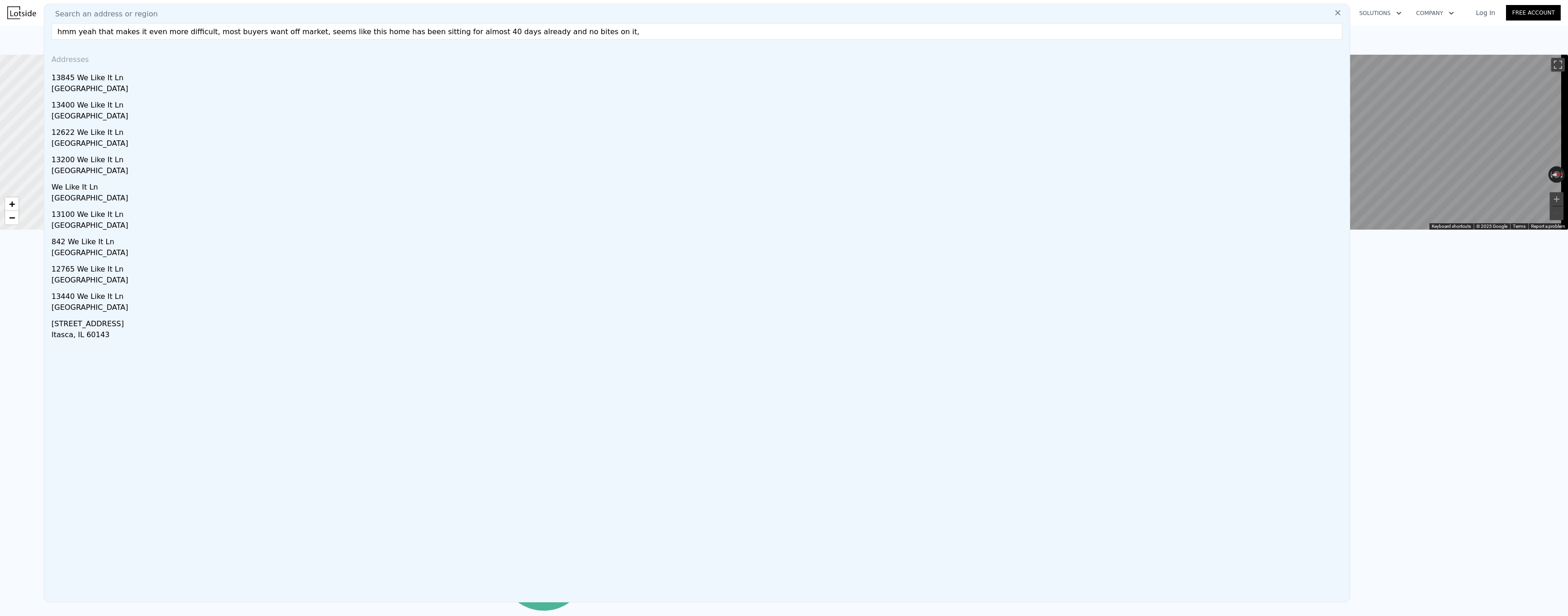
click at [342, 33] on input "hmm yeah that makes it even more difficult, most buyers want off market, seems …" at bounding box center [697, 31] width 1291 height 16
click at [342, 32] on input "hmm yeah that makes it even more difficult, most buyers want off market, seems …" at bounding box center [697, 31] width 1291 height 16
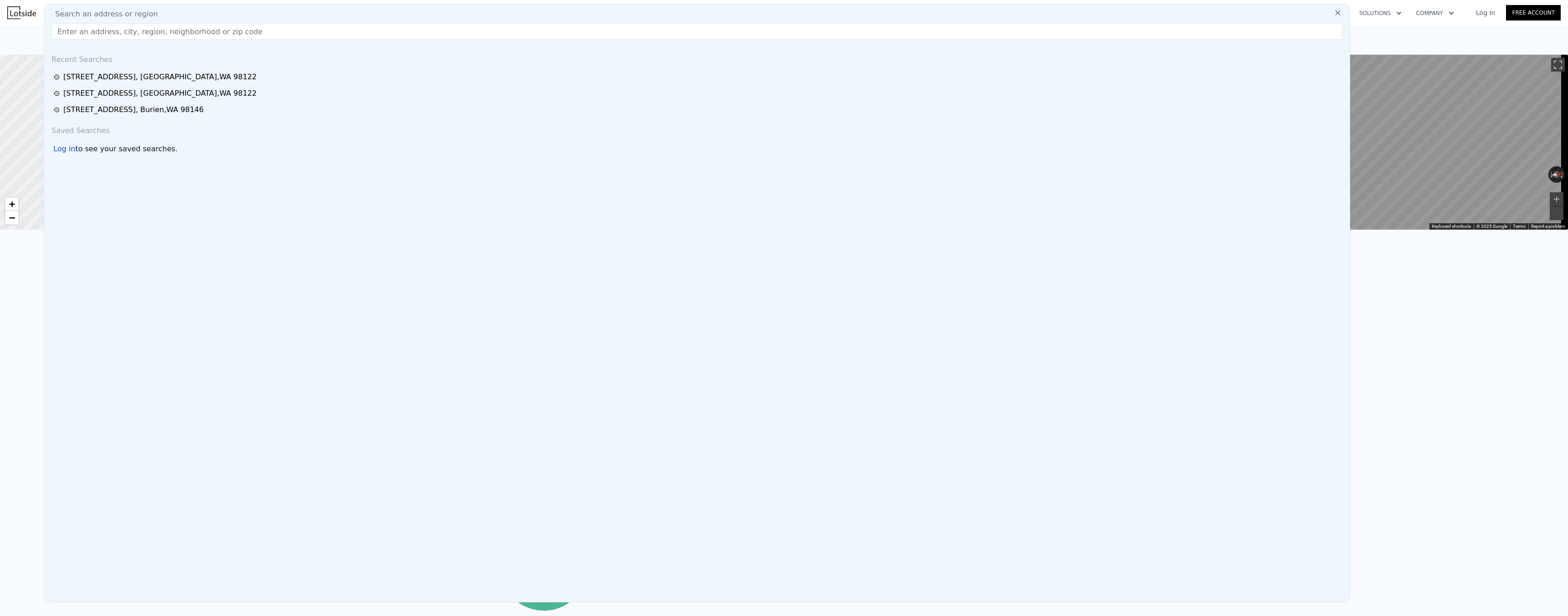
paste input "[STREET_ADDRESS]"
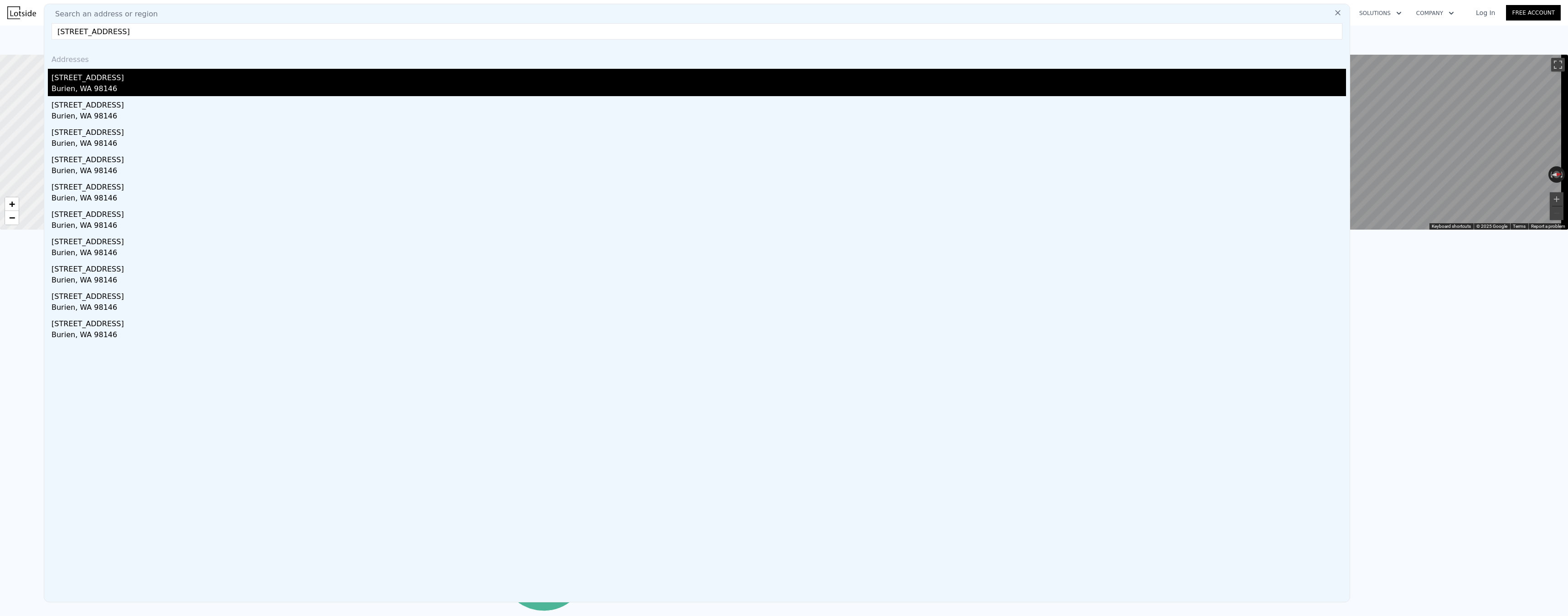
type input "[STREET_ADDRESS]"
click at [106, 81] on div "[STREET_ADDRESS]" at bounding box center [699, 76] width 1295 height 15
type input "2.5"
type input "1210"
type input "2050"
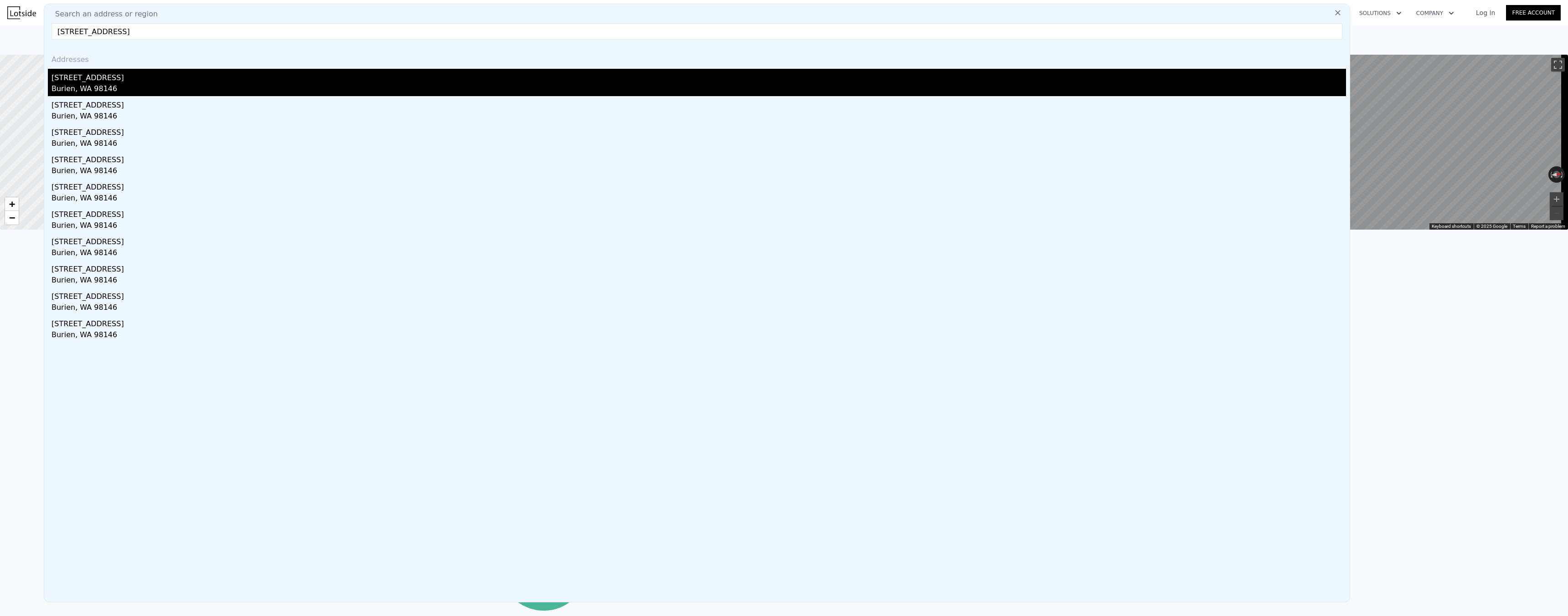
type input "4495"
type input "11769"
type input "$ 741,000"
type input "6"
type input "$ 254,268"
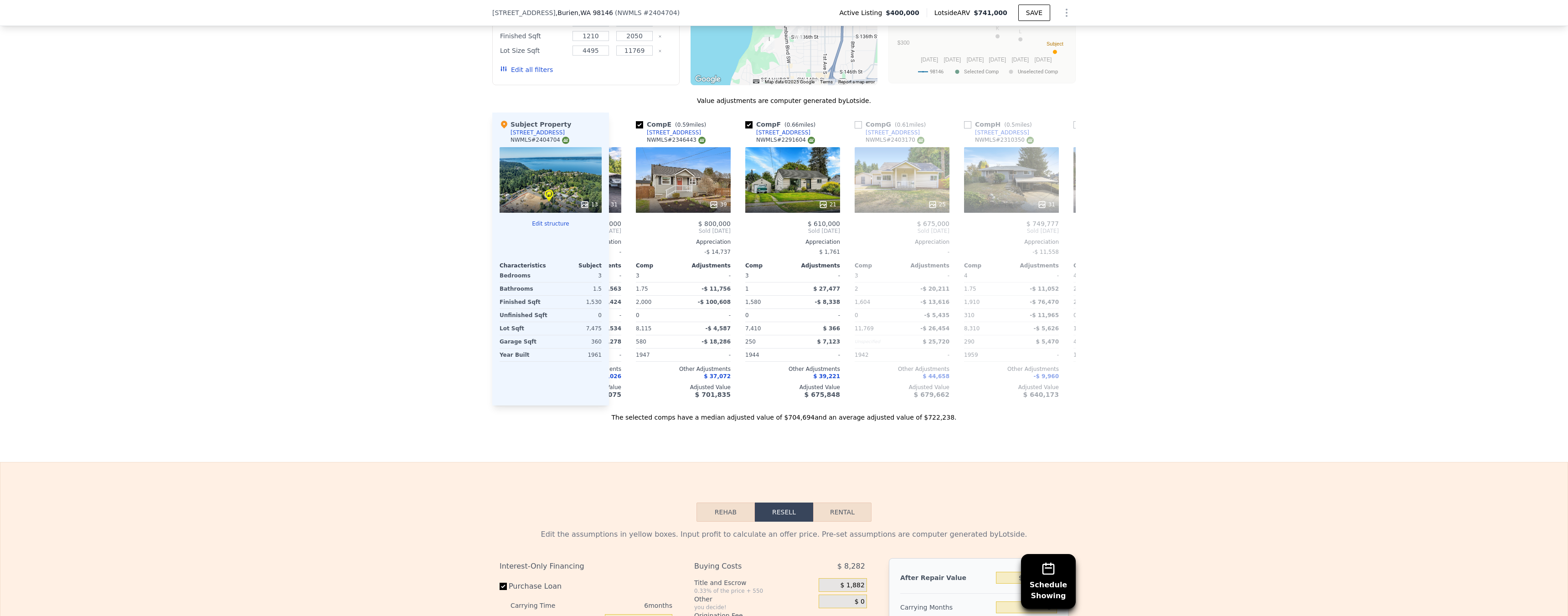
scroll to position [0, 396]
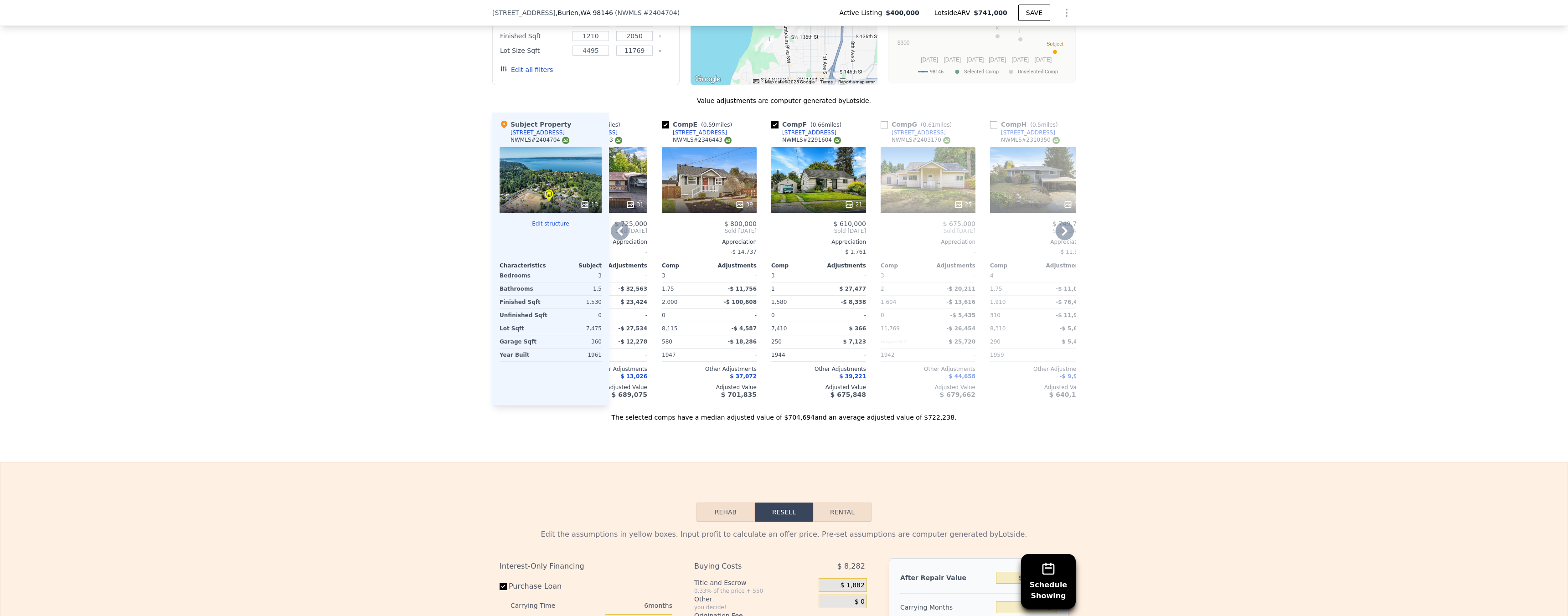
click at [956, 209] on icon at bounding box center [958, 205] width 9 height 9
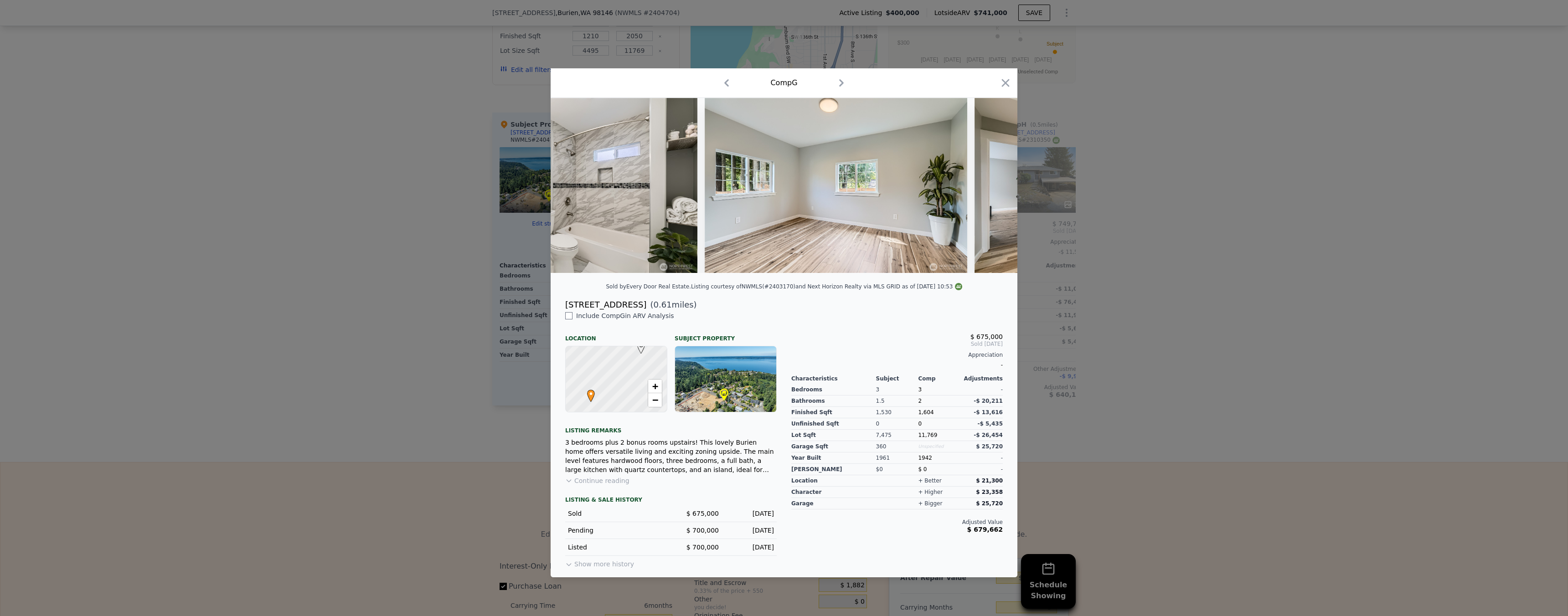
scroll to position [0, 3208]
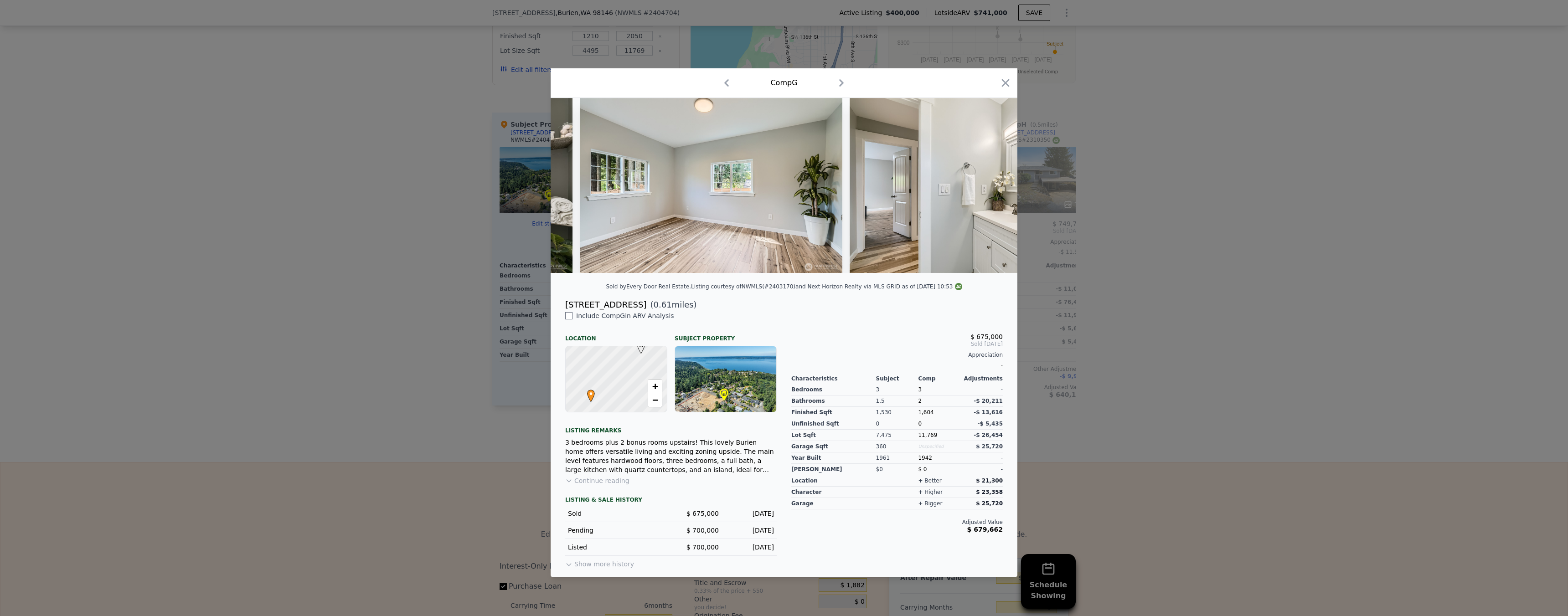
click at [1130, 285] on div at bounding box center [784, 308] width 1568 height 616
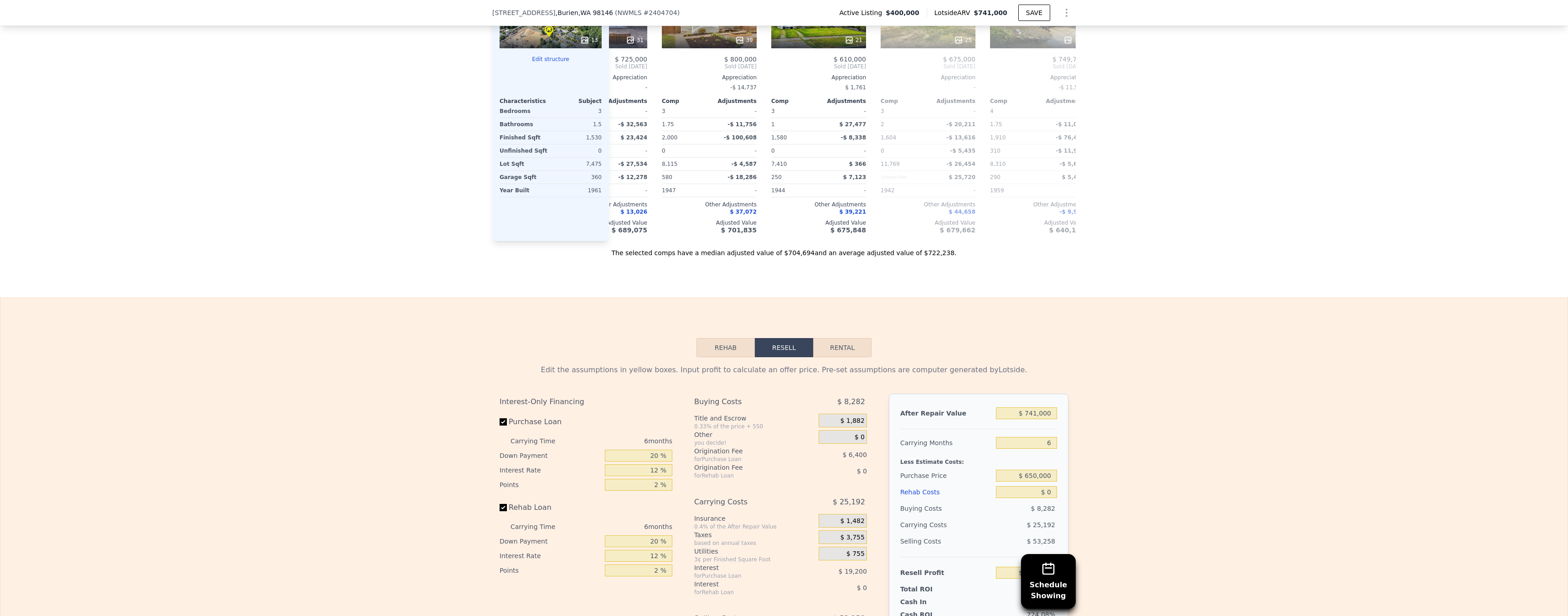
scroll to position [993, 0]
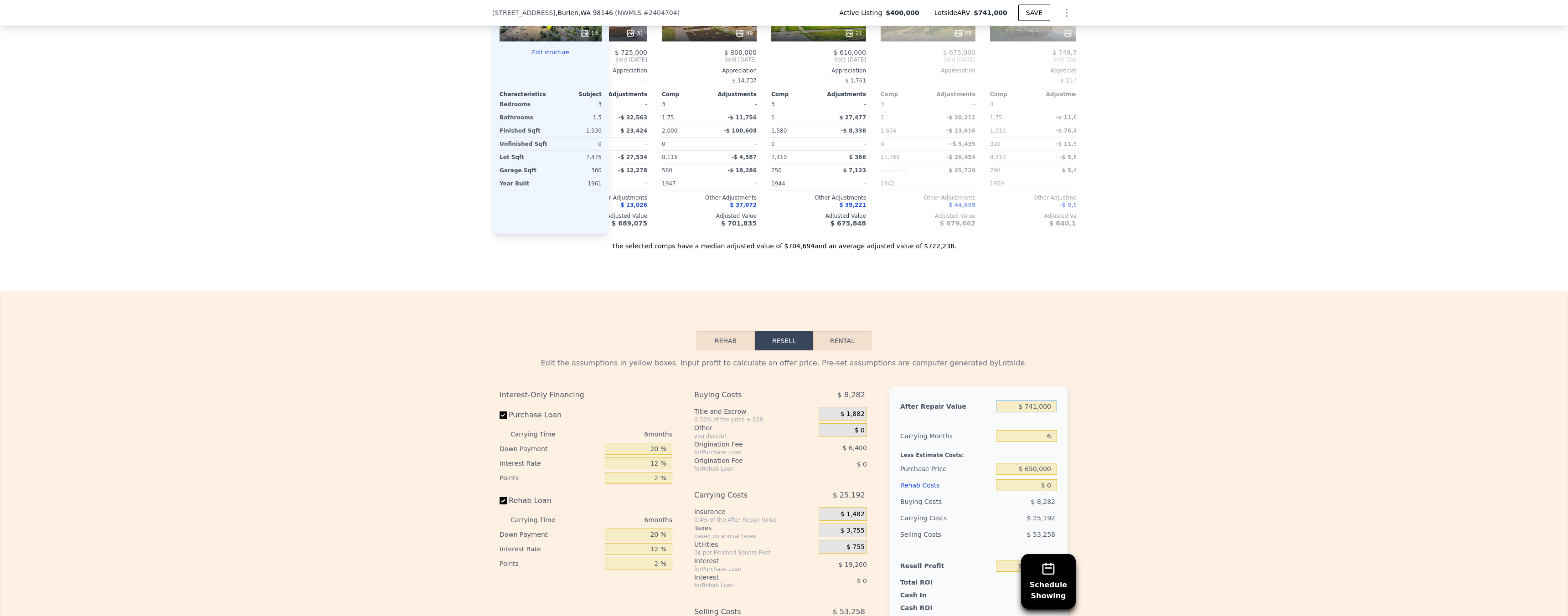
click at [1048, 413] on input "$ 741,000" at bounding box center [1026, 406] width 61 height 12
click at [1046, 413] on input "$ 741,000" at bounding box center [1026, 406] width 61 height 12
type input "$ 6"
type input "-$ 432,536"
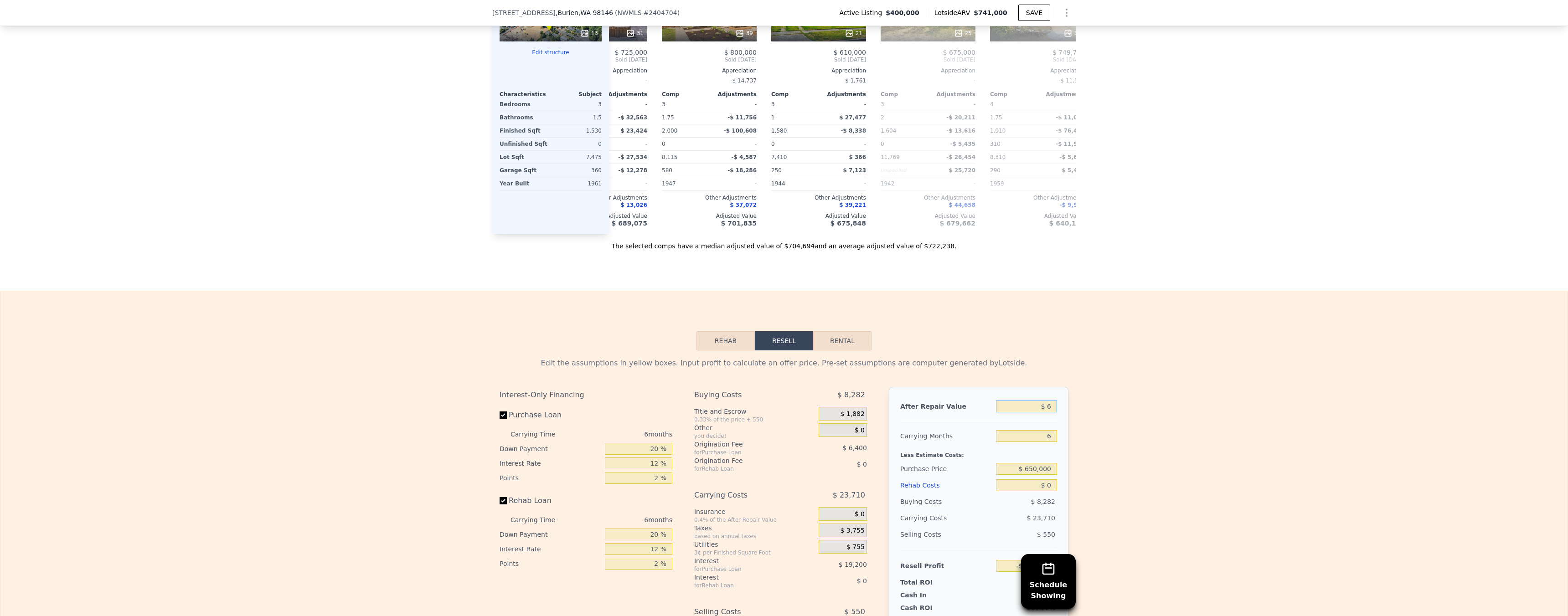
type input "$ 66"
type input "-$ 432,481"
type input "$ 660"
type input "-$ 431,931"
type input "$ 6,600"
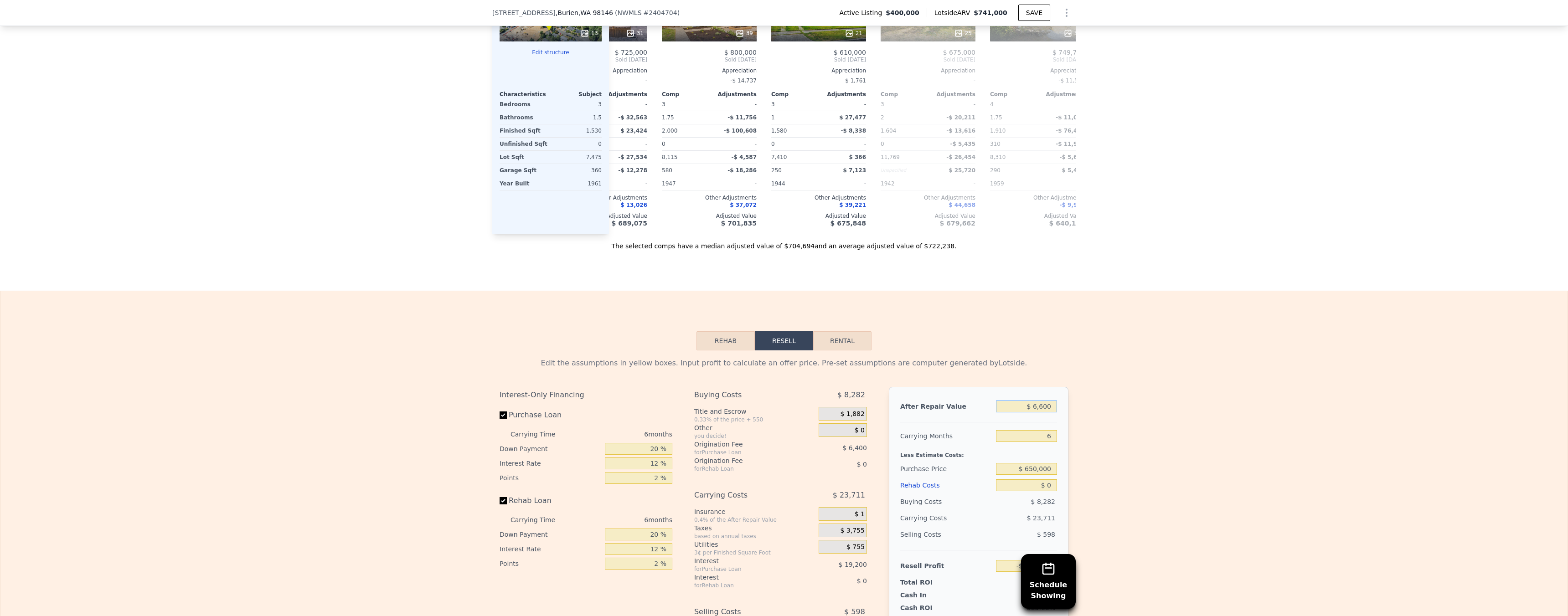
type input "-$ 426,424"
type input "$ 66,000"
type input "-$ 371,369"
type input "$ 660,000"
type input "$ 179,192"
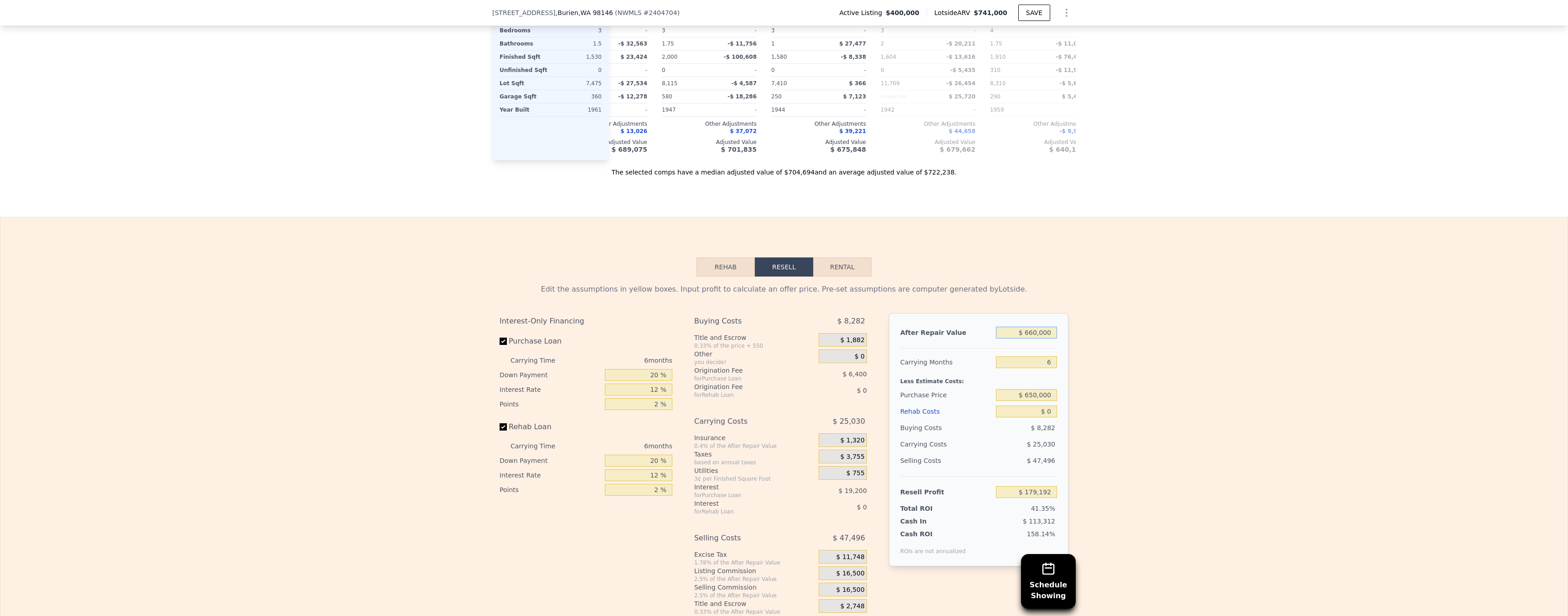
scroll to position [1072, 0]
type input "$ 660,000"
click at [1035, 396] on input "$ 650,000" at bounding box center [1026, 390] width 61 height 12
click at [1037, 396] on input "$ 650,000" at bounding box center [1026, 390] width 61 height 12
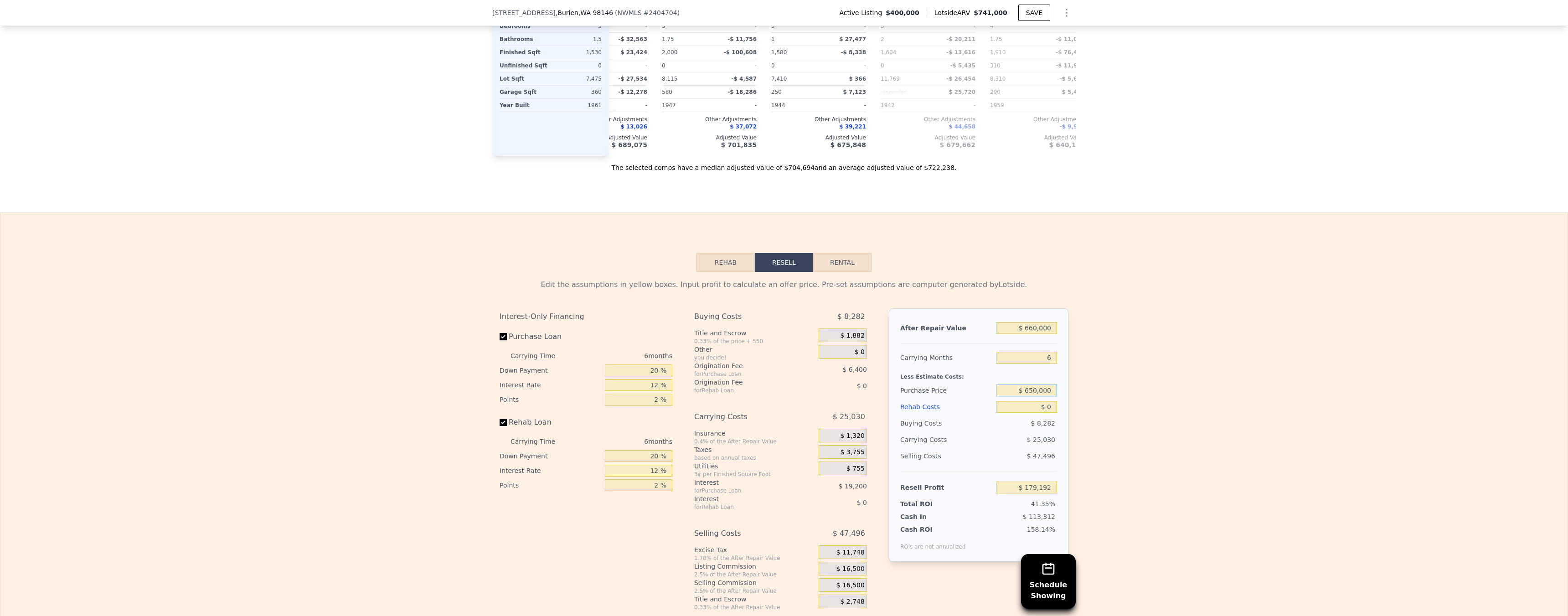
click at [1037, 396] on input "$ 650,000" at bounding box center [1026, 390] width 61 height 12
type input "$ 400,000"
click at [1116, 380] on div "Edit the assumptions in yellow boxes. Input profit to calculate an offer price.…" at bounding box center [784, 441] width 1567 height 339
click at [1045, 413] on input "$ 0" at bounding box center [1026, 407] width 61 height 12
type input "$ 90"
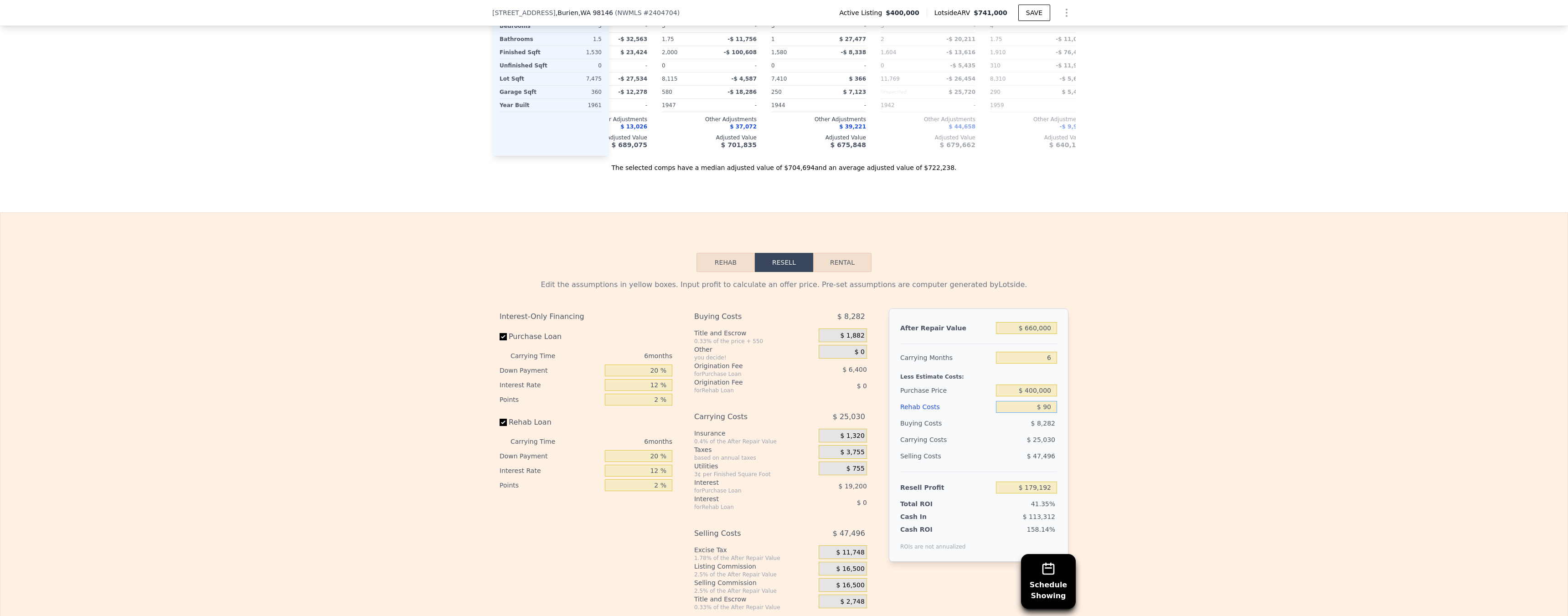
type input "$ 179,095"
type input "$ 900"
type input "$ 178,236"
type input "$ 9,000"
type input "$ 169,616"
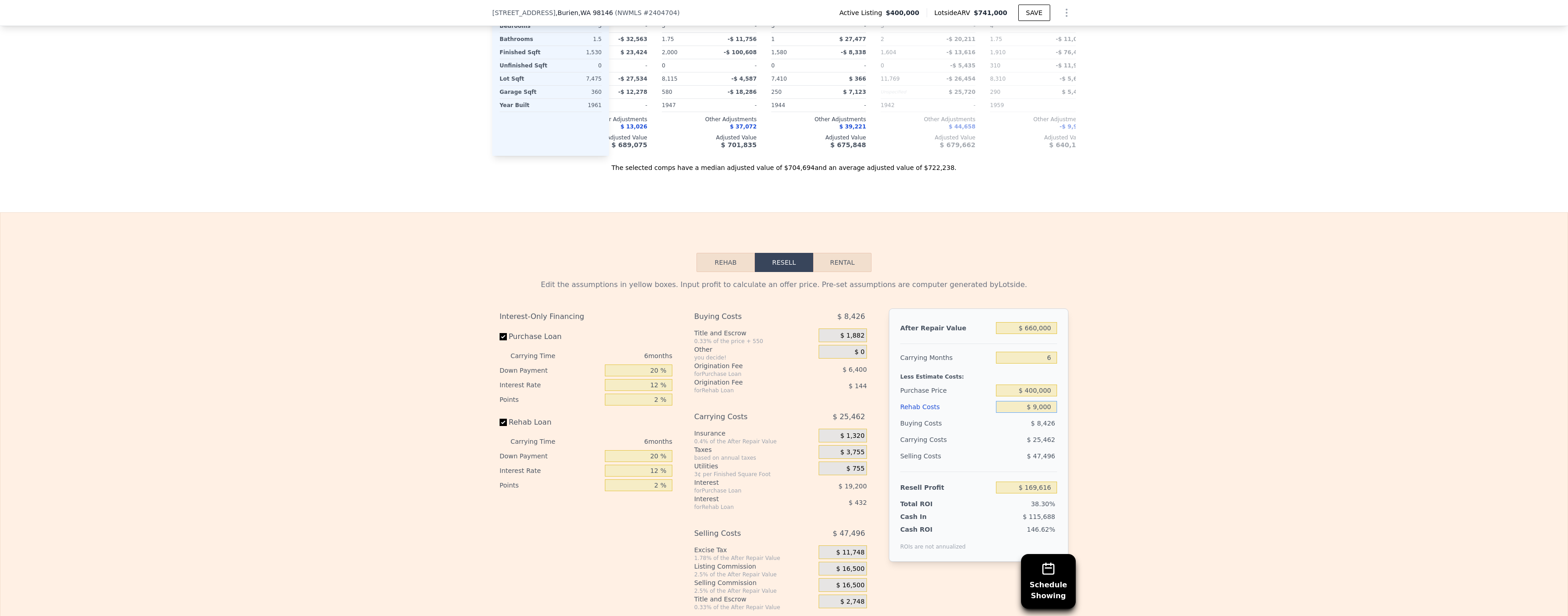
type input "$ 90,000"
type input "$ 83,432"
type input "$ 90,000"
click at [1164, 386] on div "Edit the assumptions in yellow boxes. Input profit to calculate an offer price.…" at bounding box center [784, 441] width 1567 height 339
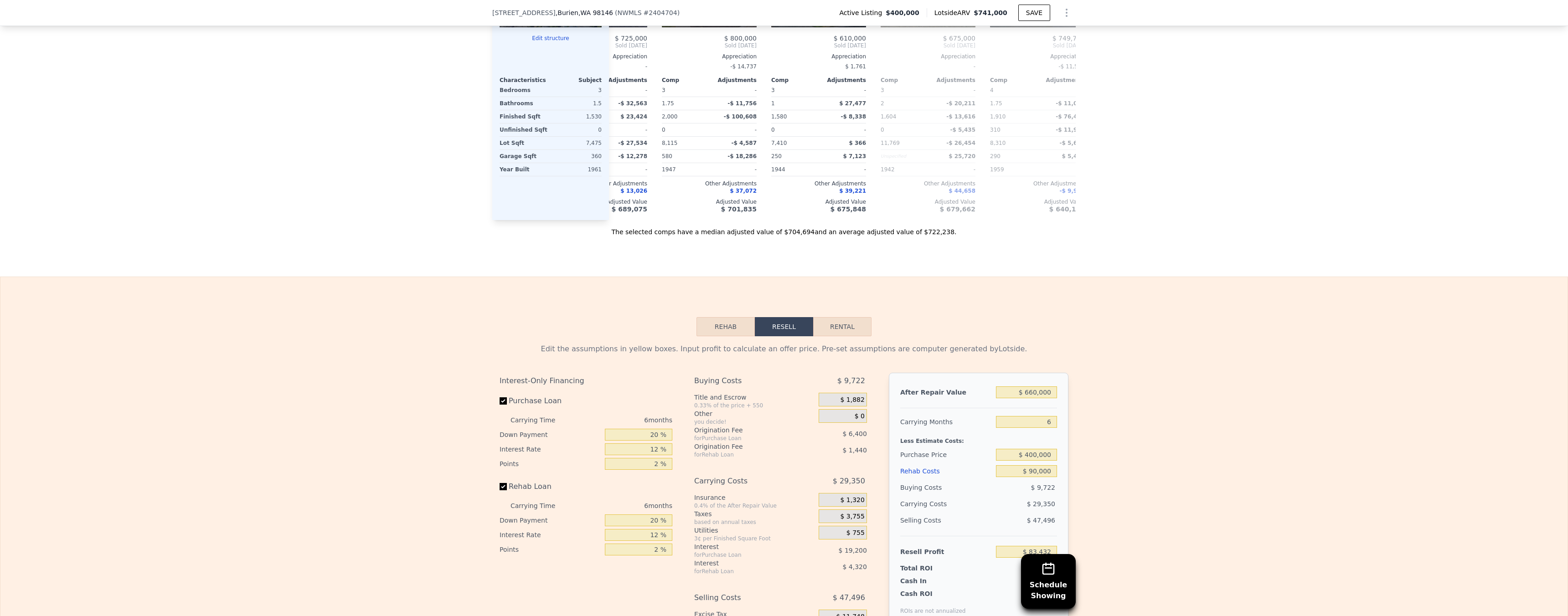
scroll to position [1004, 0]
